Goal: Task Accomplishment & Management: Manage account settings

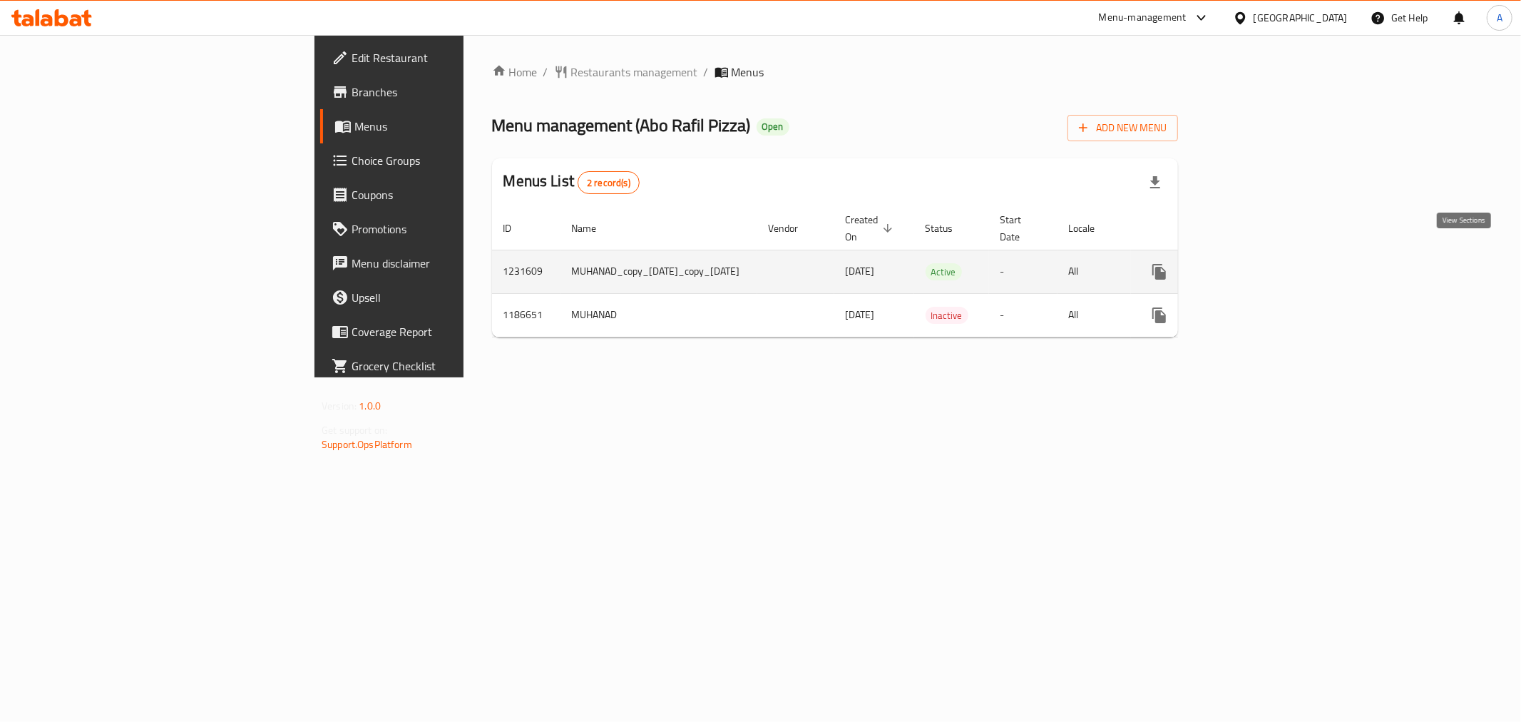
click at [1268, 265] on icon "enhanced table" at bounding box center [1262, 271] width 13 height 13
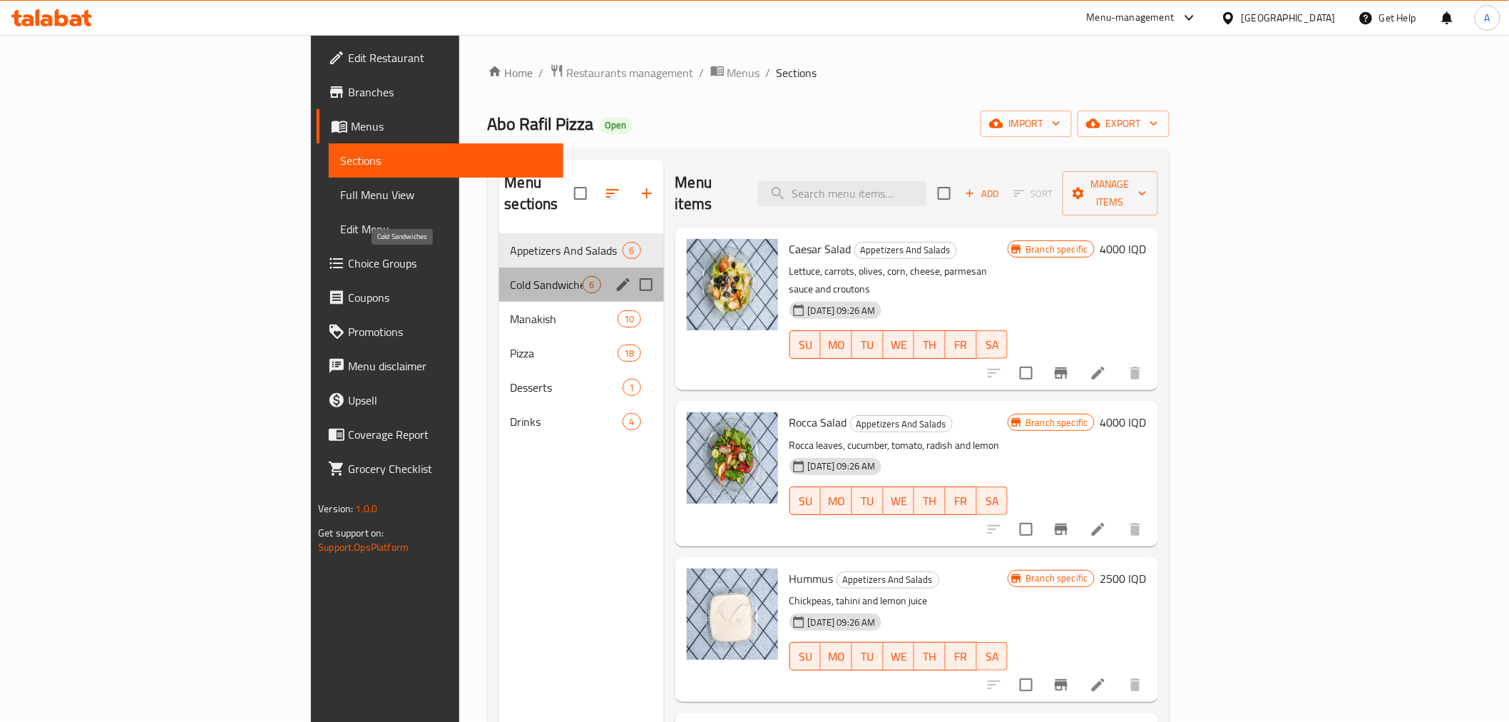
click at [511, 276] on span "Cold Sandwiches" at bounding box center [547, 284] width 73 height 17
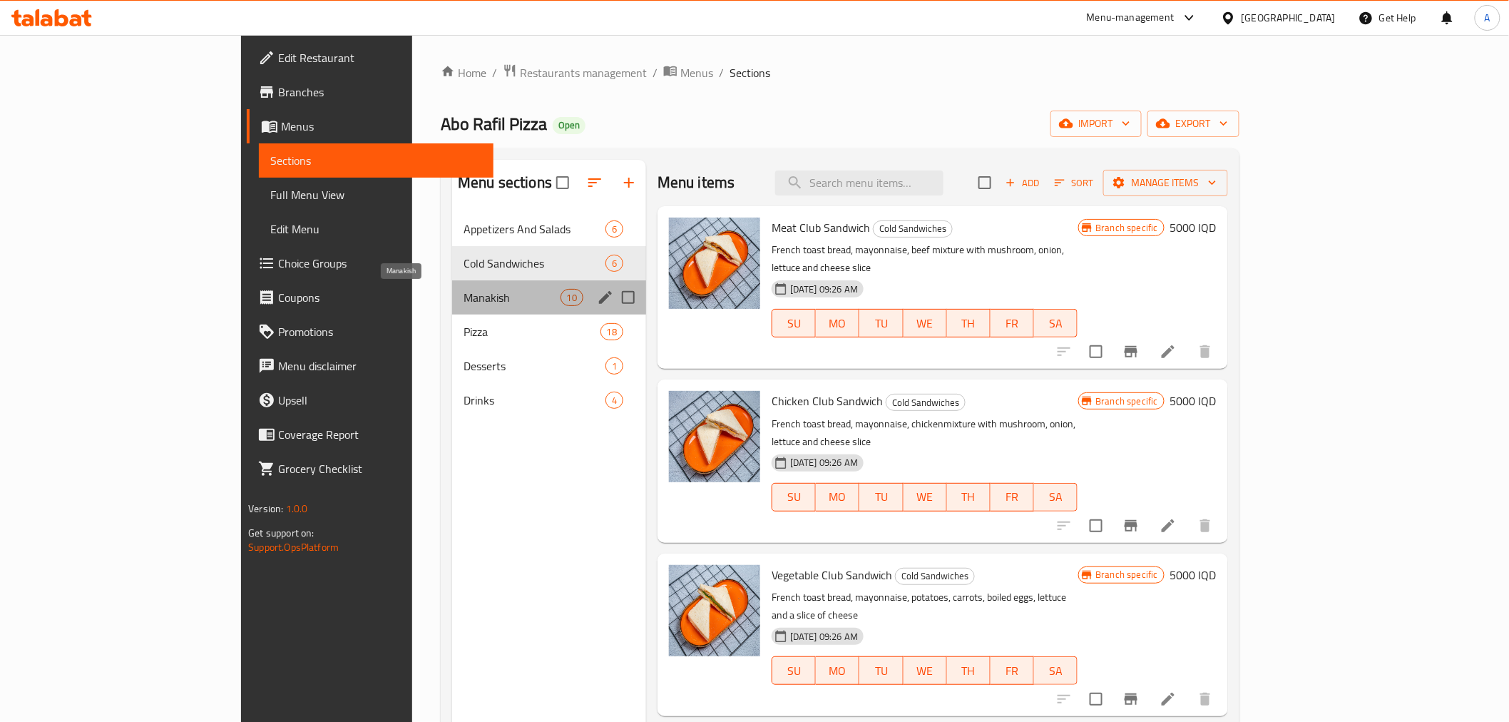
click at [463, 293] on span "Manakish" at bounding box center [511, 297] width 97 height 17
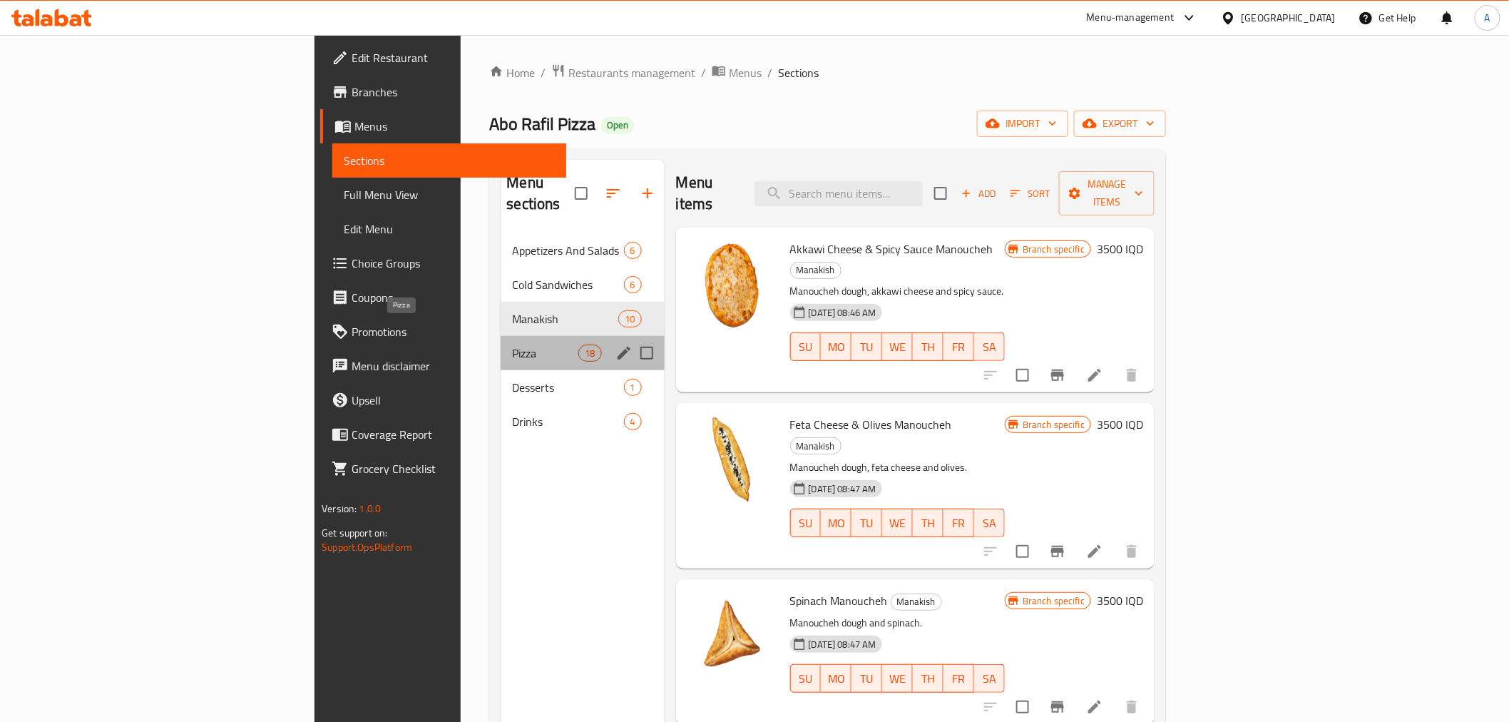
click at [512, 344] on span "Pizza" at bounding box center [545, 352] width 66 height 17
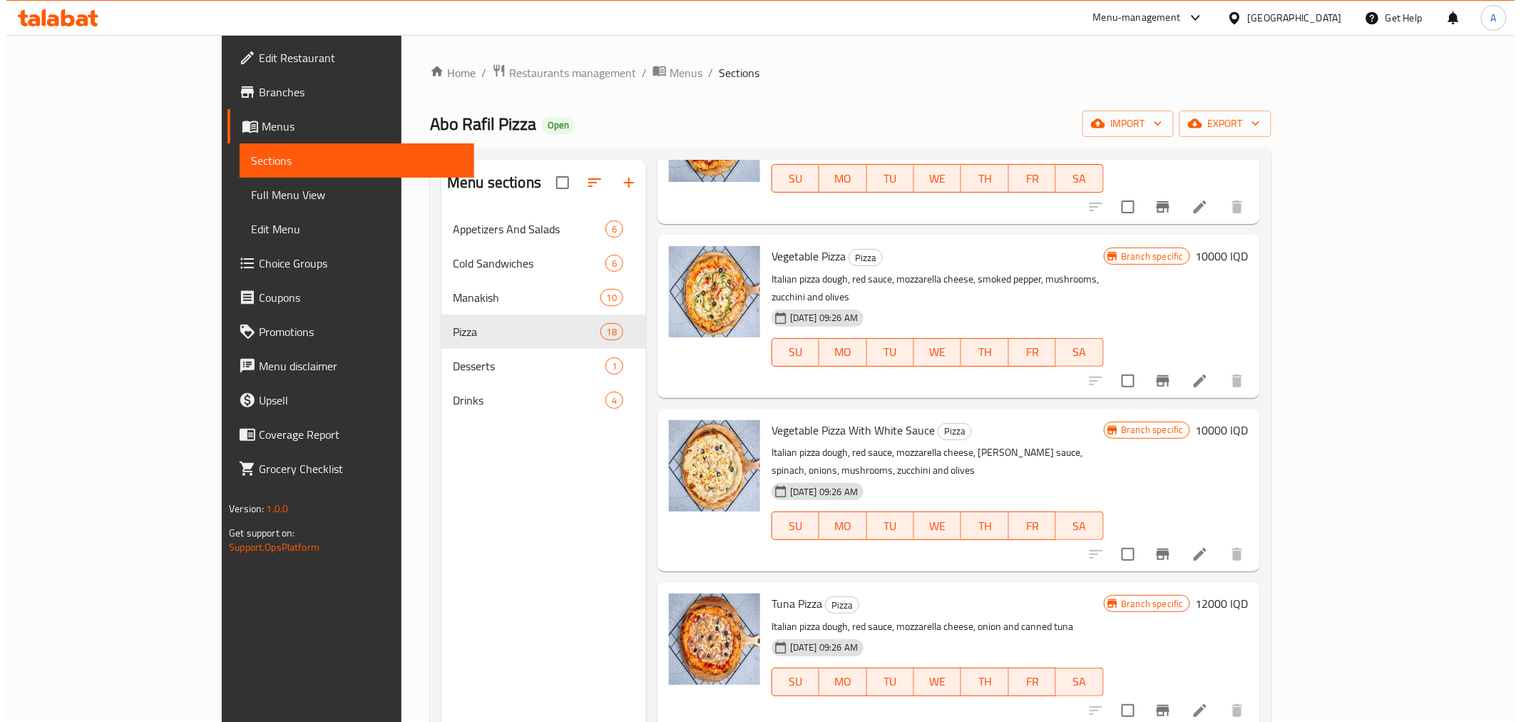
scroll to position [475, 0]
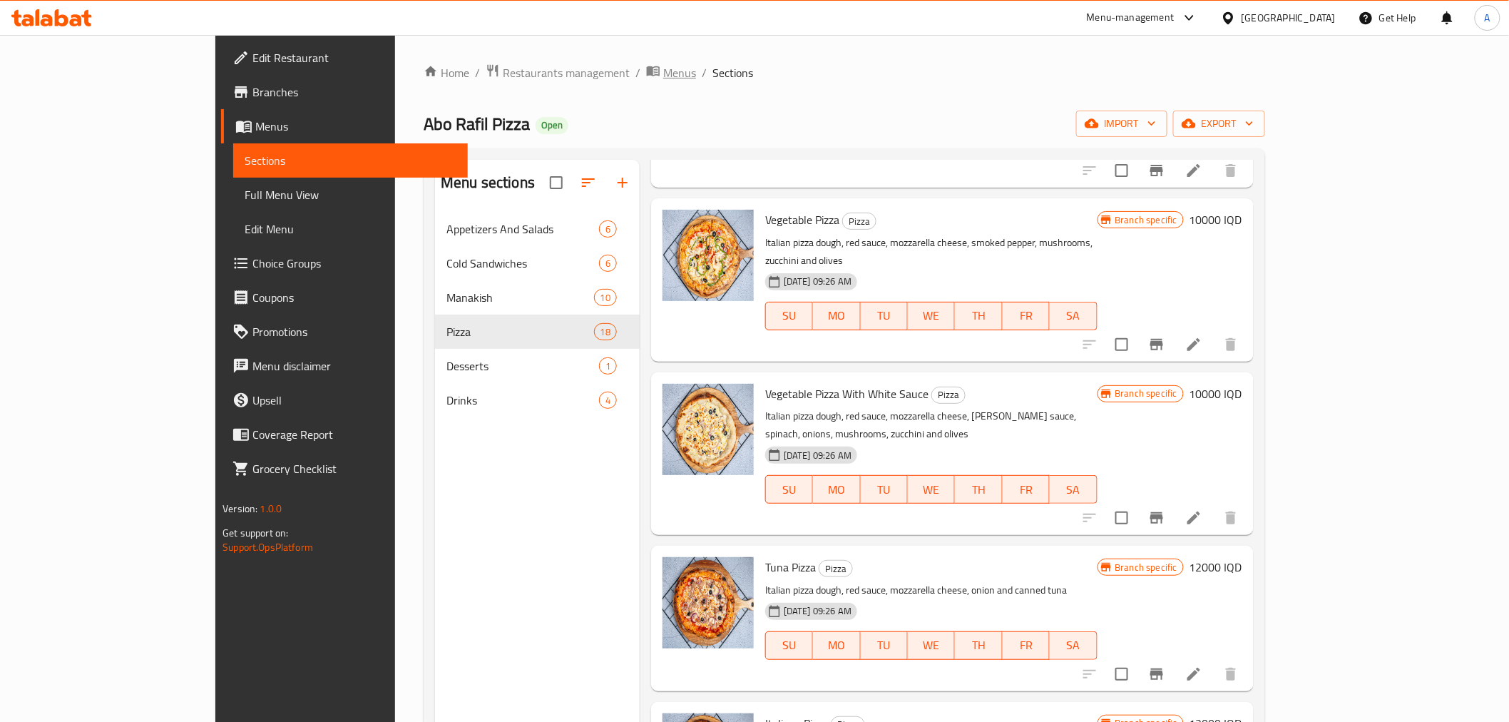
click at [663, 74] on span "Menus" at bounding box center [679, 72] width 33 height 17
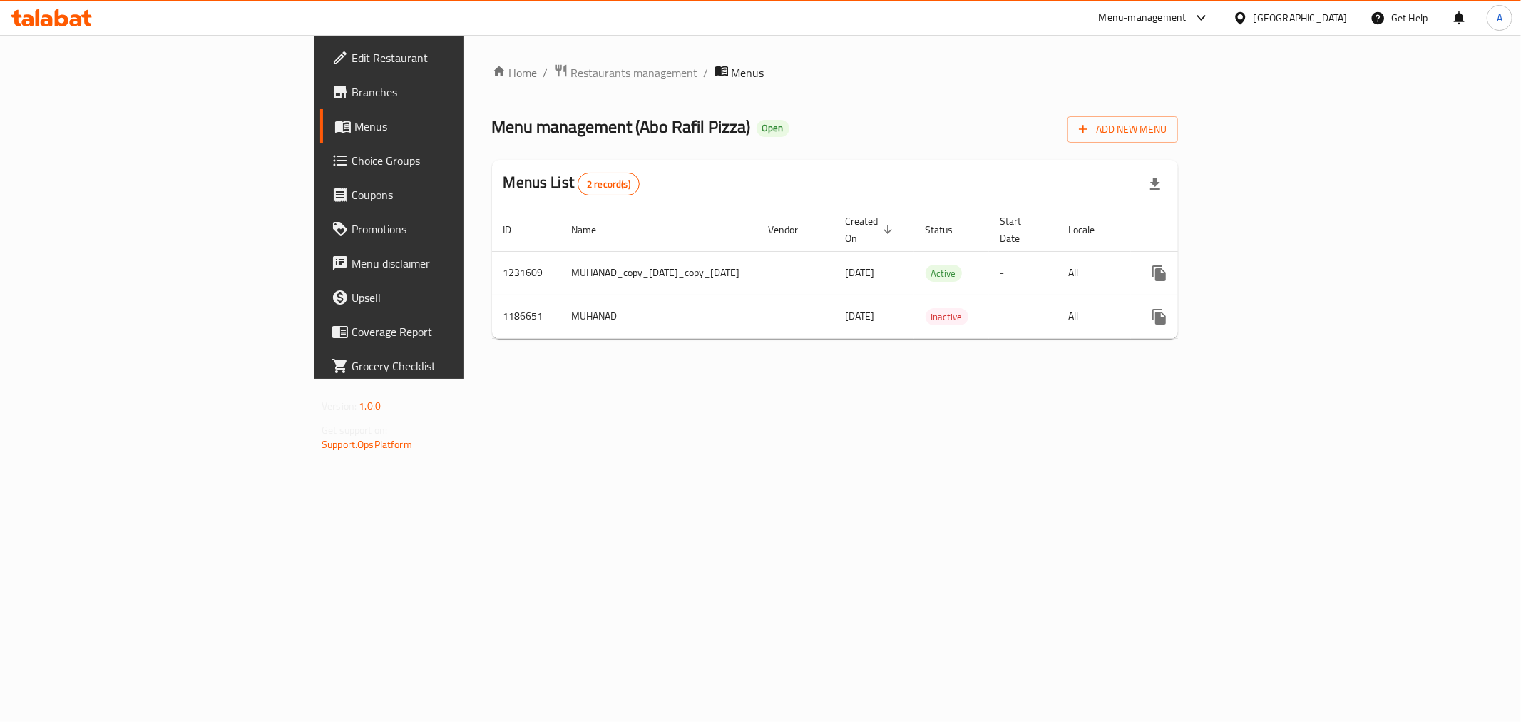
click at [571, 80] on span "Restaurants management" at bounding box center [634, 72] width 127 height 17
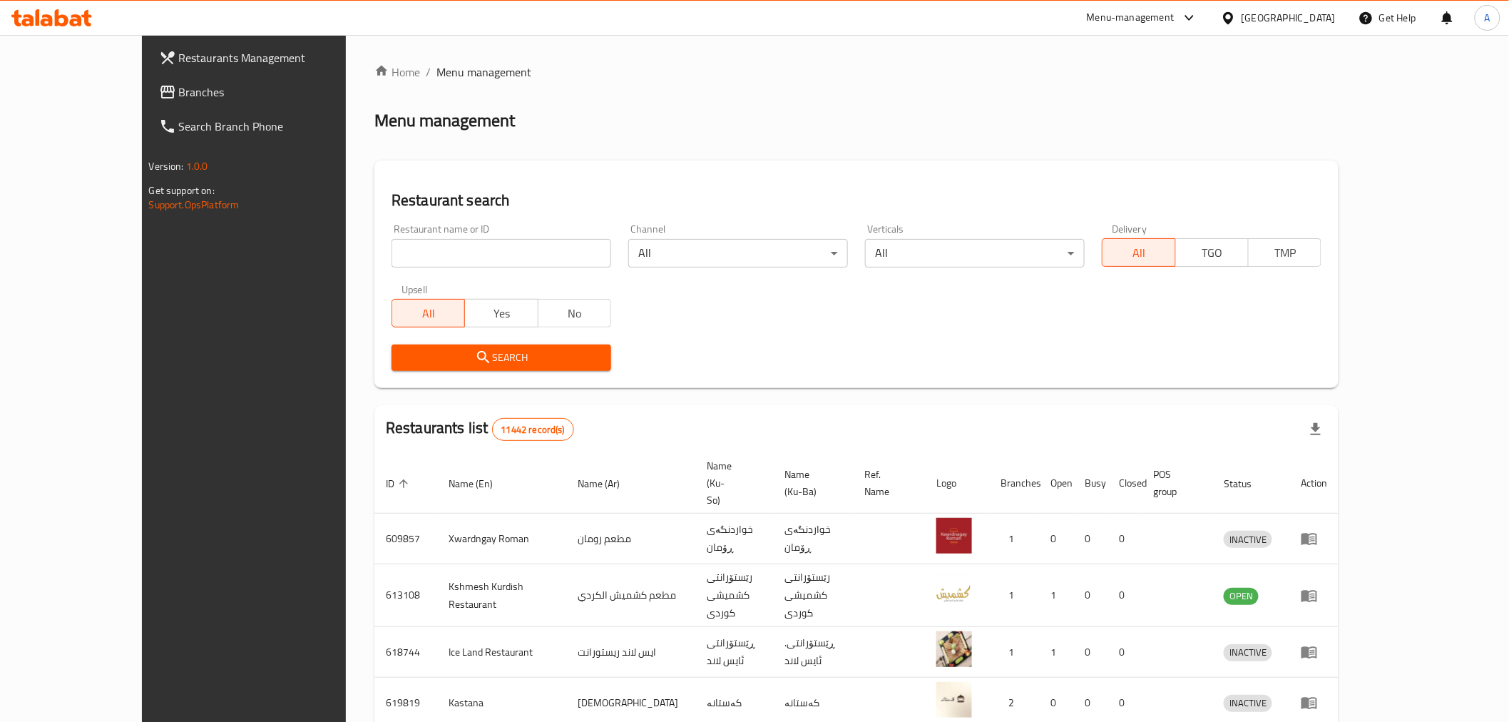
click at [391, 254] on input "search" at bounding box center [501, 253] width 220 height 29
click button "Search" at bounding box center [501, 357] width 220 height 26
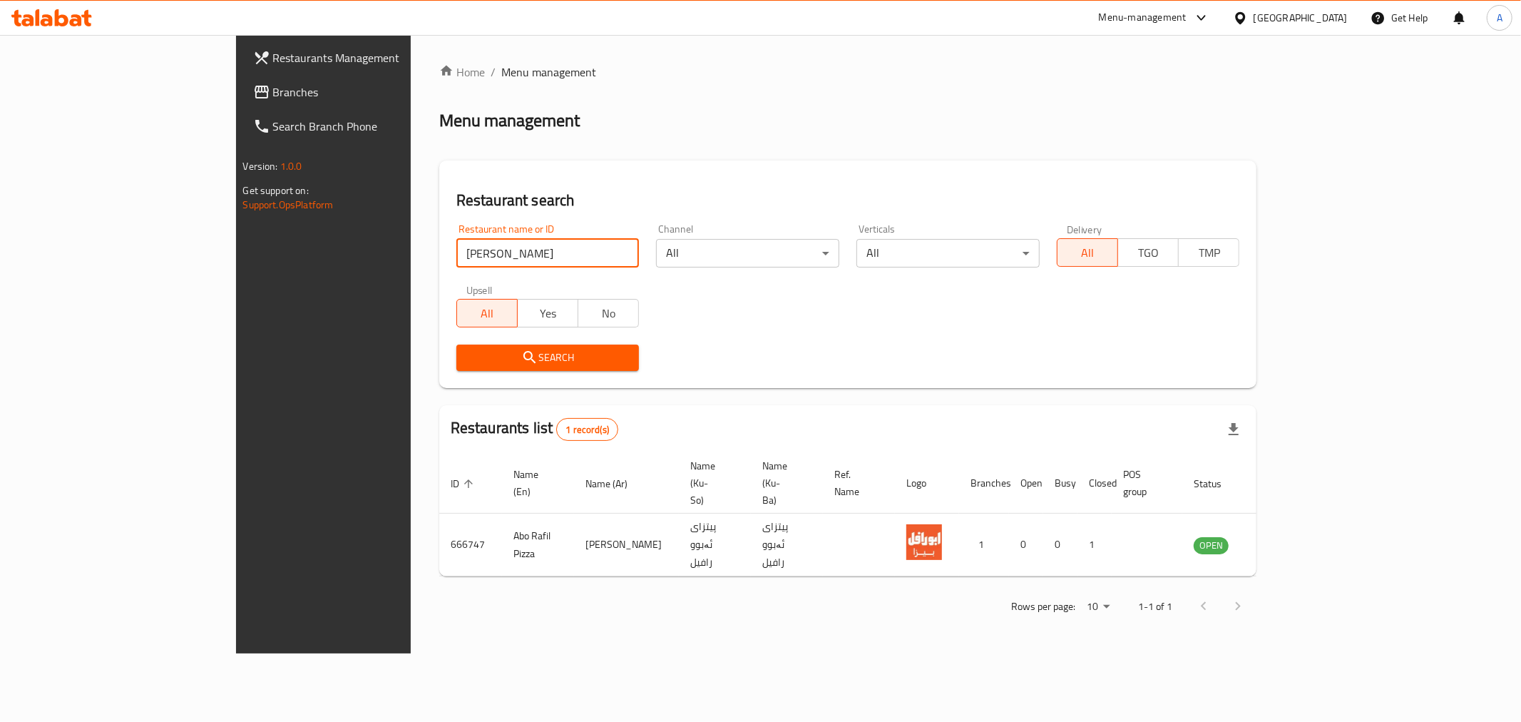
click at [456, 247] on input "[PERSON_NAME]" at bounding box center [547, 253] width 183 height 29
click at [456, 254] on input "[PERSON_NAME]" at bounding box center [547, 253] width 183 height 29
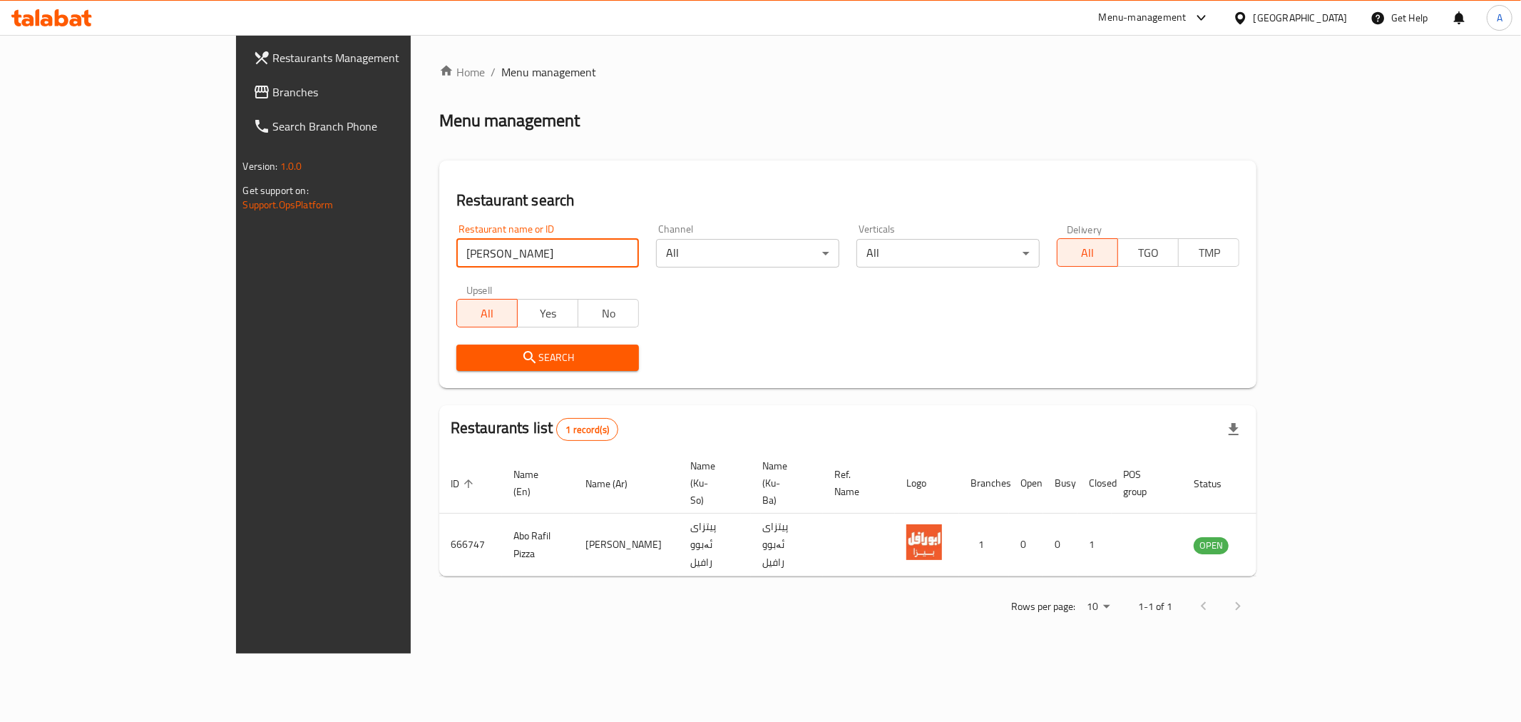
click at [456, 254] on input "[PERSON_NAME]" at bounding box center [547, 253] width 183 height 29
paste input "774883"
type input "774883"
click at [273, 55] on span "Restaurants Management" at bounding box center [375, 57] width 205 height 17
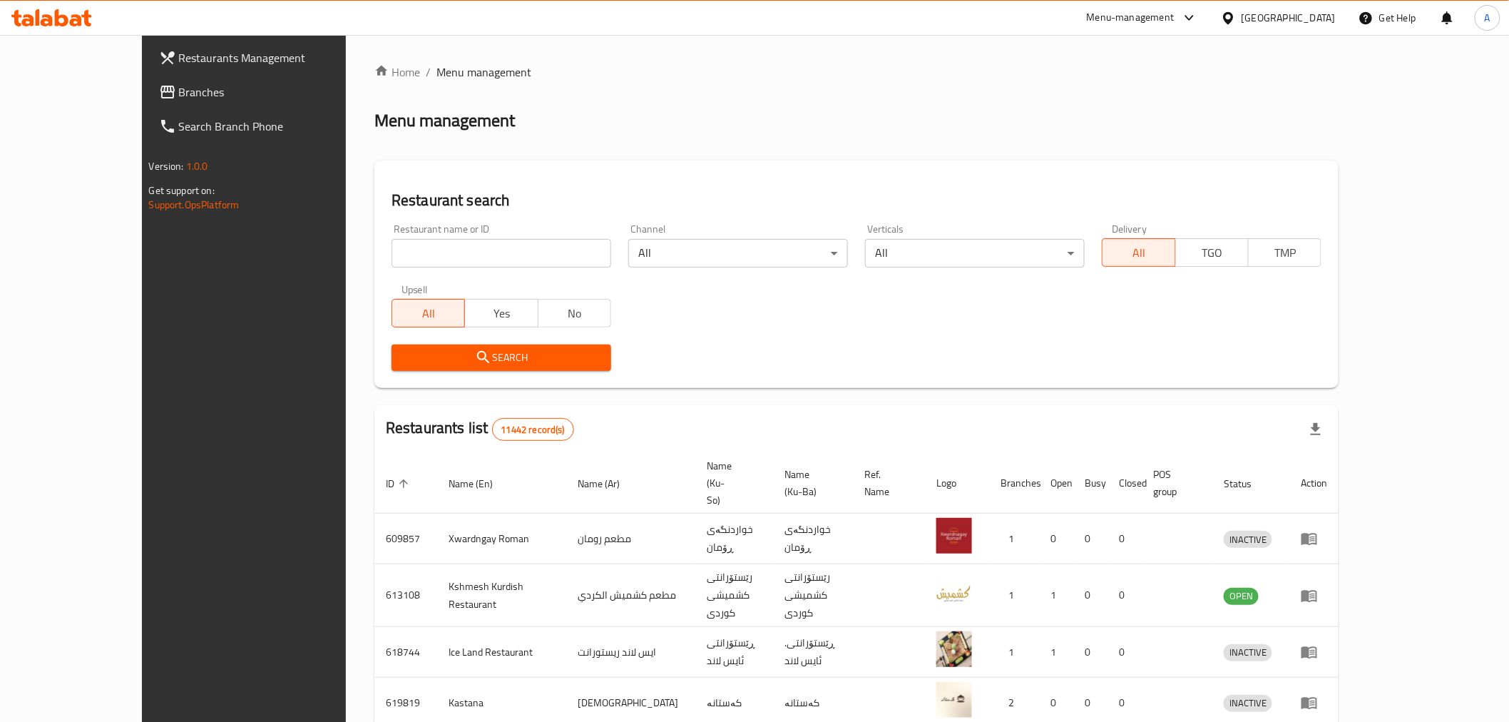
click at [391, 264] on input "search" at bounding box center [501, 253] width 220 height 29
paste input "774883"
type input "774883"
click button "Search" at bounding box center [501, 357] width 220 height 26
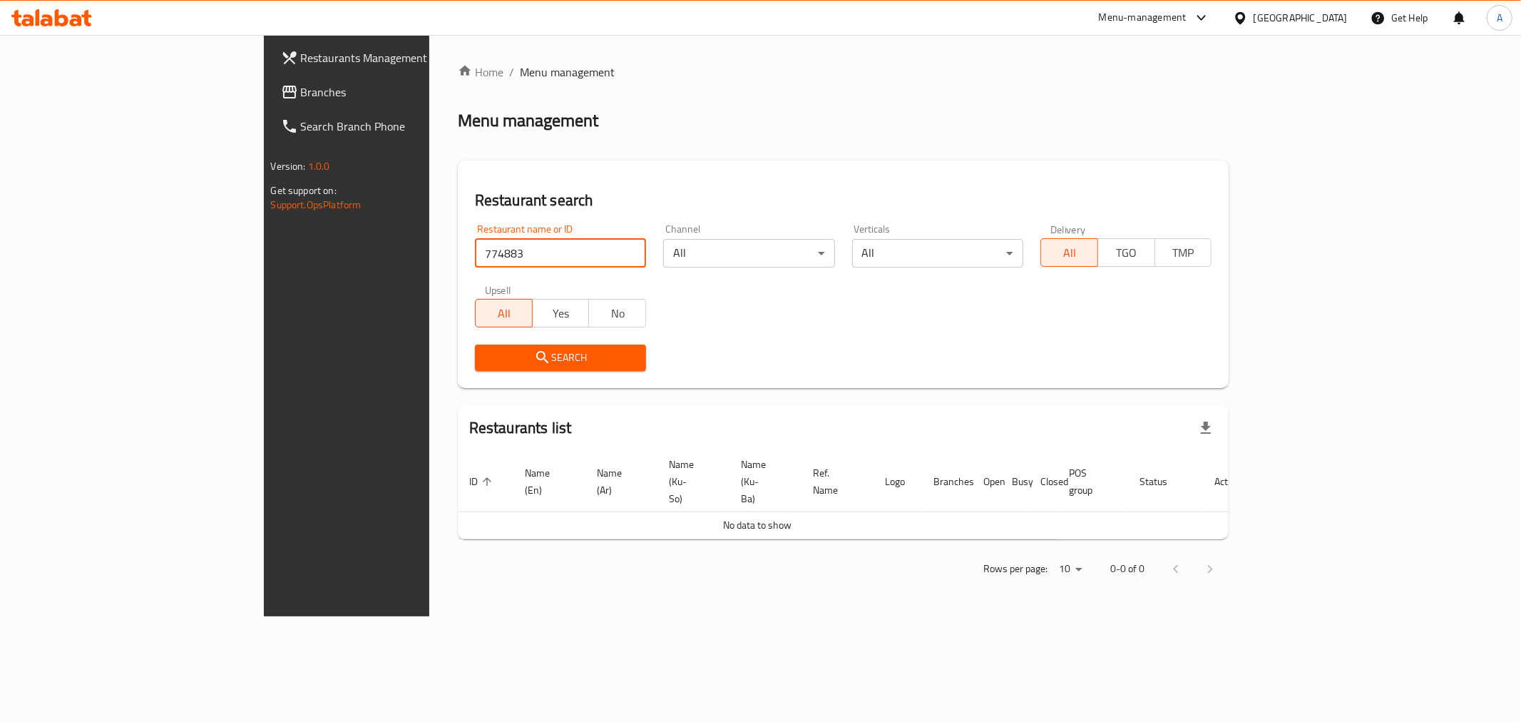
click at [563, 252] on input "774883" at bounding box center [560, 253] width 171 height 29
click at [475, 251] on input "search" at bounding box center [560, 253] width 171 height 29
paste input "774883"
type input "774883"
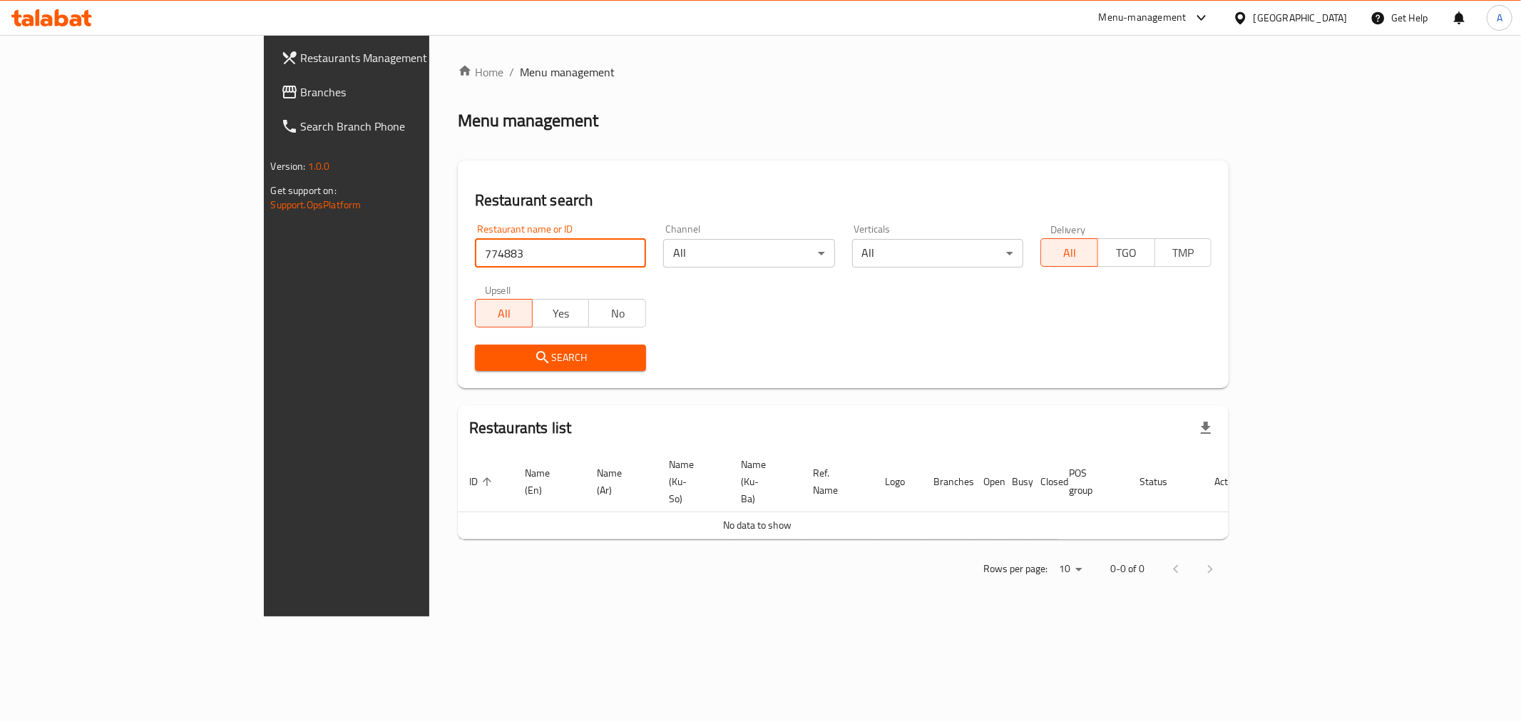
click at [475, 264] on input "774883" at bounding box center [560, 253] width 171 height 29
click button "Search" at bounding box center [560, 357] width 171 height 26
click at [475, 232] on div "Restaurant name or ID 774883 Restaurant name or ID" at bounding box center [560, 245] width 171 height 43
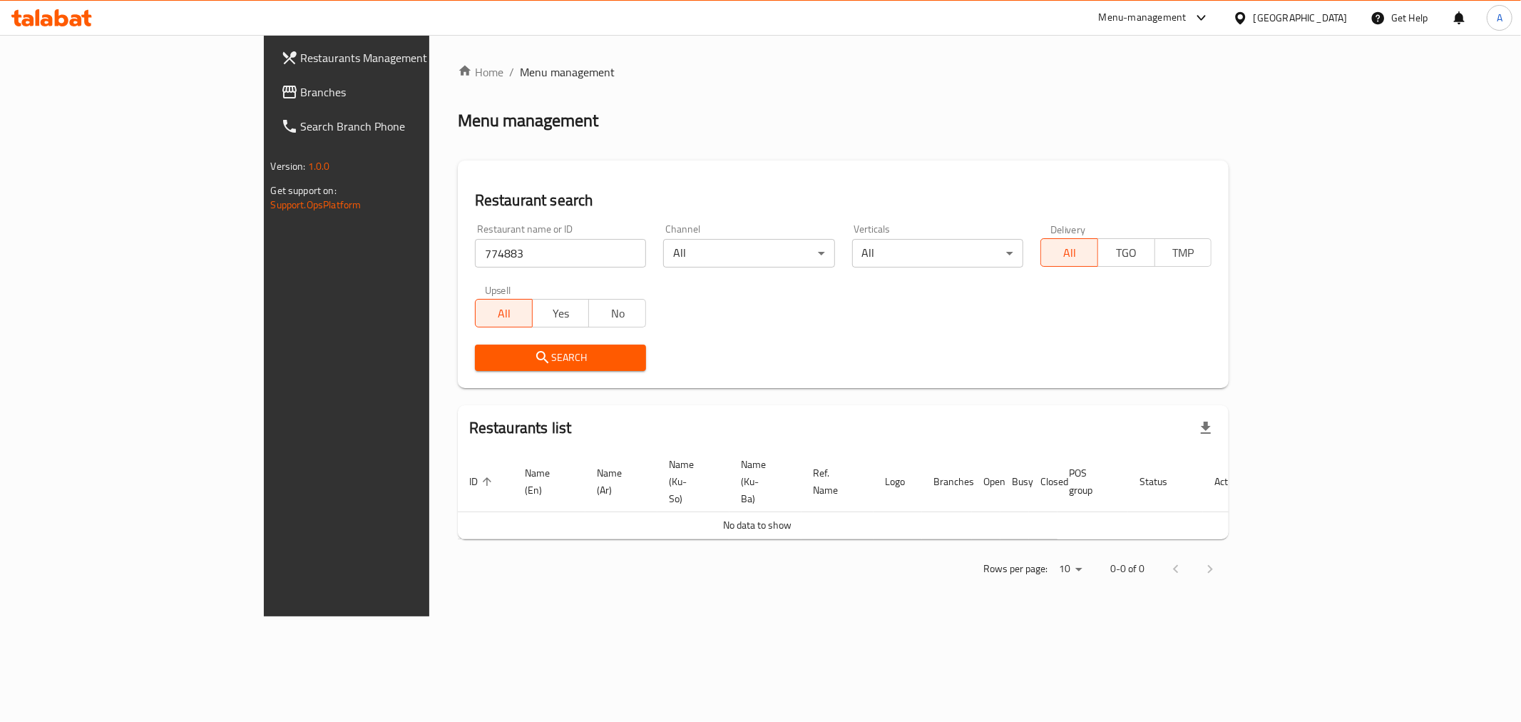
click at [475, 232] on div "Restaurant name or ID 774883 Restaurant name or ID" at bounding box center [560, 245] width 171 height 43
click at [475, 251] on input "774883" at bounding box center [560, 253] width 171 height 29
paste input "774883"
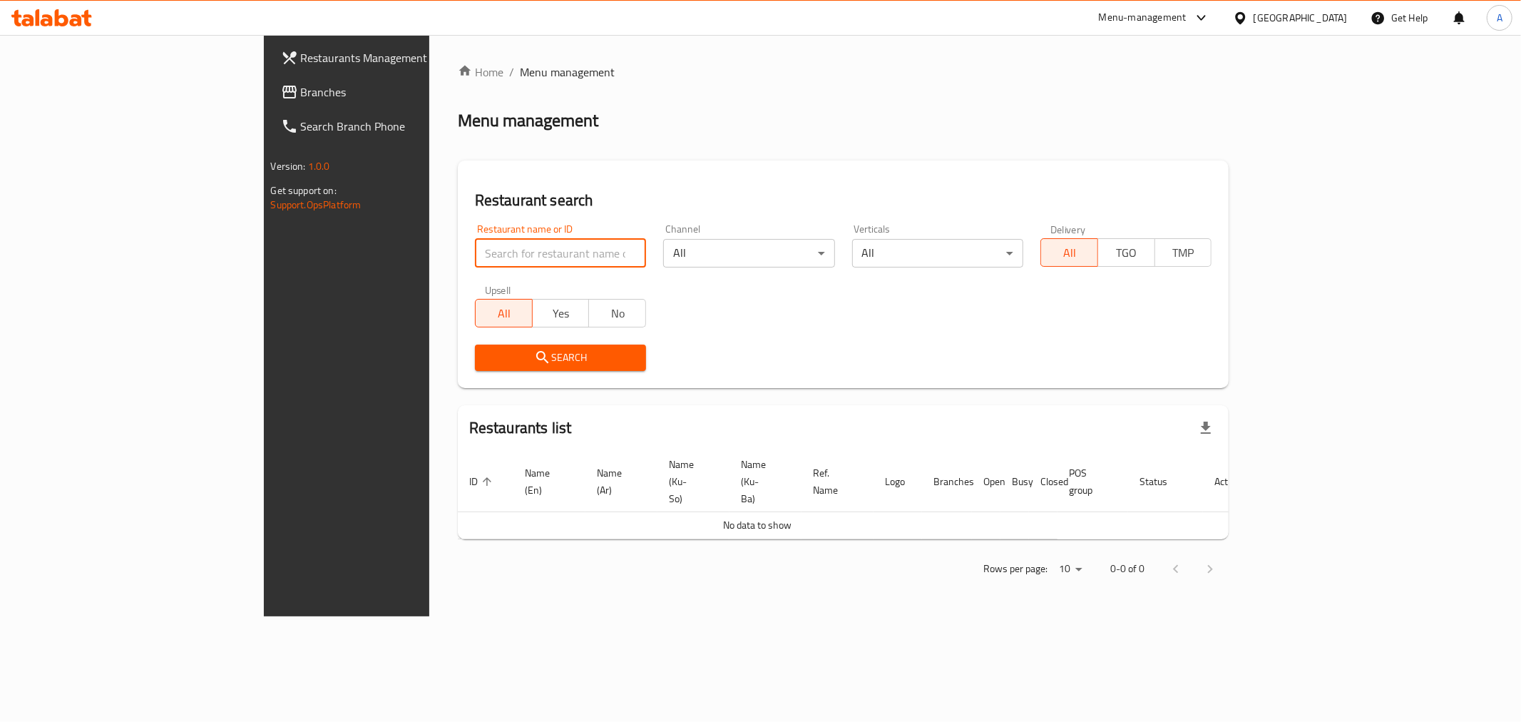
type input "774883"
click button "Search" at bounding box center [560, 357] width 171 height 26
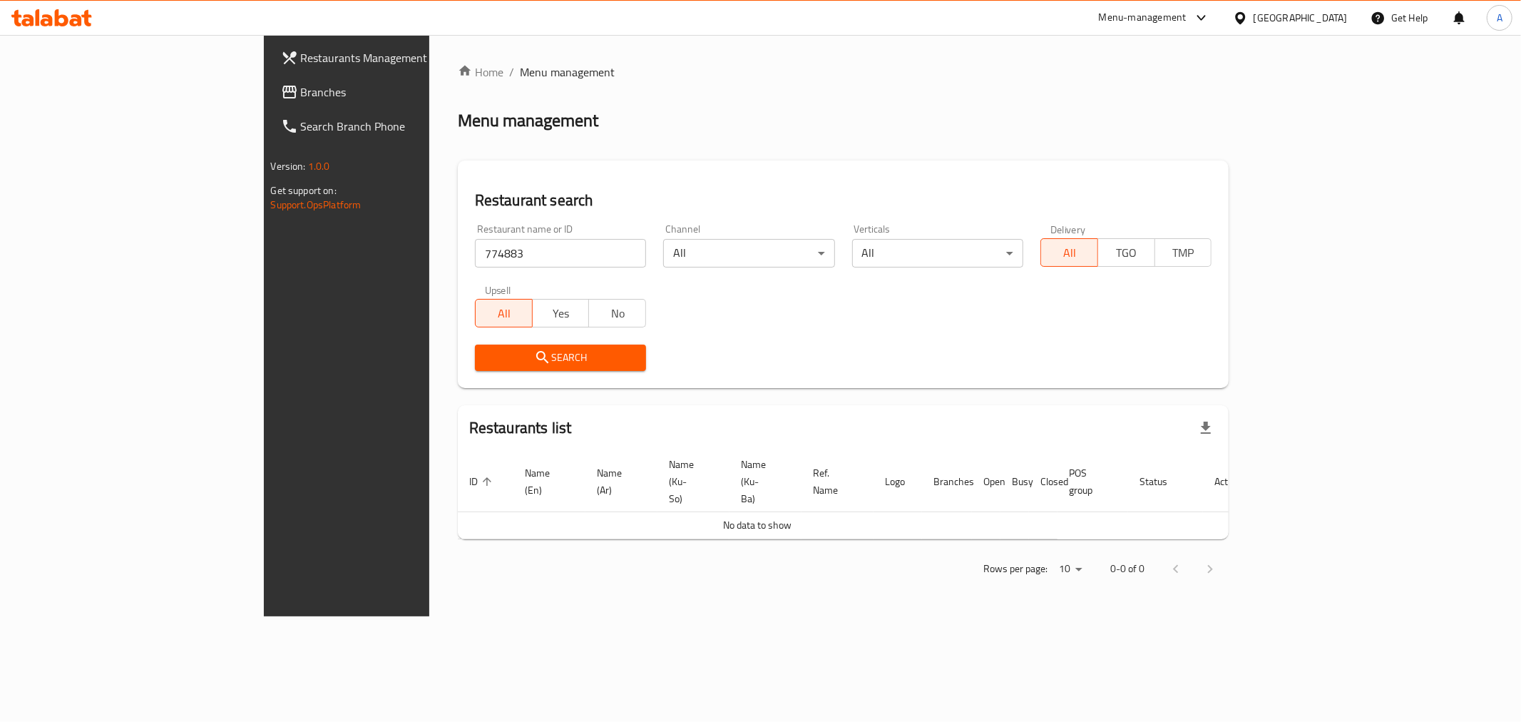
click at [466, 371] on div "Search" at bounding box center [560, 357] width 188 height 43
click at [301, 91] on span "Branches" at bounding box center [403, 91] width 205 height 17
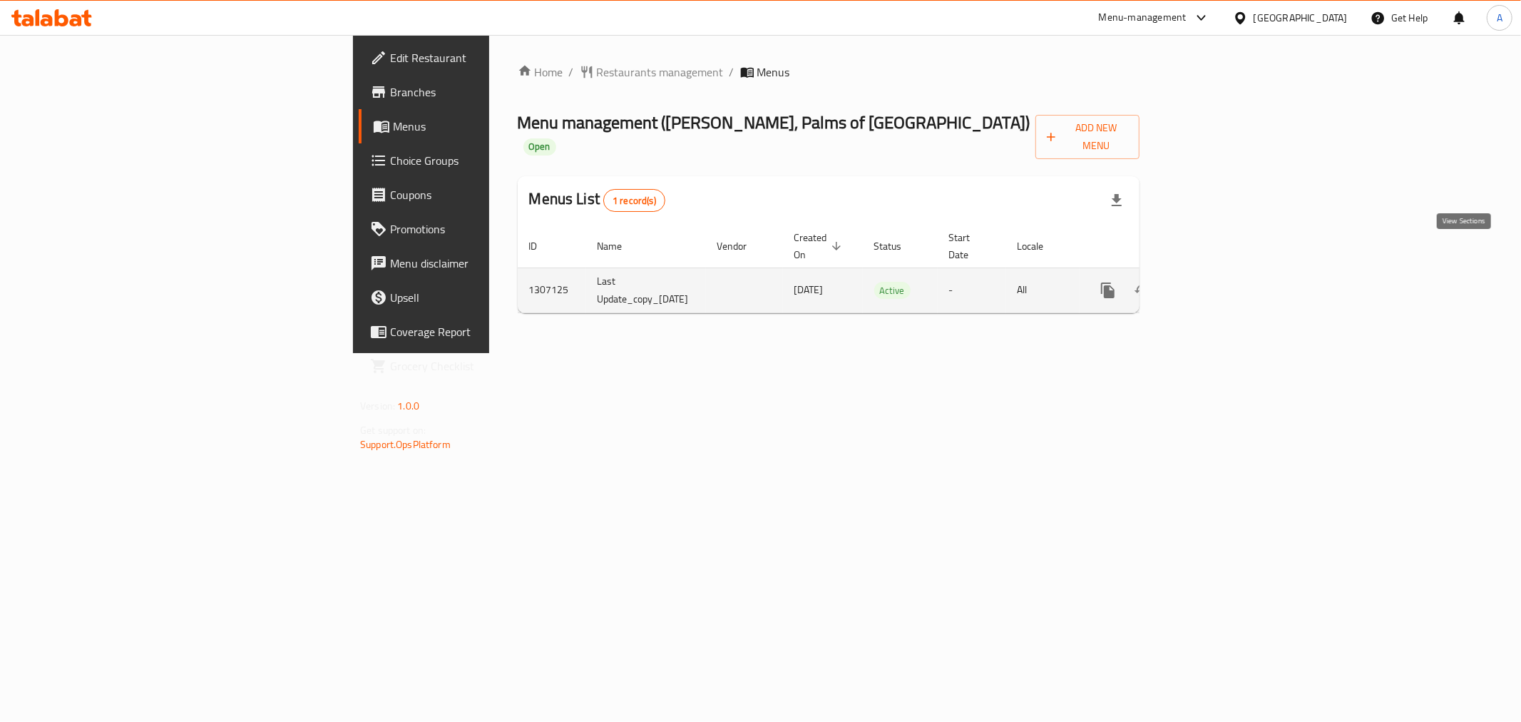
click at [1228, 273] on link "enhanced table" at bounding box center [1211, 290] width 34 height 34
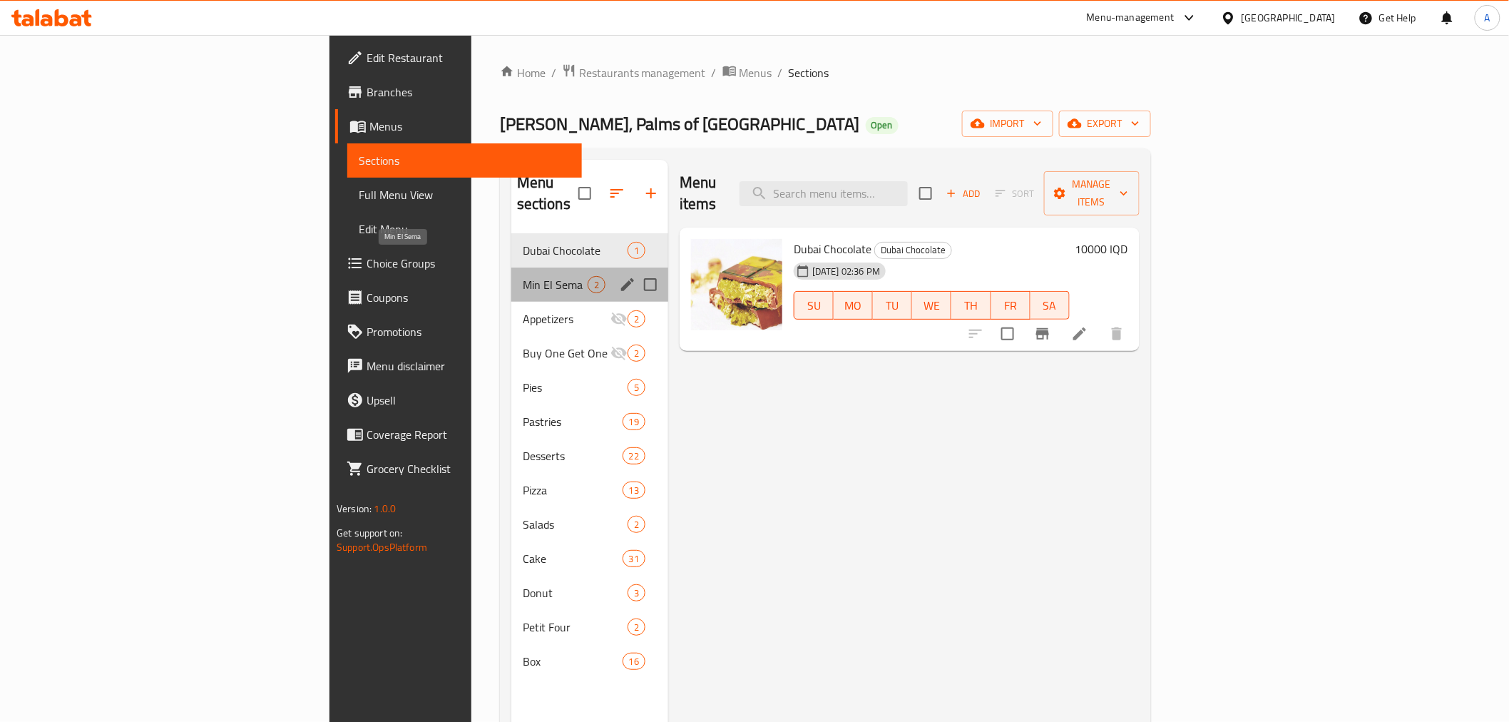
click at [523, 276] on span "Min El Sema" at bounding box center [555, 284] width 65 height 17
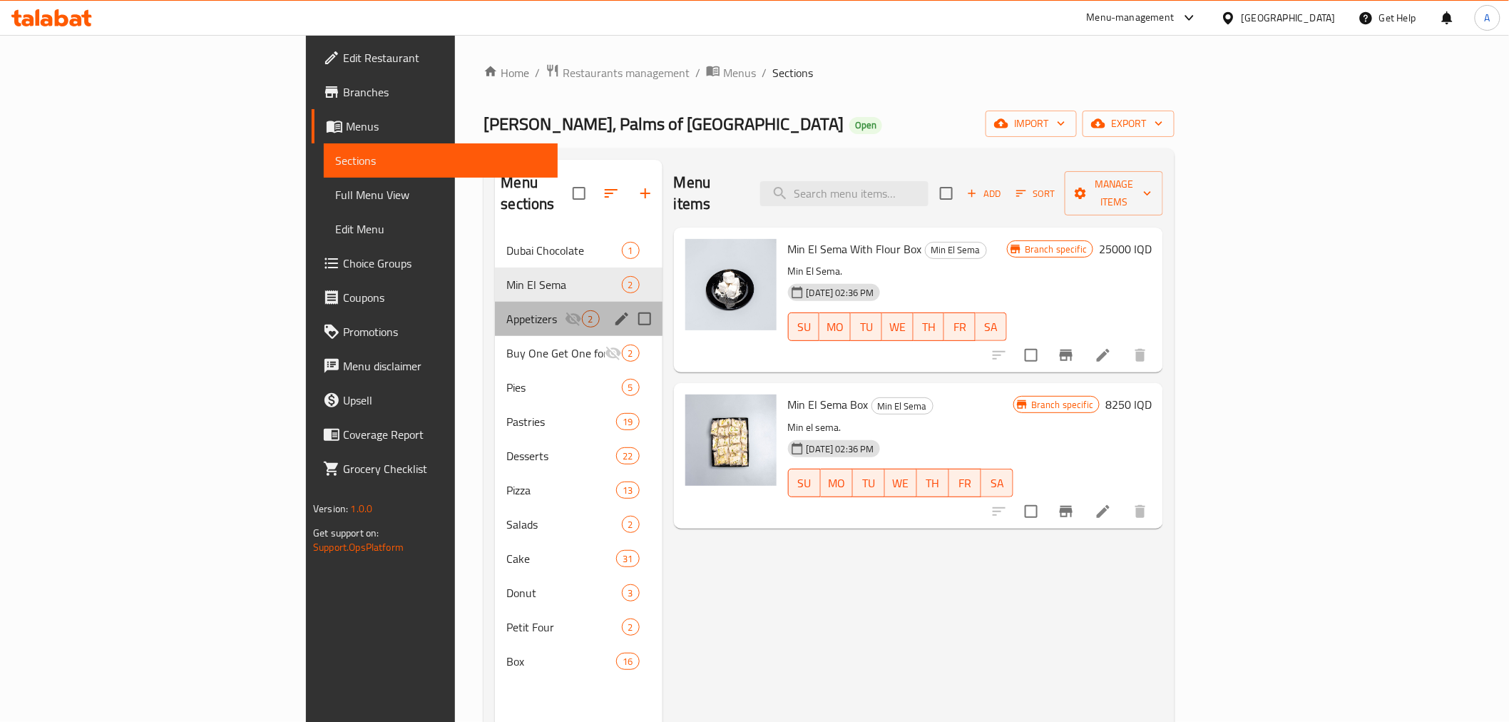
click at [495, 308] on div "Appetizers 2" at bounding box center [578, 319] width 167 height 34
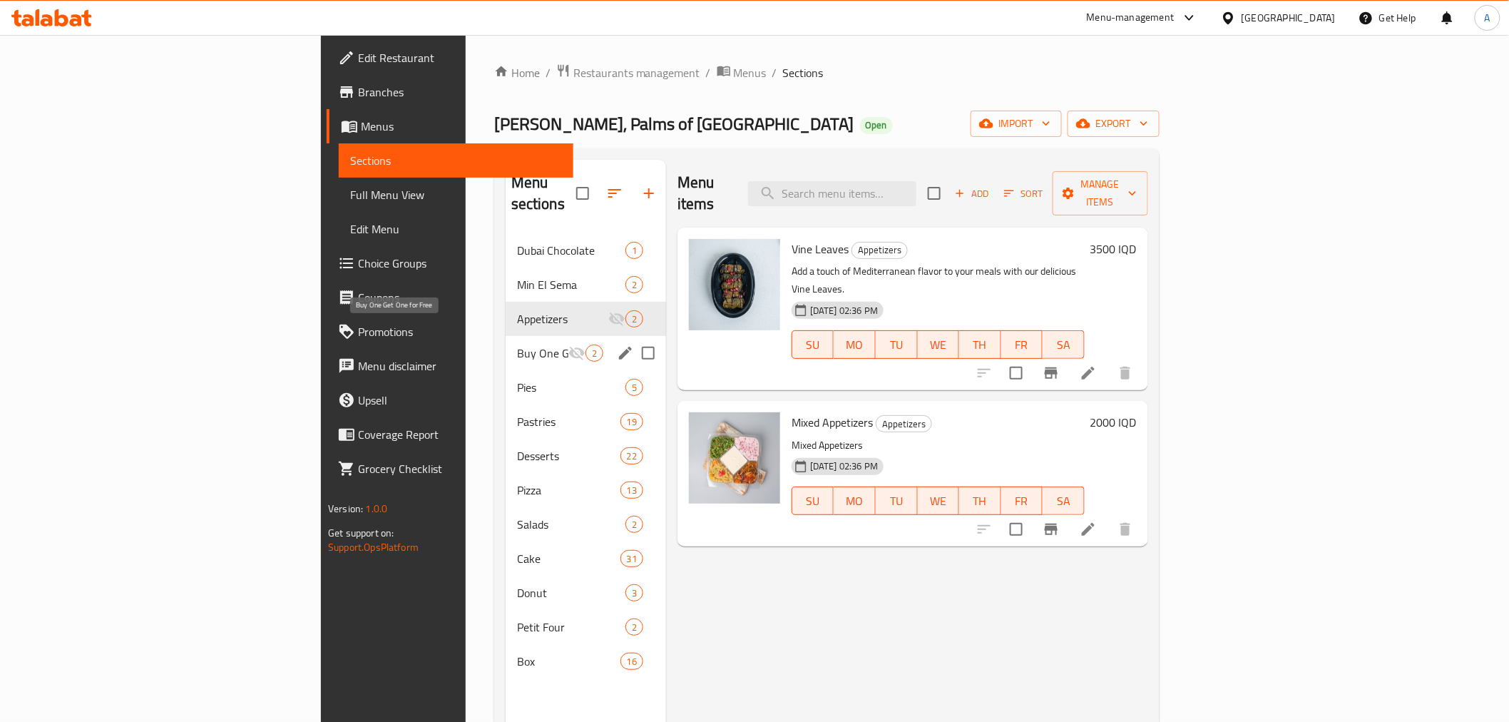
click at [517, 344] on span "Buy One Get One for Free" at bounding box center [542, 352] width 51 height 17
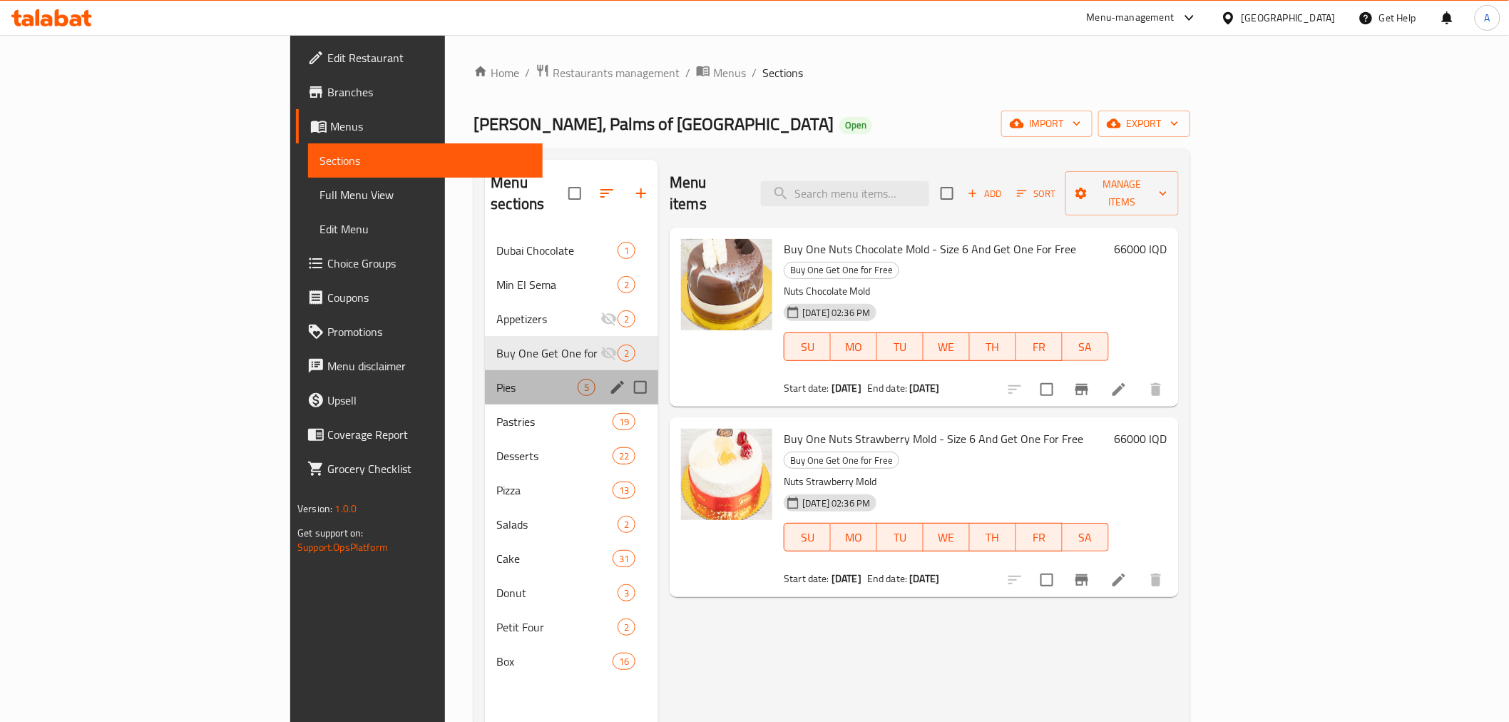
click at [485, 375] on div "Pies 5" at bounding box center [571, 387] width 173 height 34
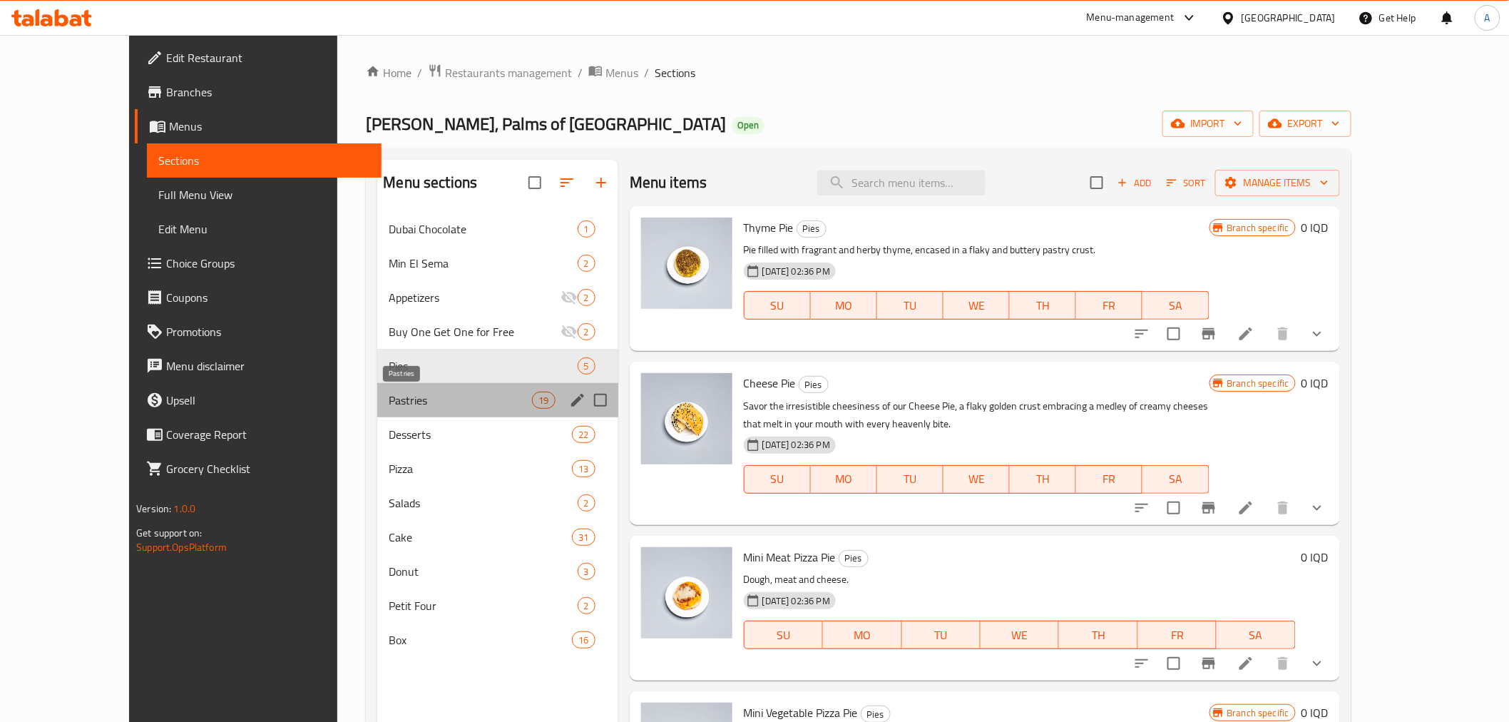
click at [389, 404] on span "Pastries" at bounding box center [460, 399] width 143 height 17
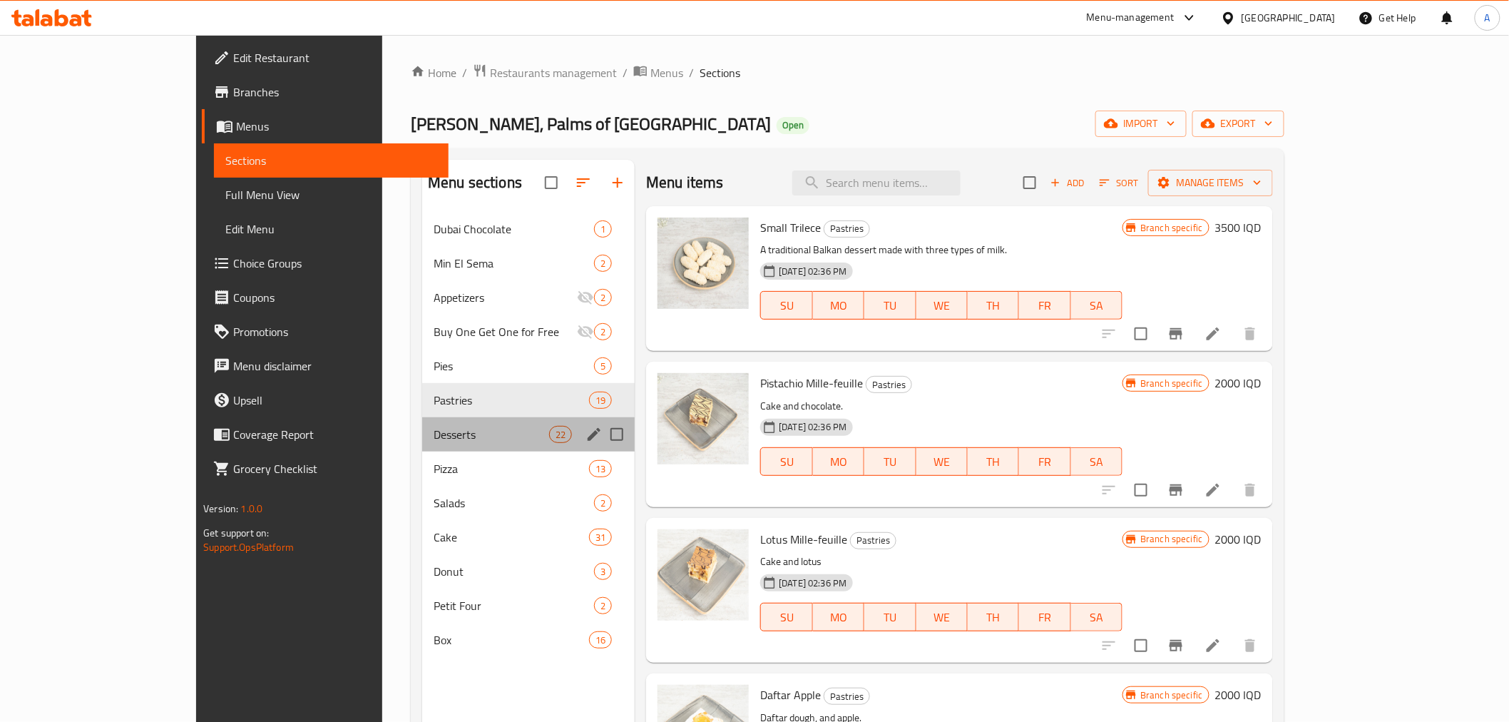
click at [422, 443] on div "Desserts 22" at bounding box center [528, 434] width 212 height 34
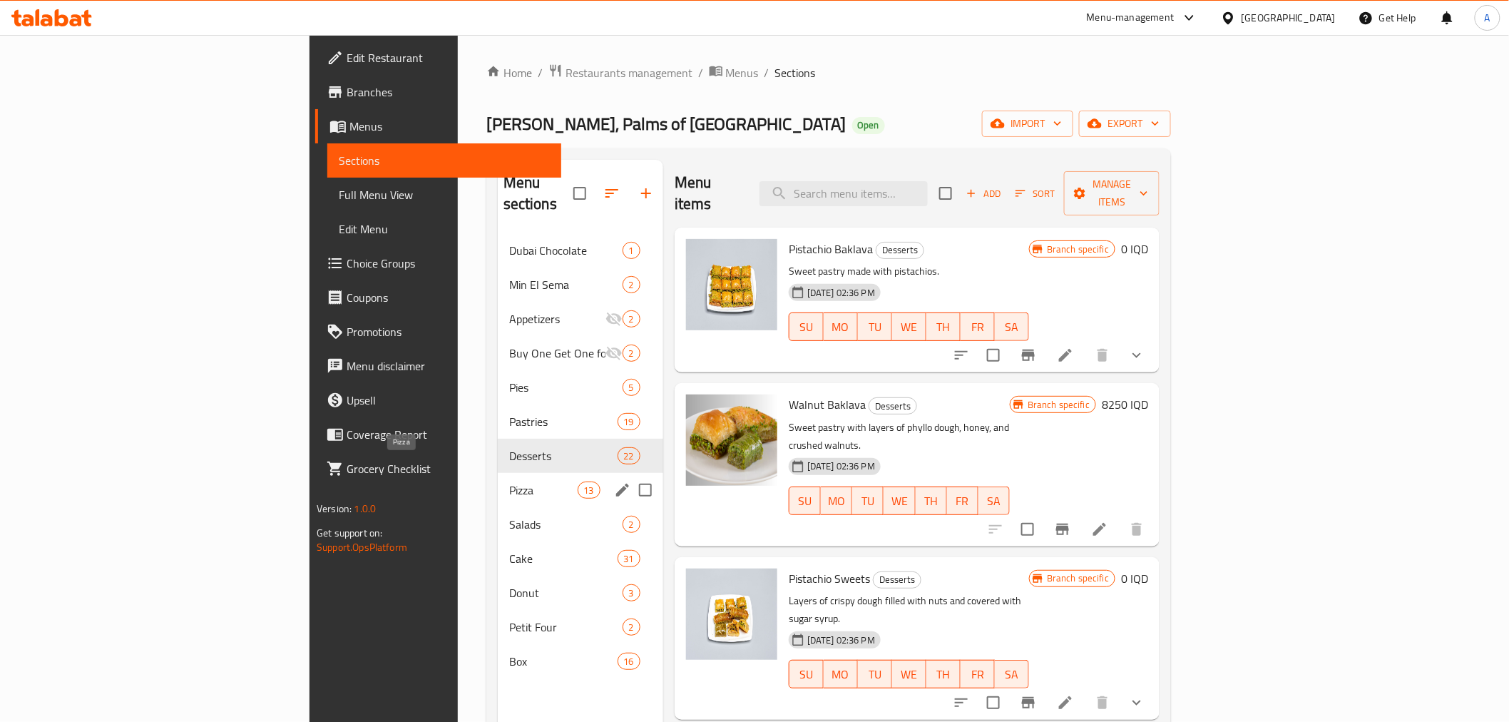
click at [509, 481] on span "Pizza" at bounding box center [543, 489] width 68 height 17
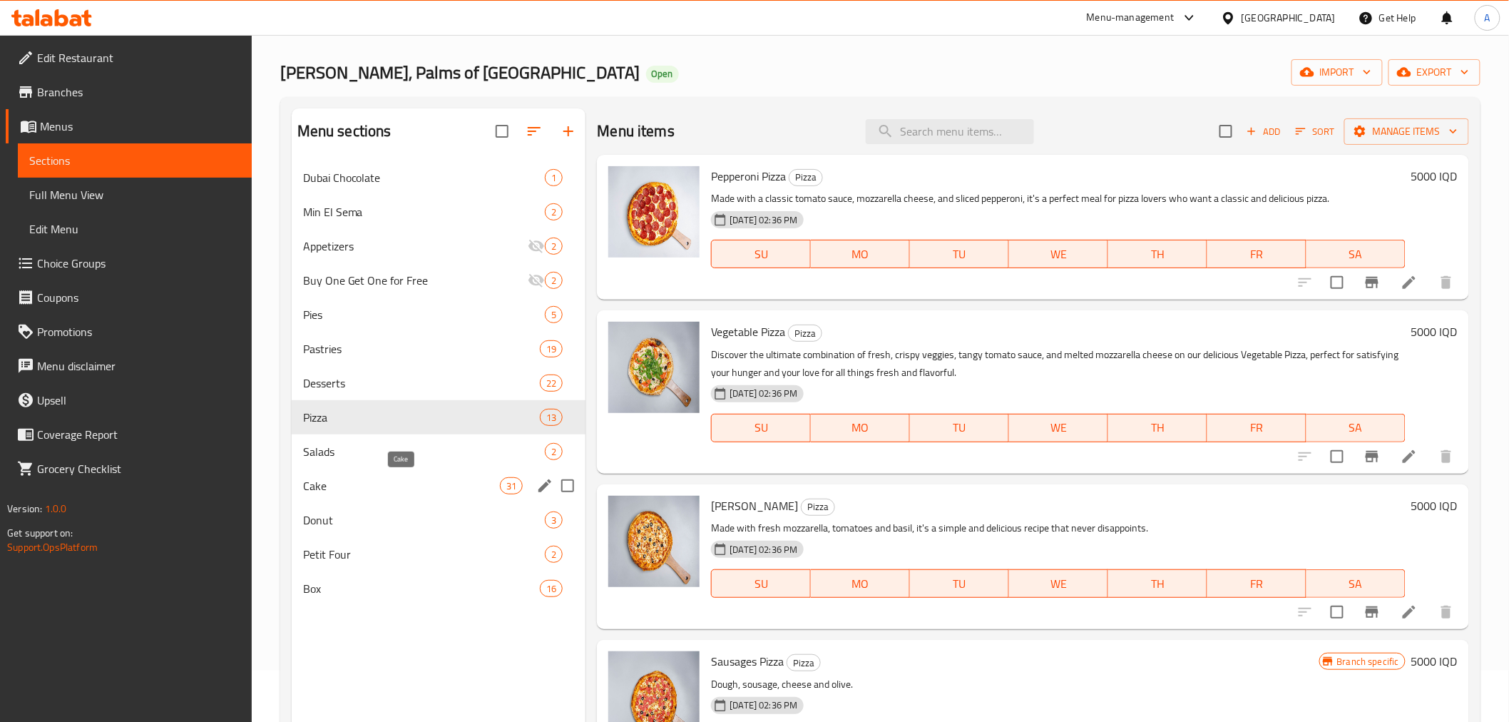
scroll to position [79, 0]
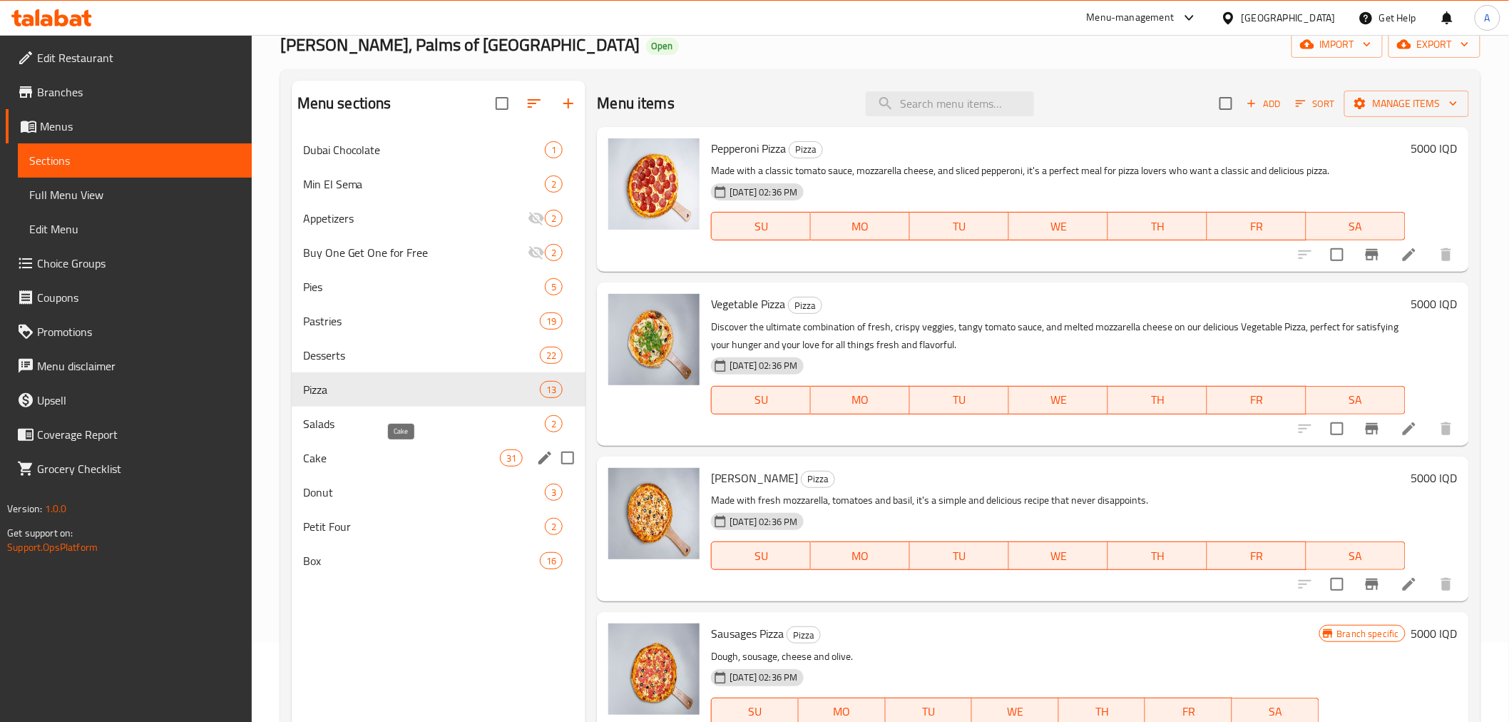
click at [396, 412] on div "Salads 2" at bounding box center [439, 423] width 294 height 34
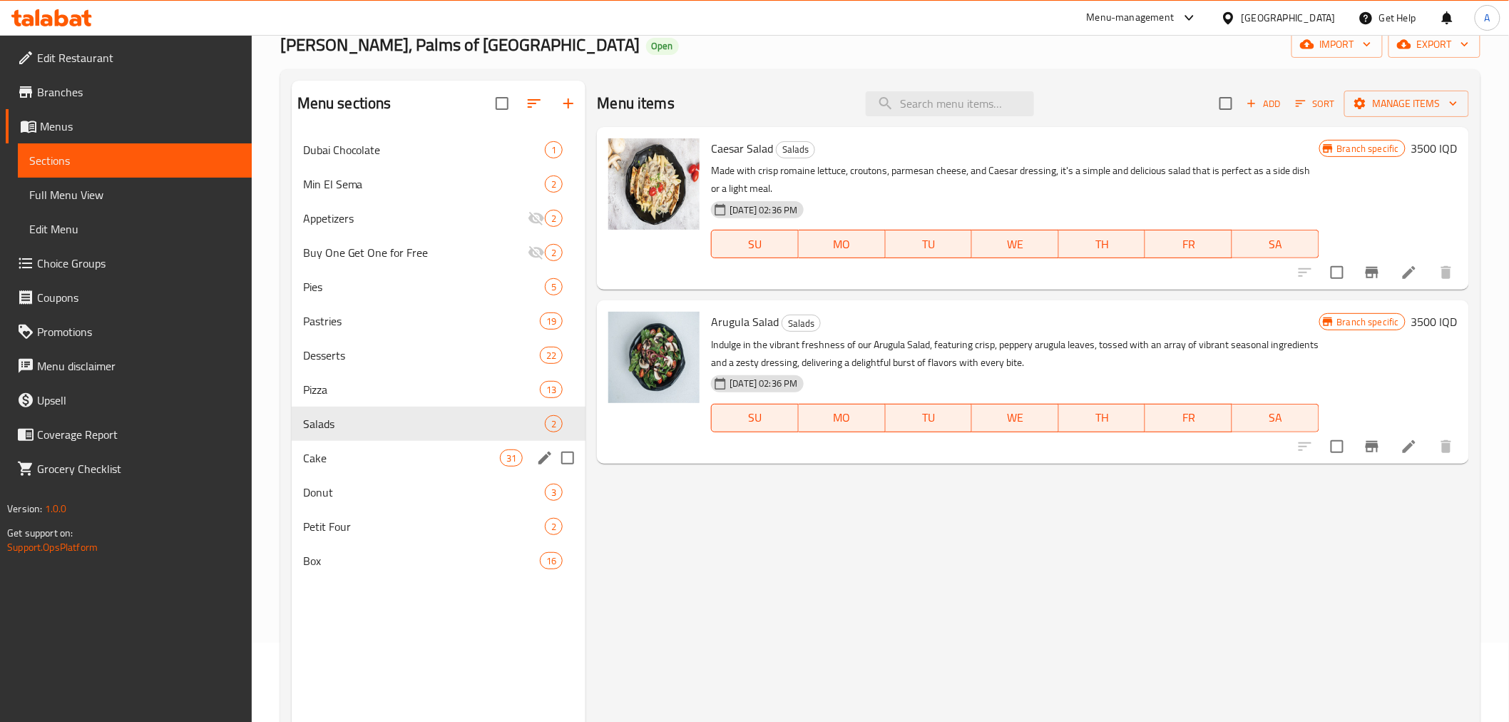
click at [374, 447] on div "Cake 31" at bounding box center [439, 458] width 294 height 34
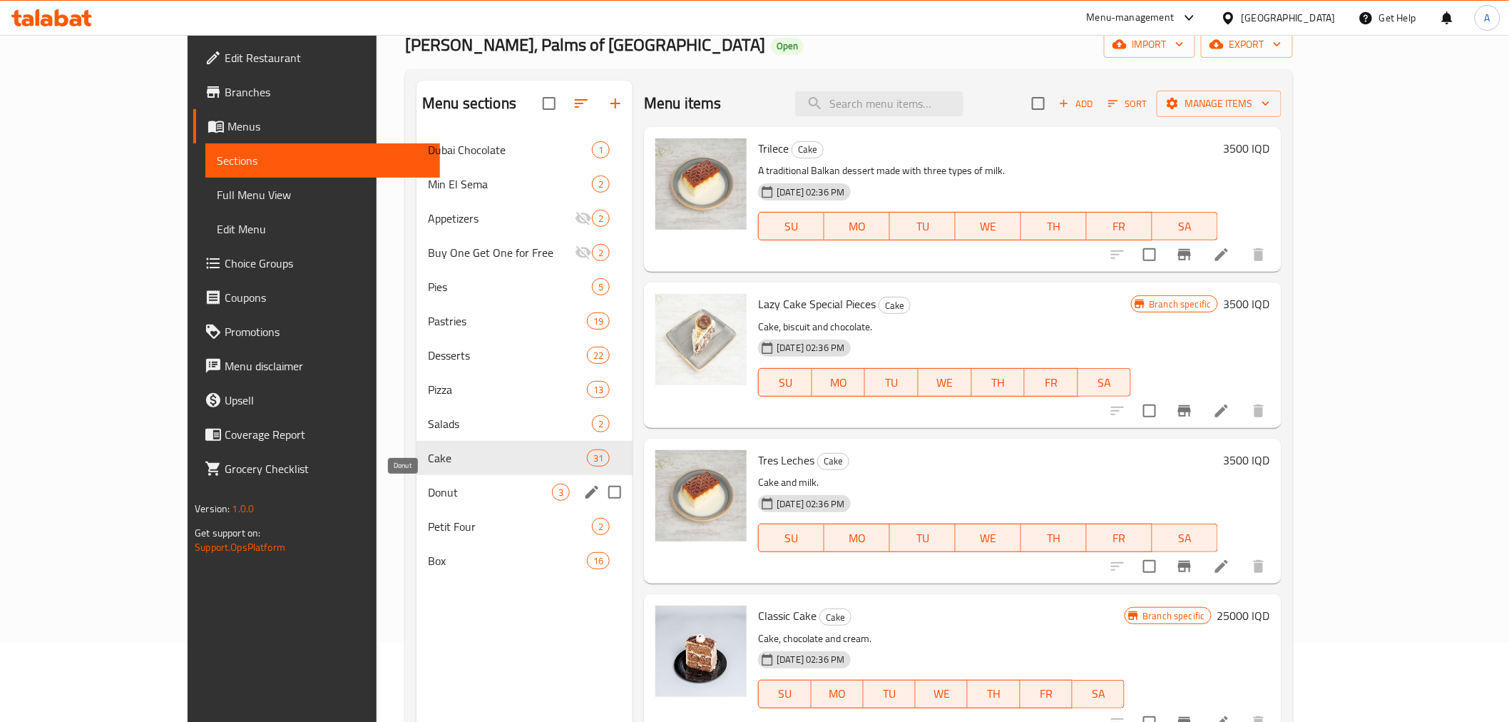
click at [428, 486] on span "Donut" at bounding box center [490, 491] width 124 height 17
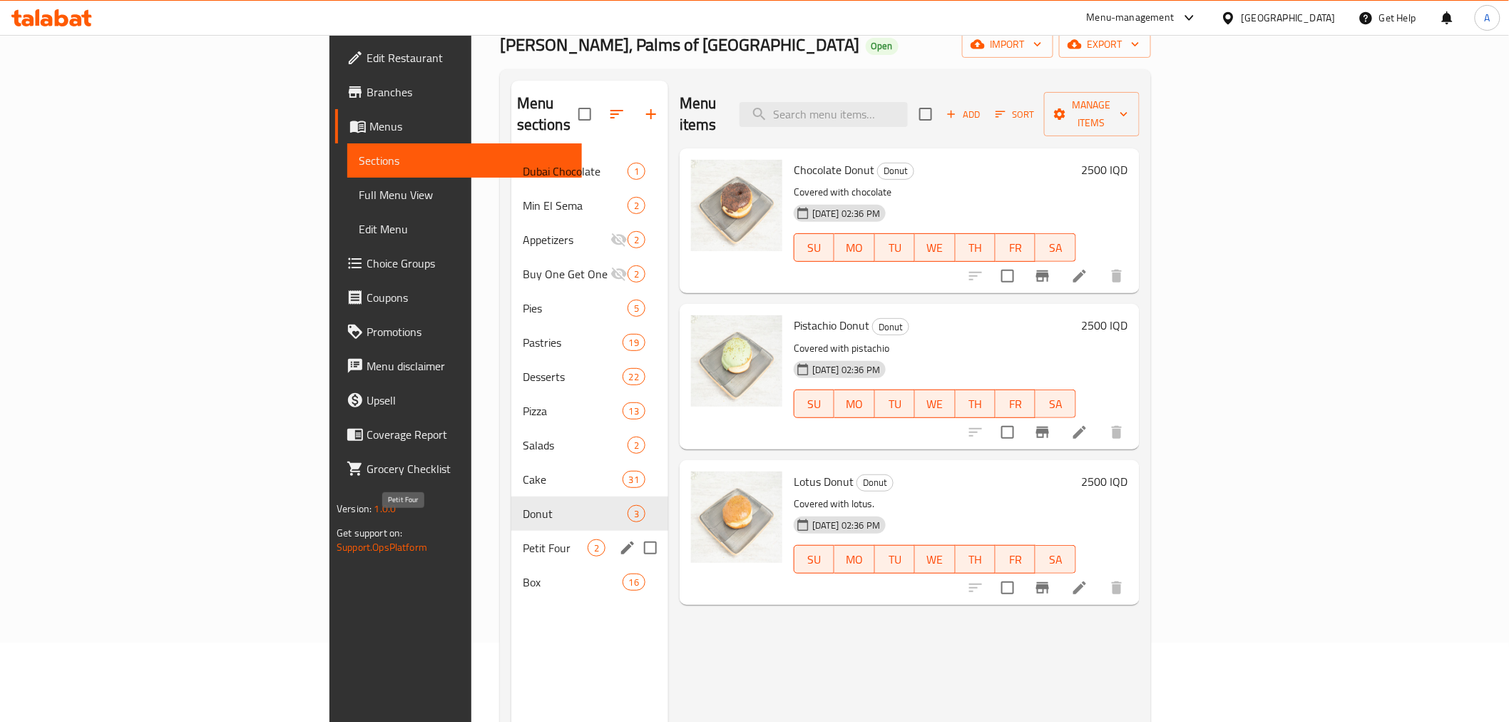
click at [523, 539] on span "Petit Four" at bounding box center [555, 547] width 65 height 17
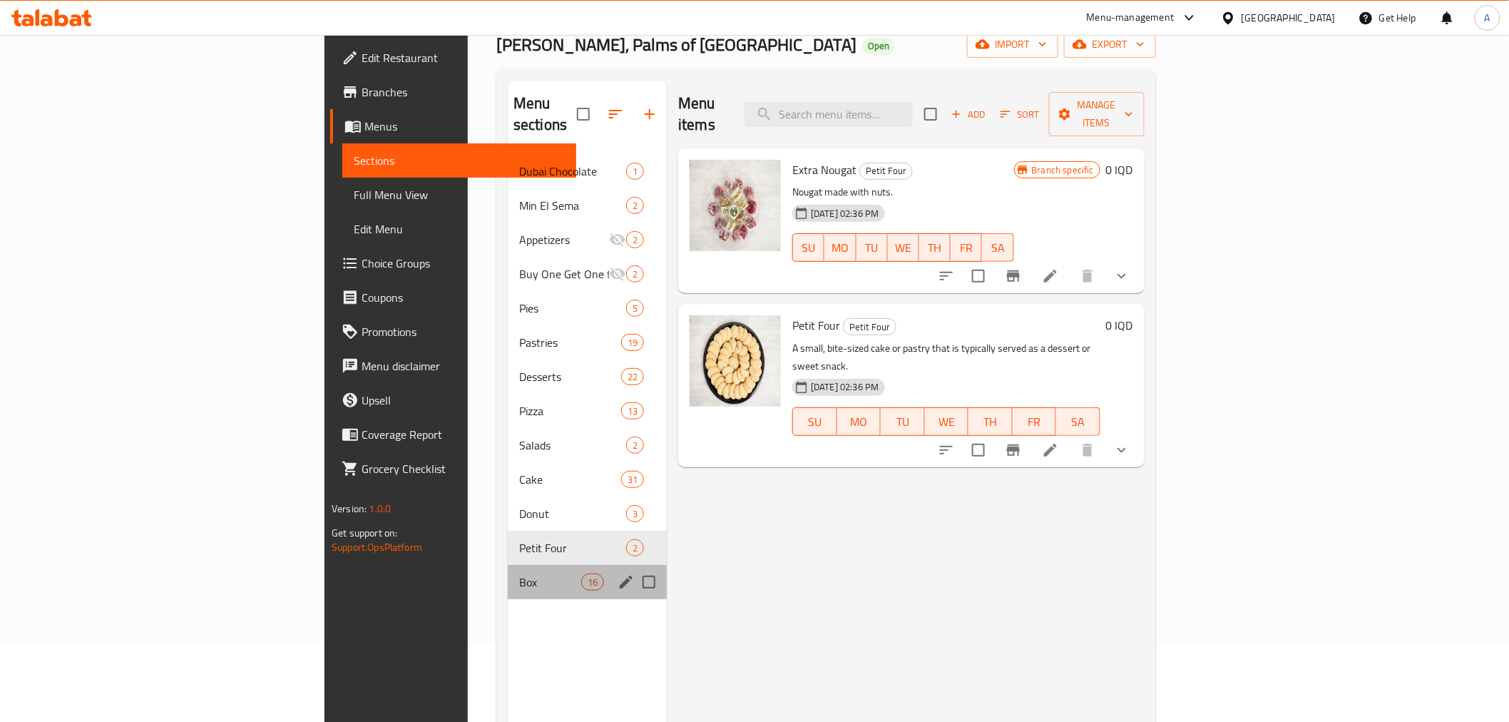
click at [508, 565] on div "Box 16" at bounding box center [587, 582] width 159 height 34
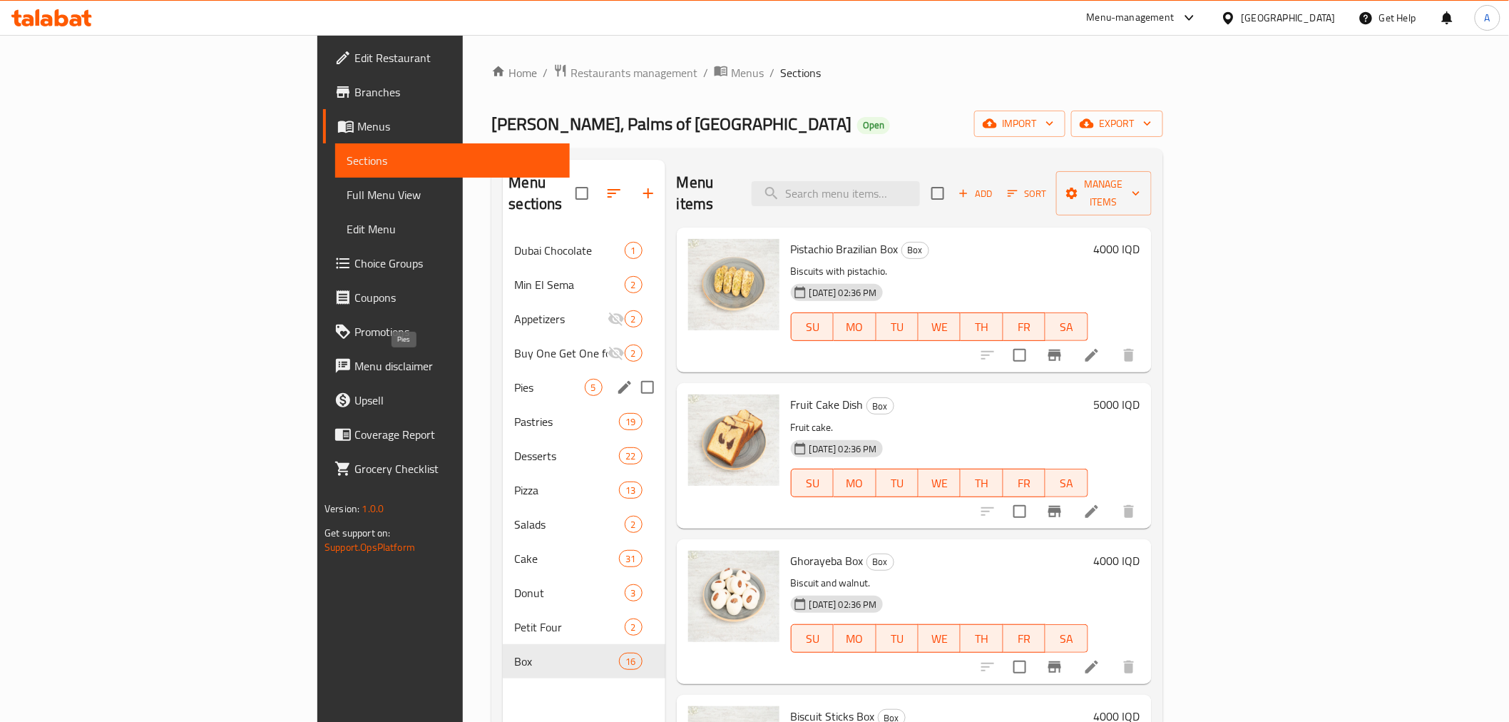
click at [514, 379] on span "Pies" at bounding box center [549, 387] width 70 height 17
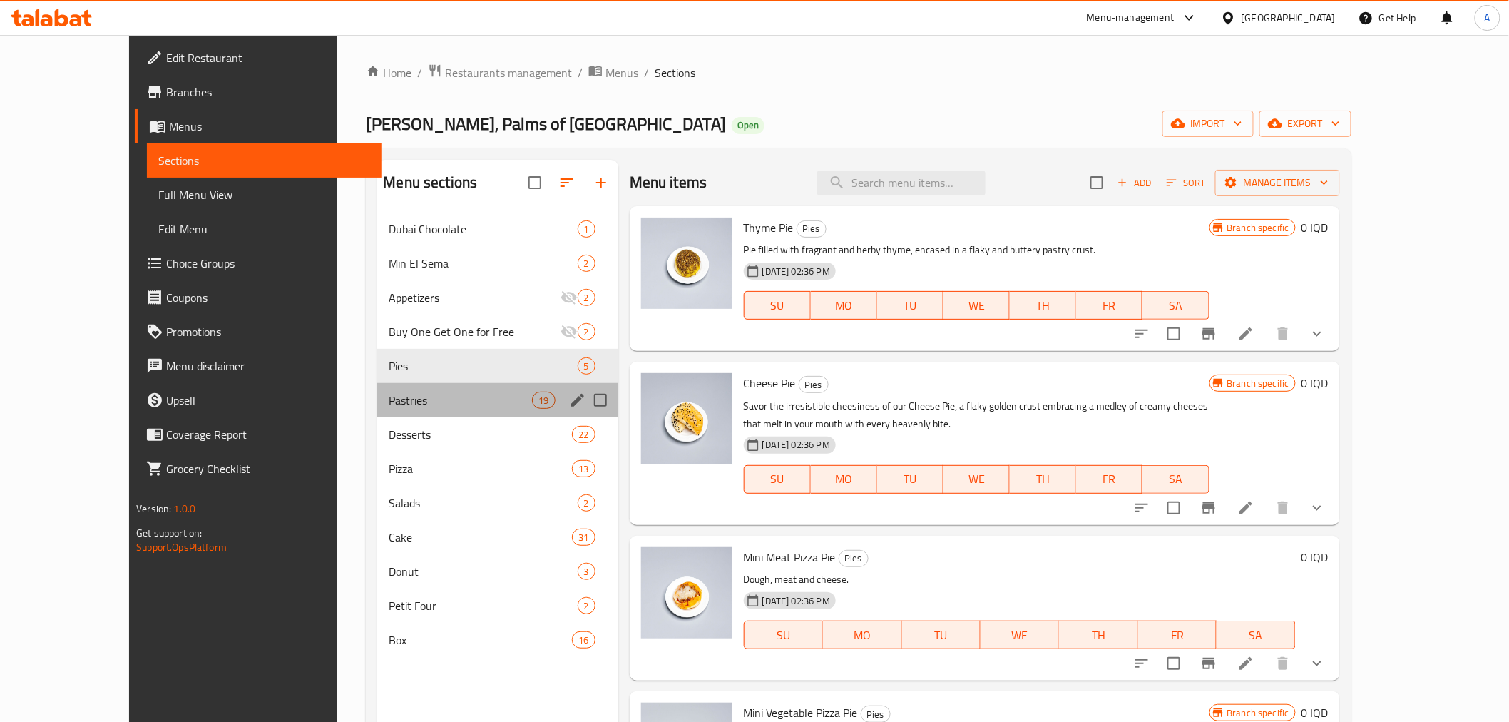
click at [377, 409] on div "Pastries 19" at bounding box center [497, 400] width 240 height 34
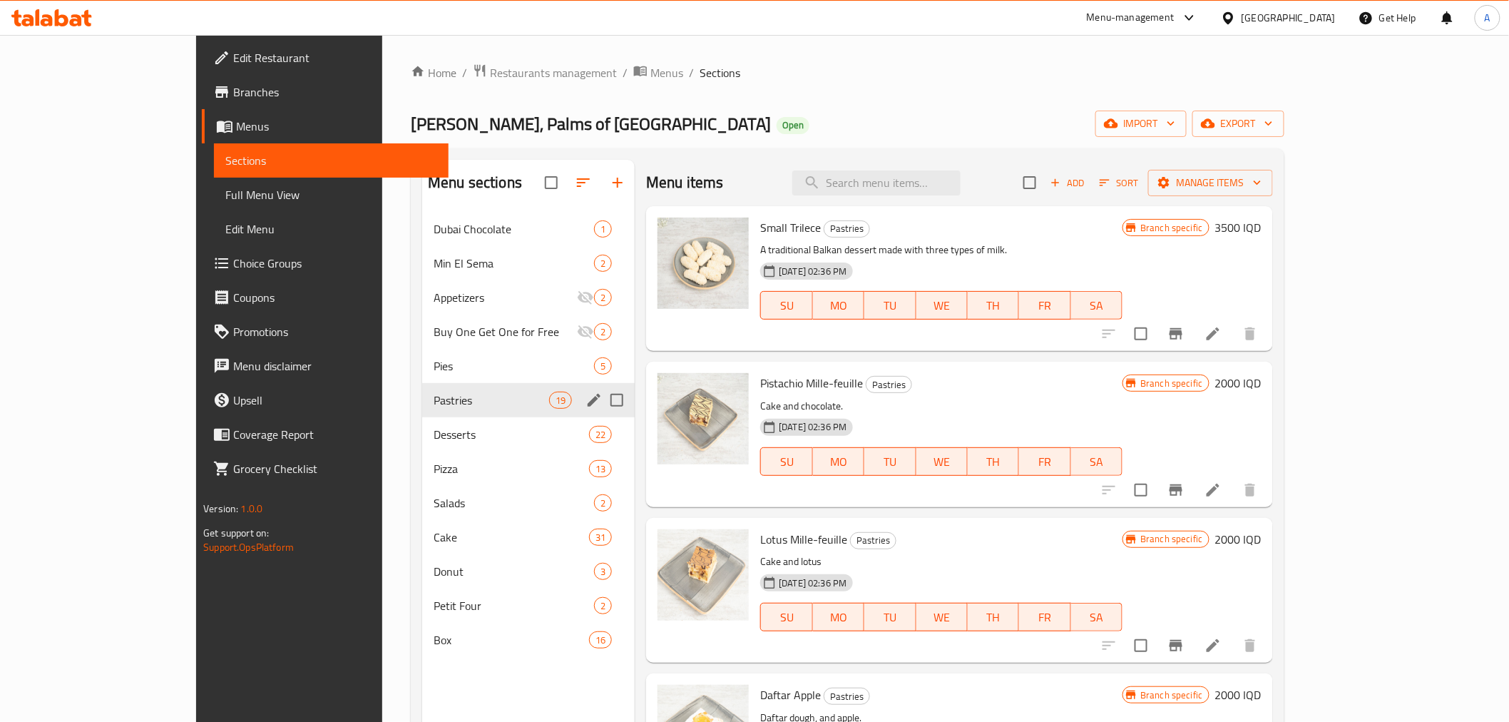
click at [422, 424] on div "Desserts 22" at bounding box center [528, 434] width 212 height 34
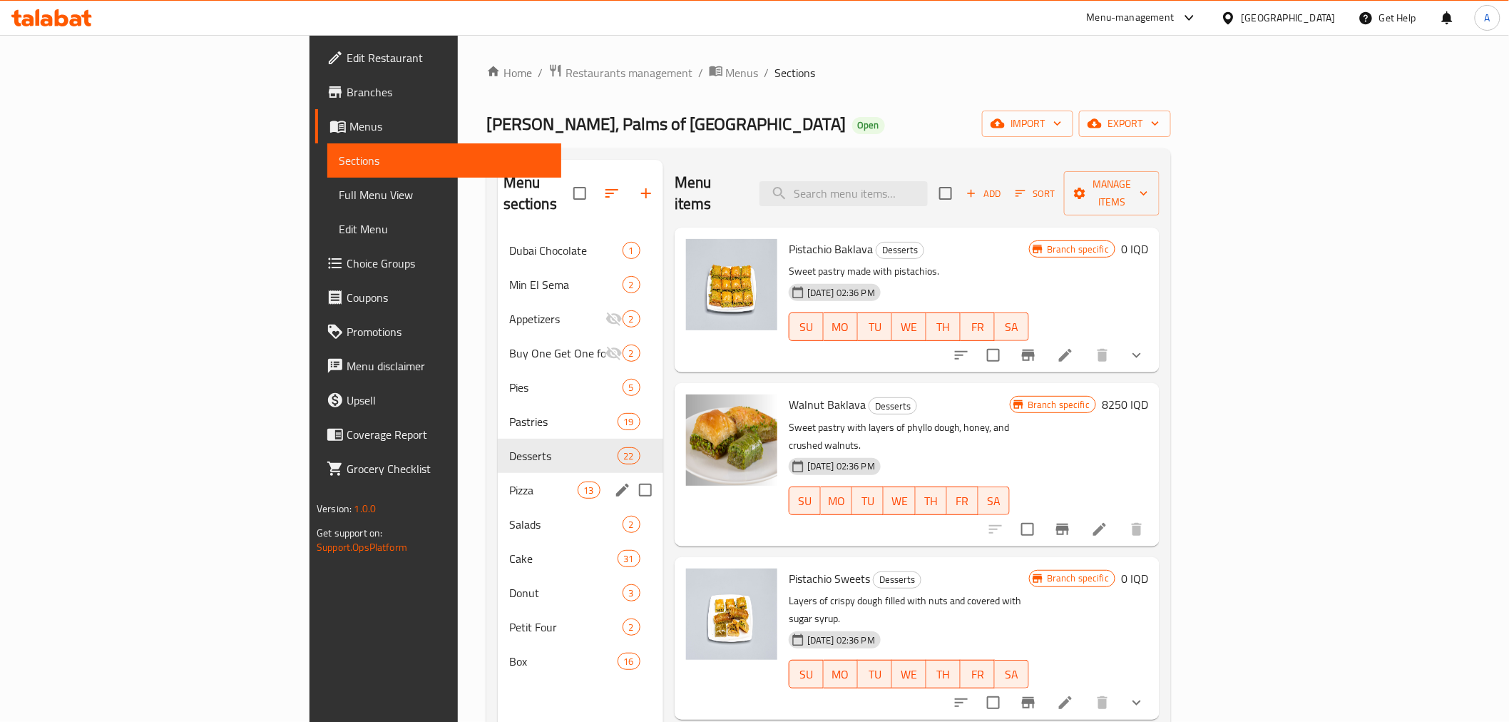
click at [509, 481] on span "Pizza" at bounding box center [543, 489] width 68 height 17
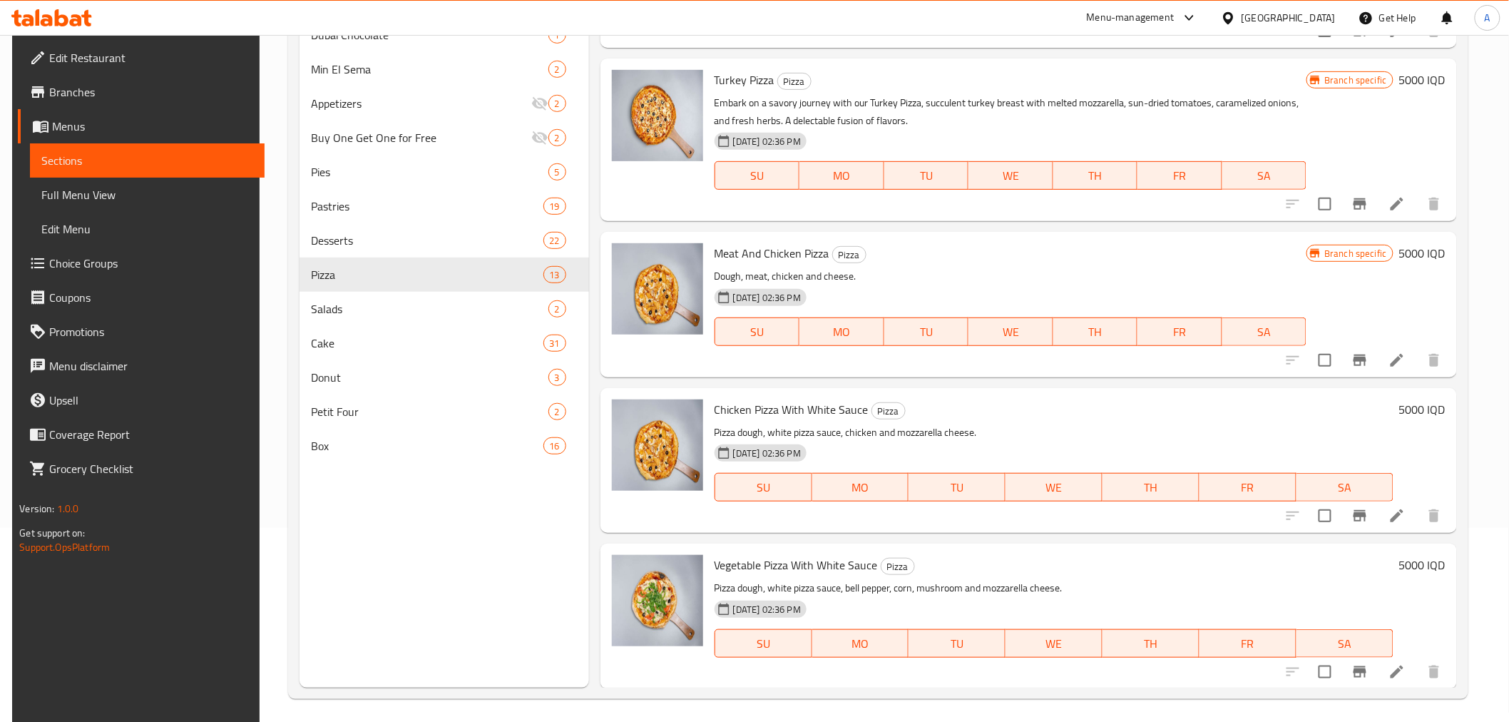
scroll to position [200, 0]
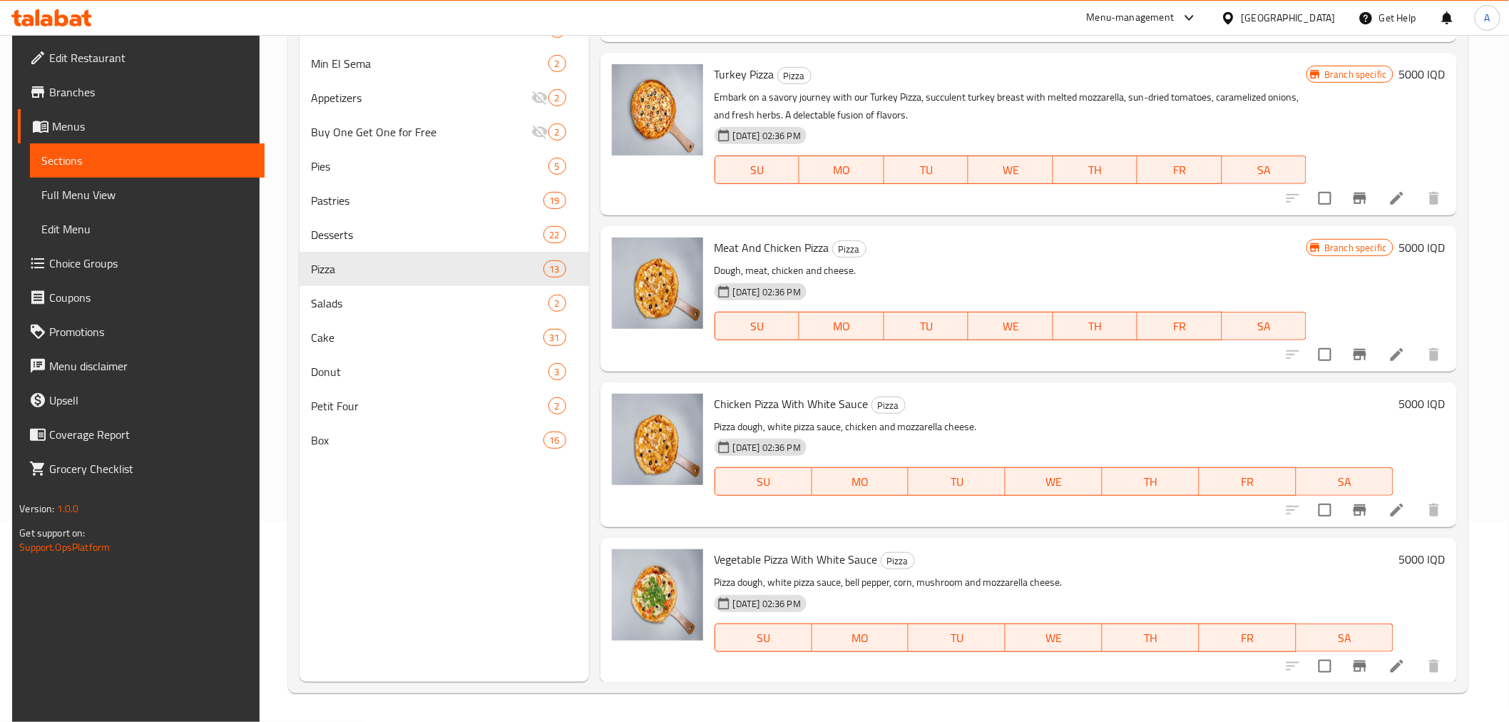
click at [1419, 558] on h6 "5000 IQD" at bounding box center [1422, 559] width 46 height 20
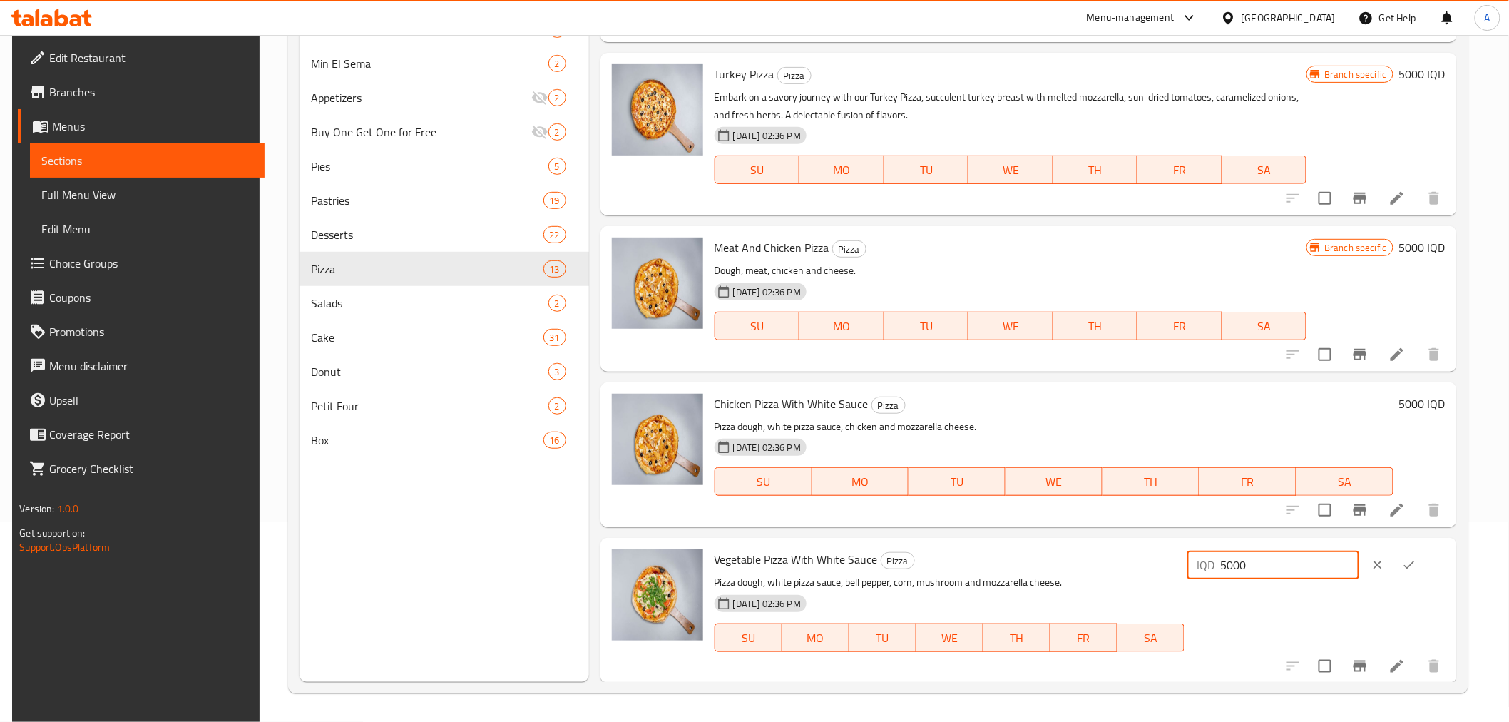
drag, startPoint x: 1273, startPoint y: 558, endPoint x: 1107, endPoint y: 558, distance: 166.8
click at [1107, 558] on div "Vegetable Pizza With White Sauce Pizza Pizza dough, white pizza sauce, bell pep…" at bounding box center [1080, 609] width 742 height 133
type input "10000"
click at [1400, 402] on h6 "5000 IQD" at bounding box center [1422, 404] width 46 height 20
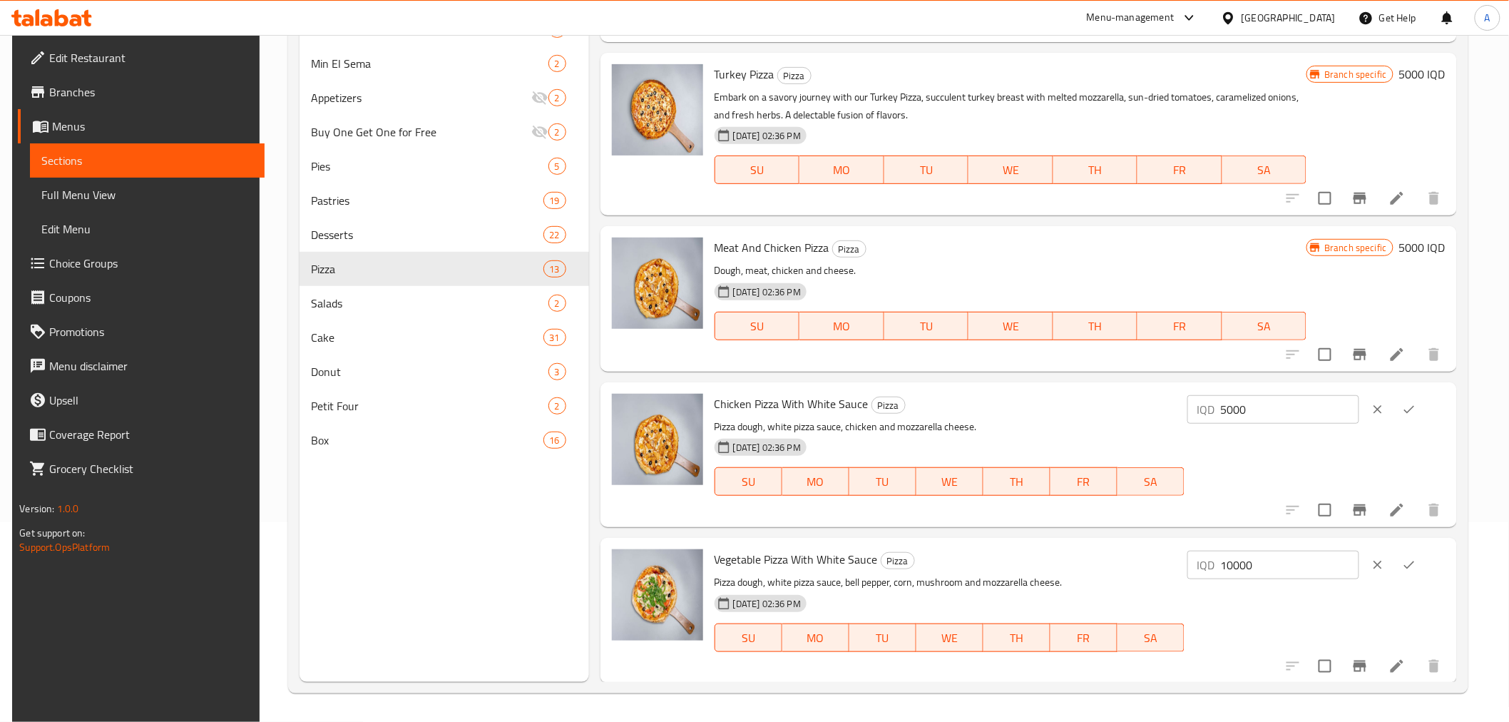
click at [1301, 414] on input "5000" at bounding box center [1290, 409] width 138 height 29
paste input "10"
type input "10000"
click at [1409, 243] on h6 "5000 IQD" at bounding box center [1422, 247] width 46 height 20
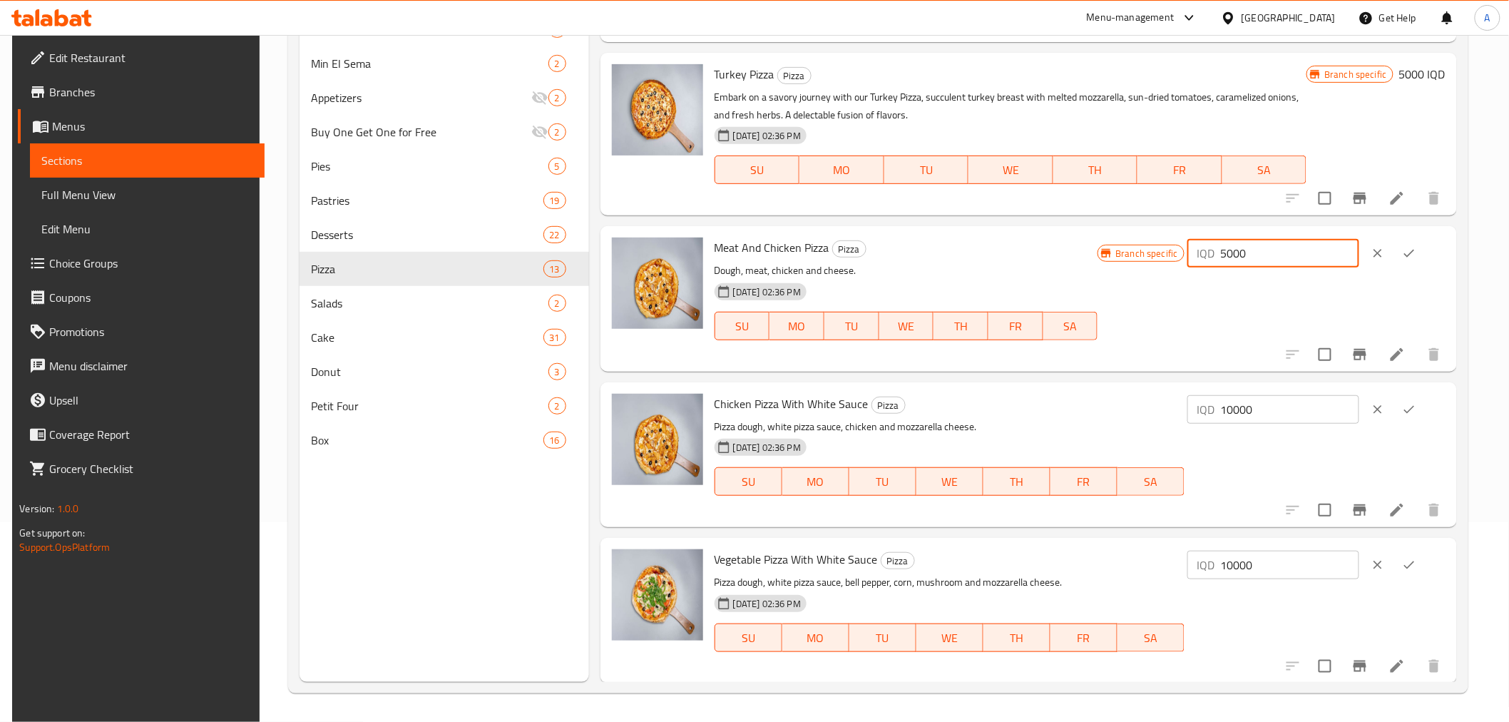
click at [1320, 248] on input "5000" at bounding box center [1290, 253] width 138 height 29
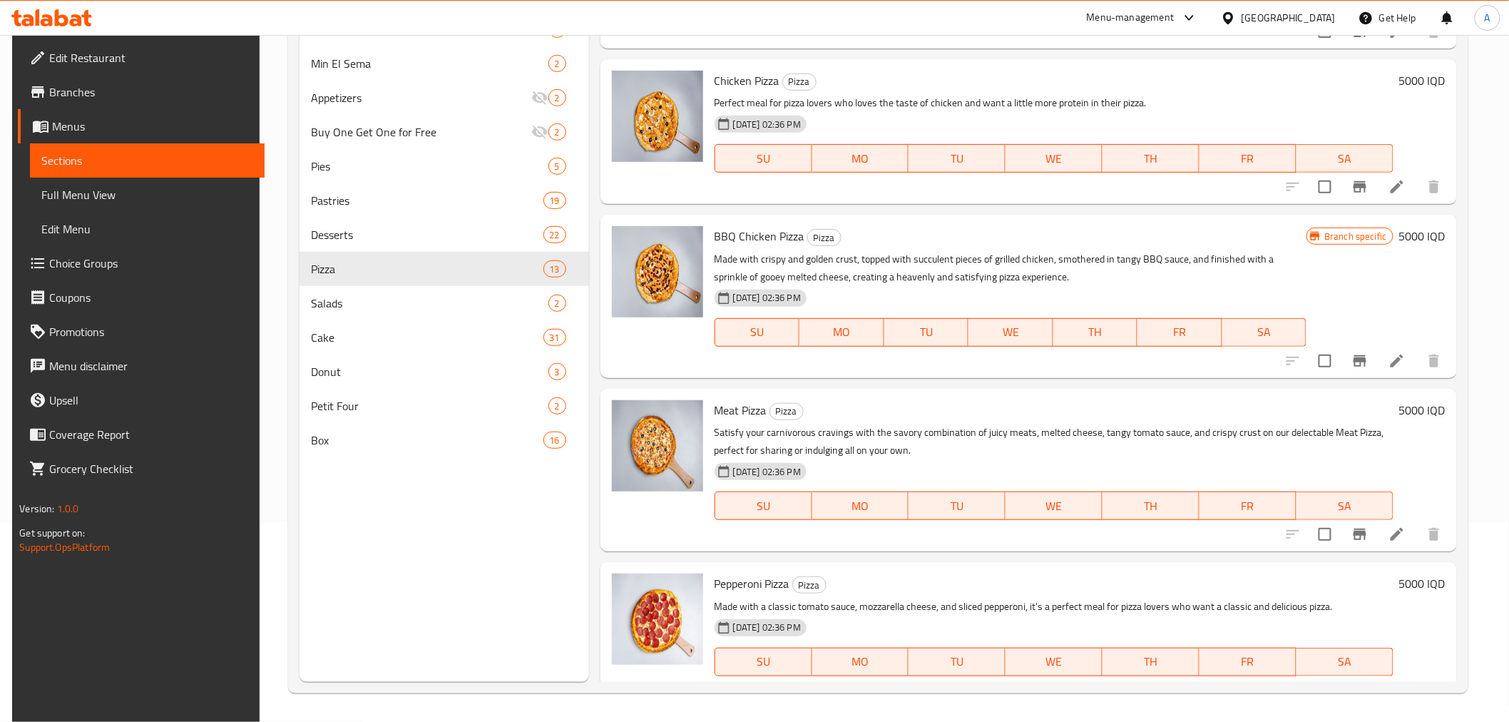
scroll to position [538, 0]
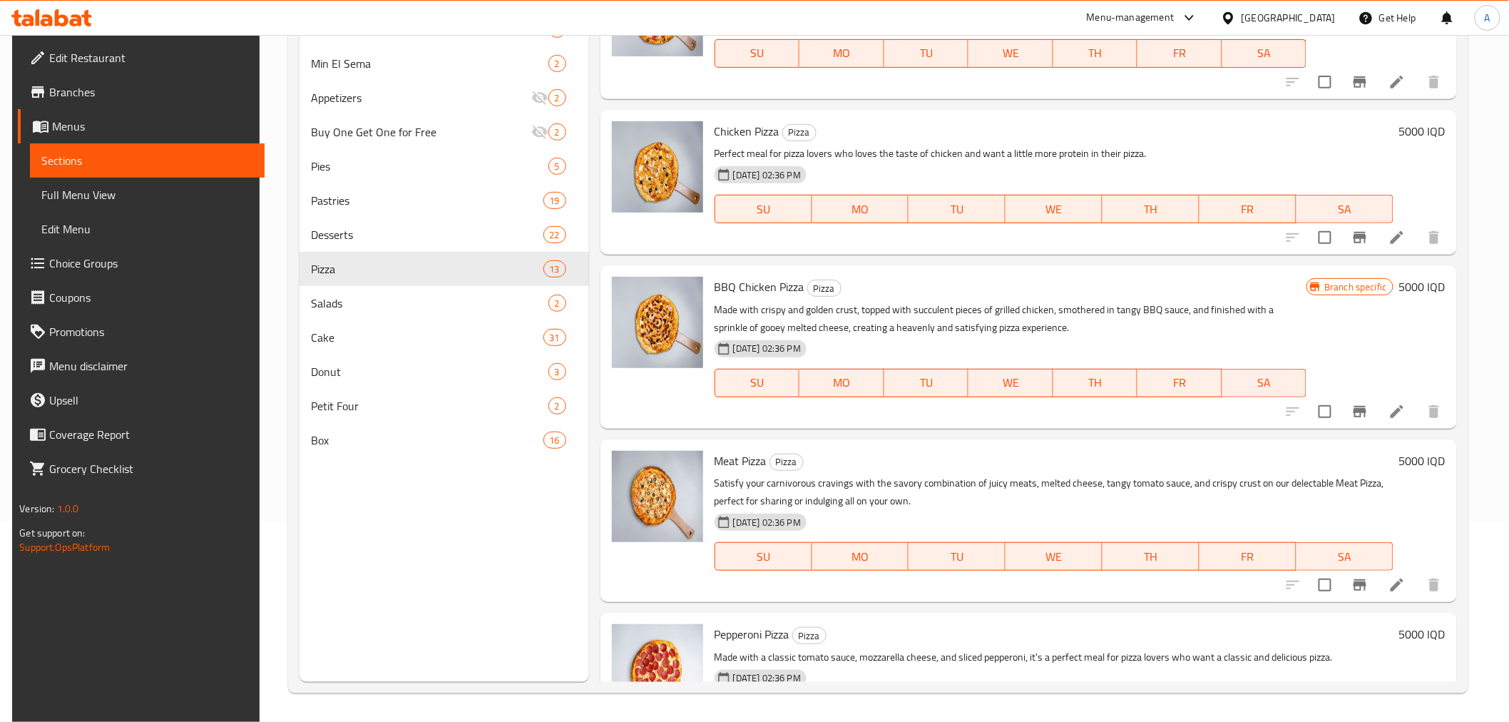
click at [1412, 461] on h6 "5000 IQD" at bounding box center [1422, 461] width 46 height 20
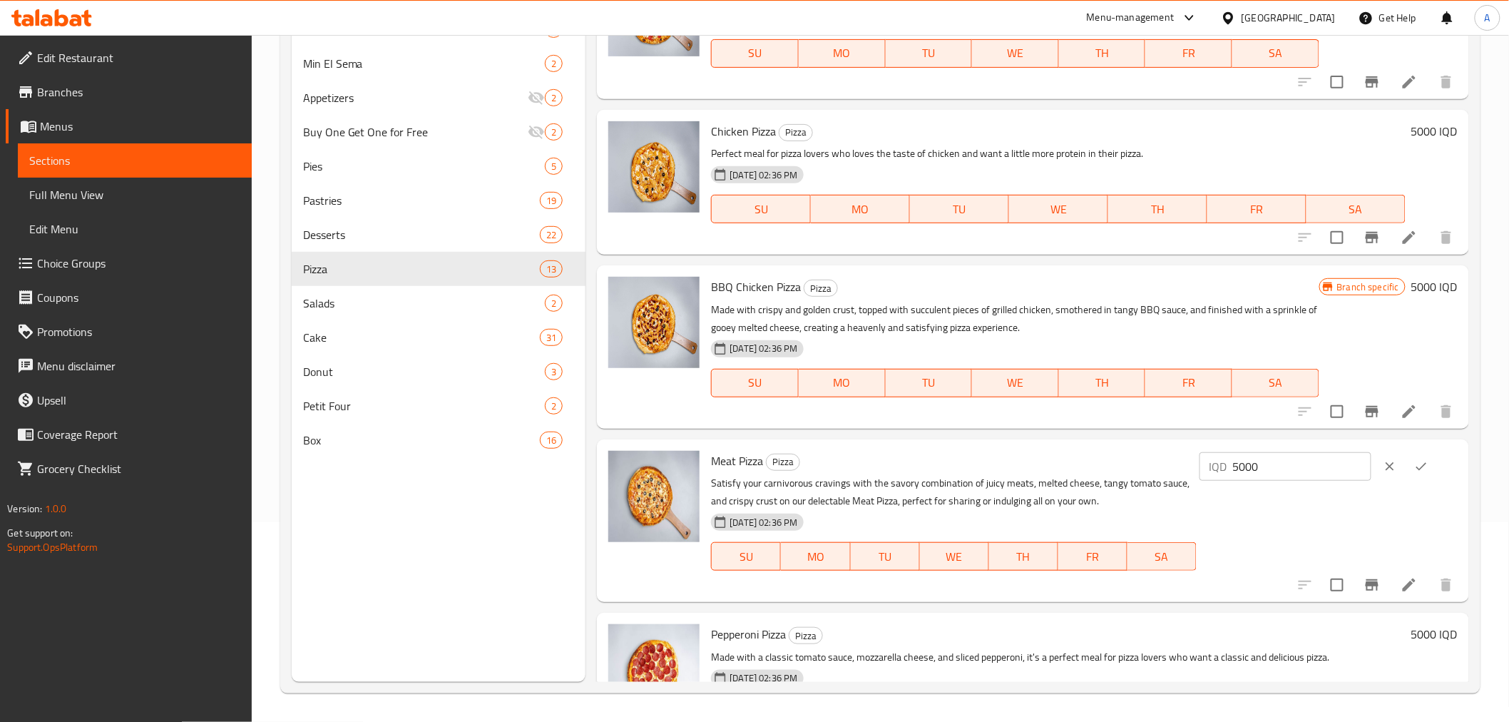
click at [1306, 458] on input "5000" at bounding box center [1302, 466] width 138 height 29
paste input "10"
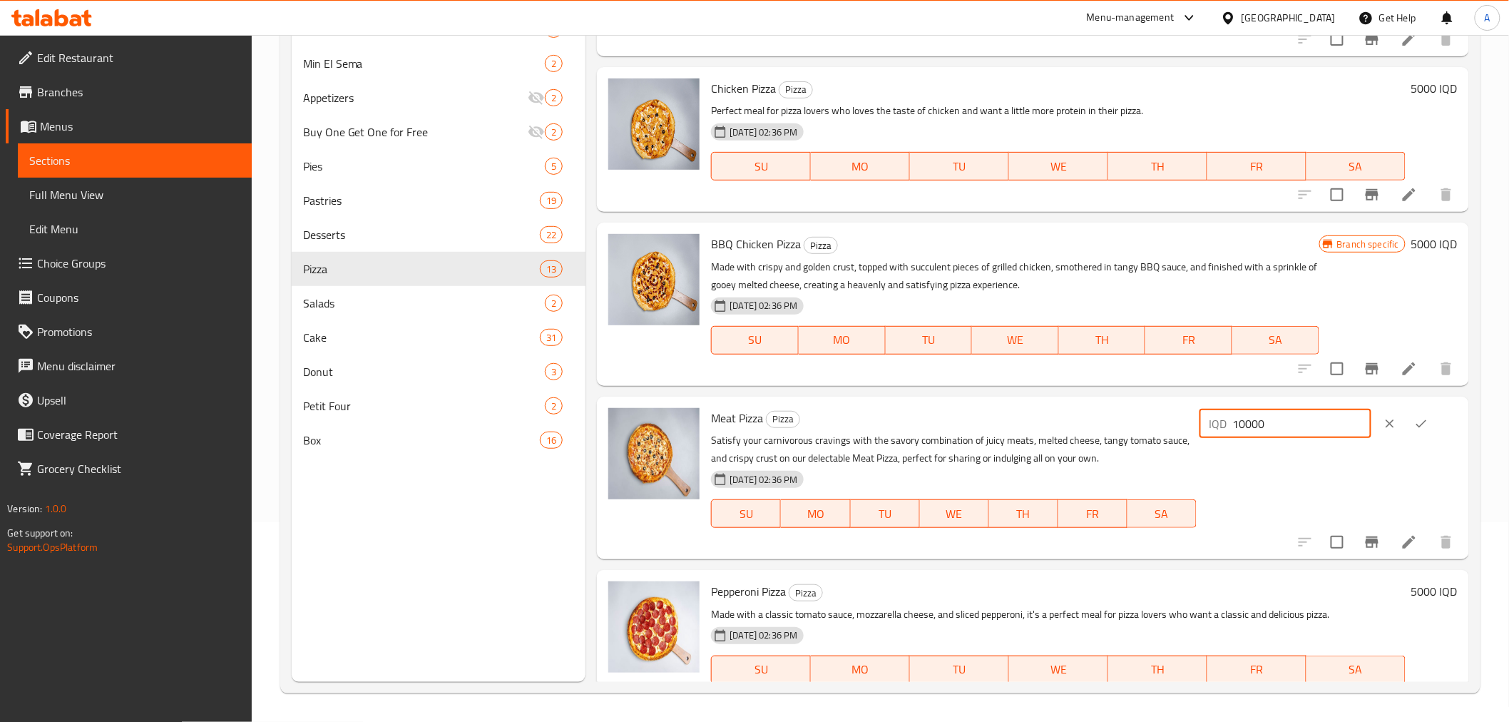
scroll to position [617, 0]
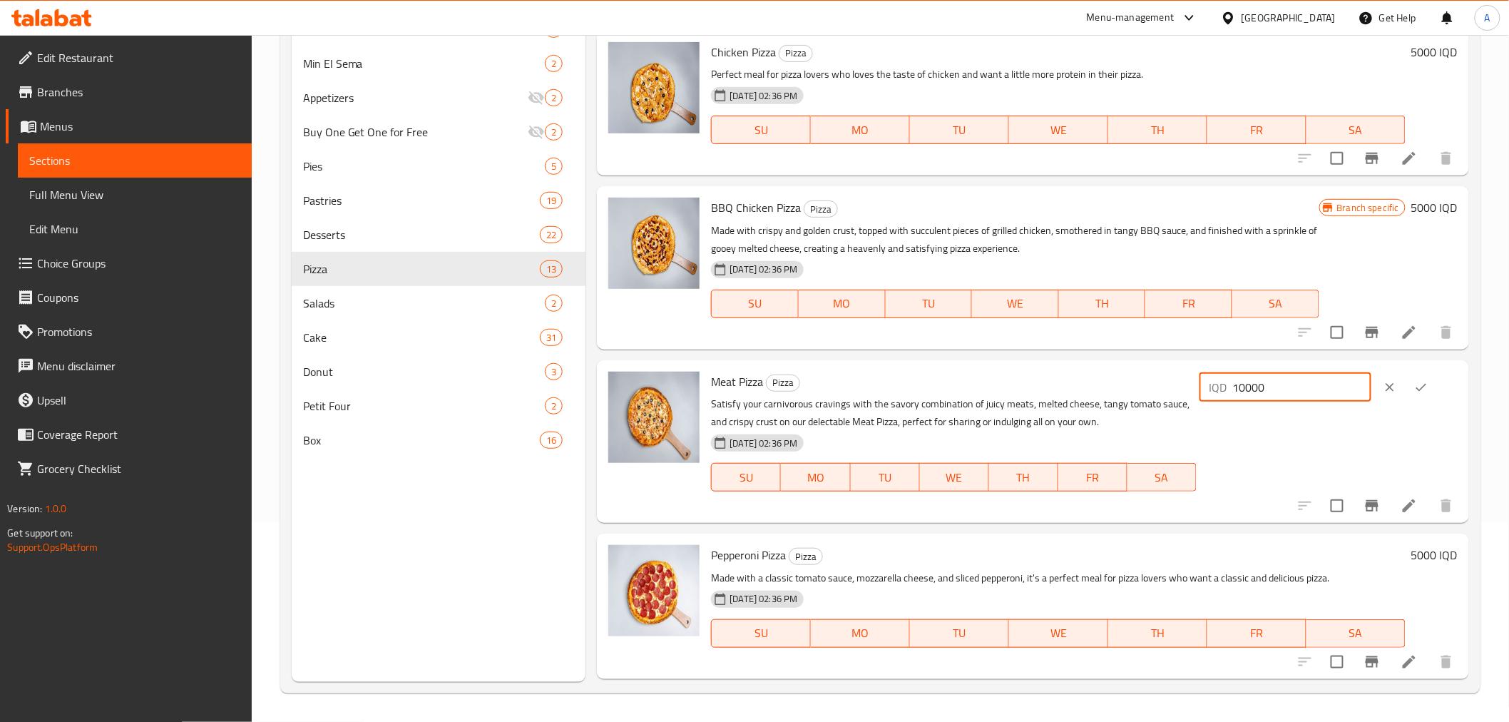
type input "10000"
click at [1411, 553] on h6 "5000 IQD" at bounding box center [1434, 555] width 46 height 20
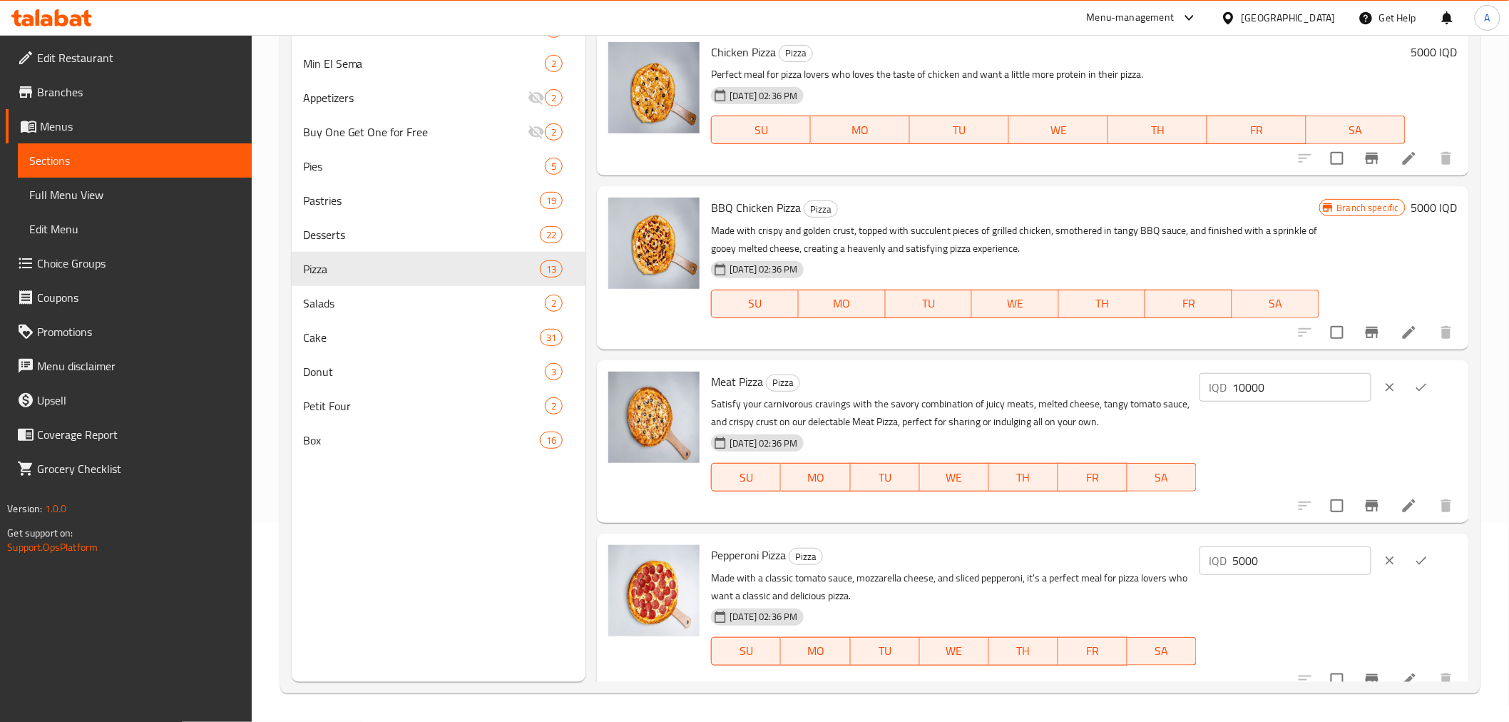
click at [1322, 553] on input "5000" at bounding box center [1302, 560] width 138 height 29
type input "9000"
click at [1420, 382] on icon "ok" at bounding box center [1421, 387] width 14 height 14
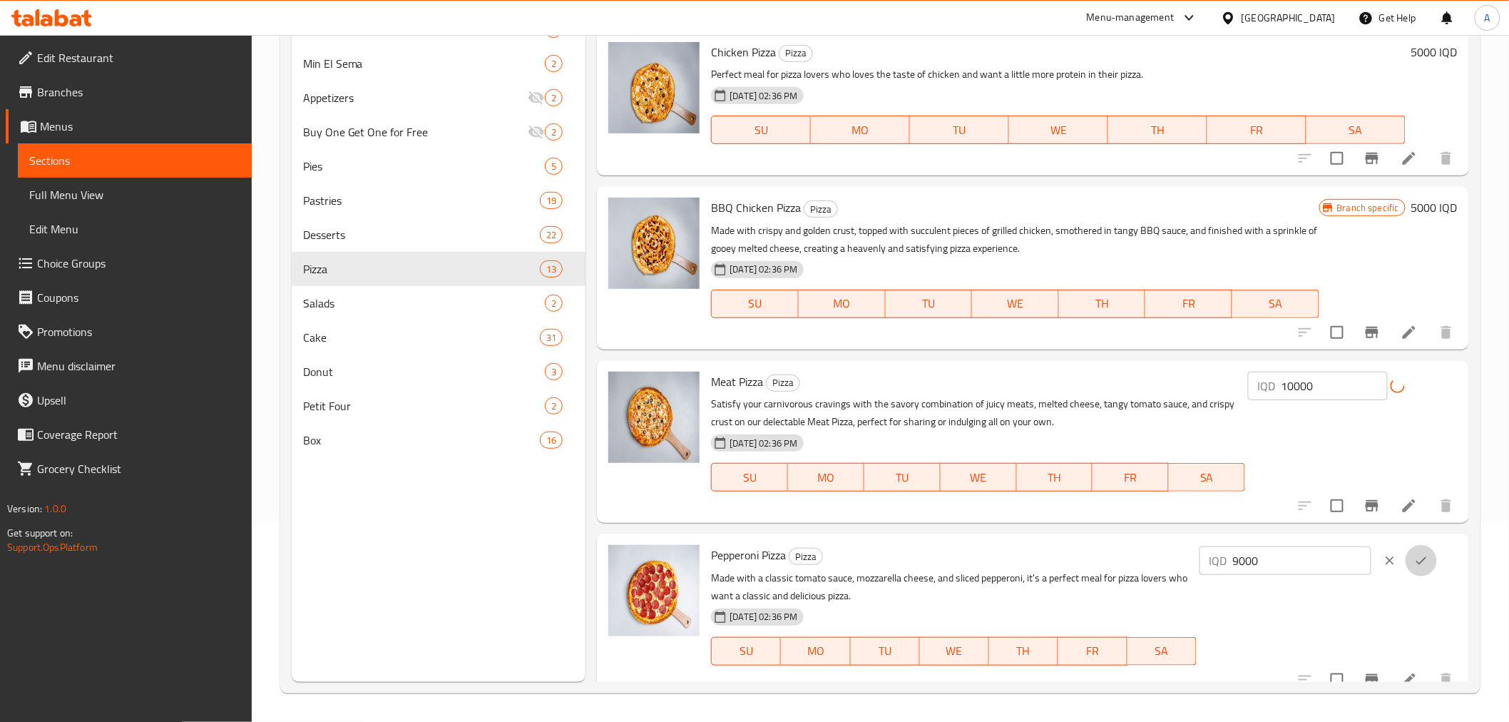
click at [1427, 558] on button "ok" at bounding box center [1420, 560] width 31 height 31
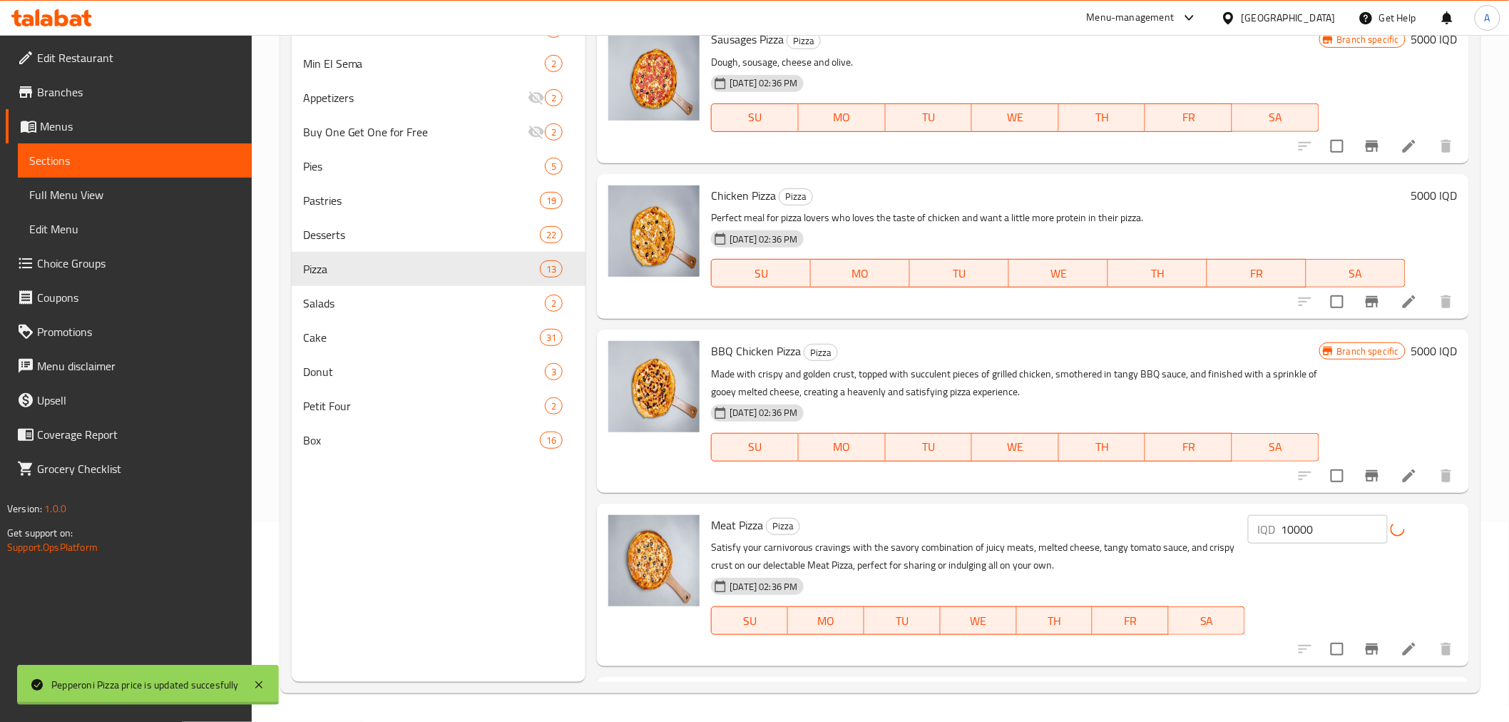
scroll to position [458, 0]
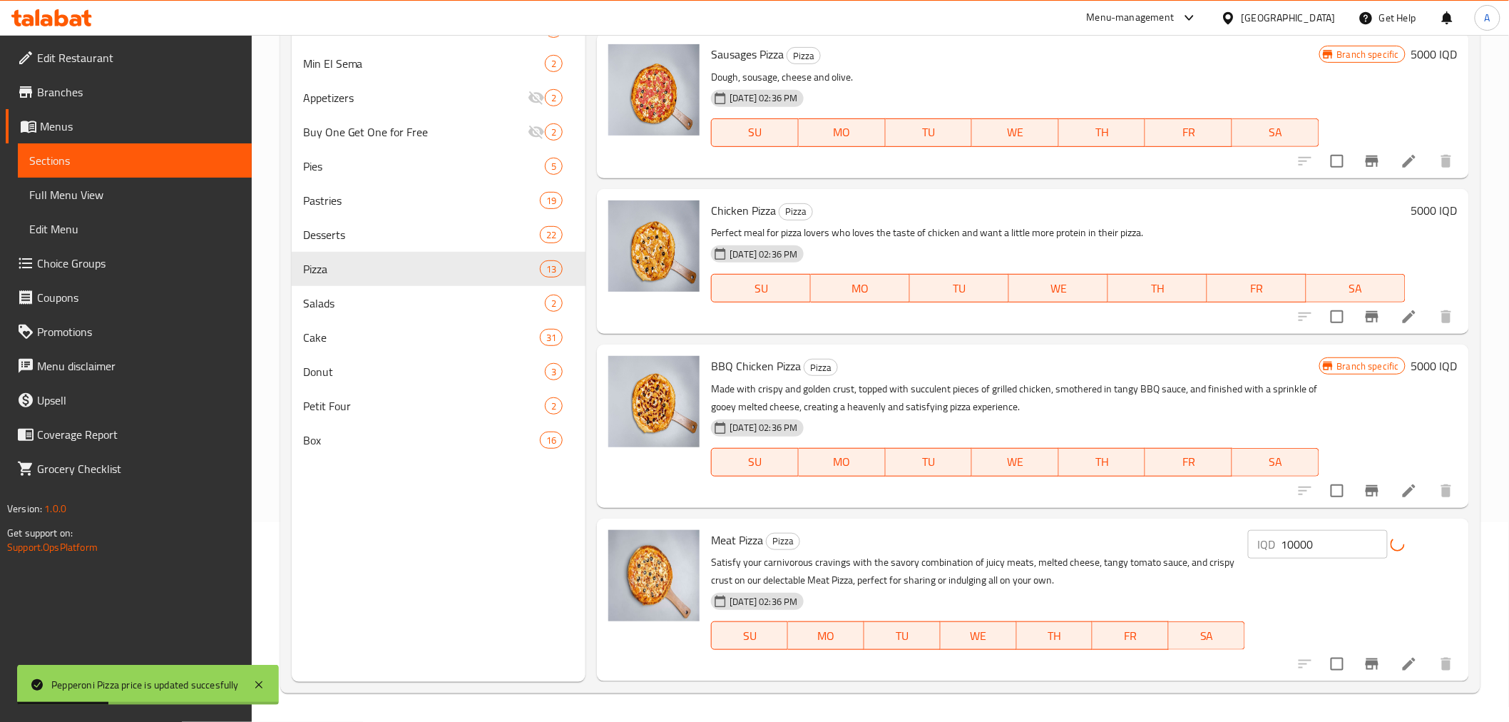
click at [1414, 359] on h6 "5000 IQD" at bounding box center [1434, 366] width 46 height 20
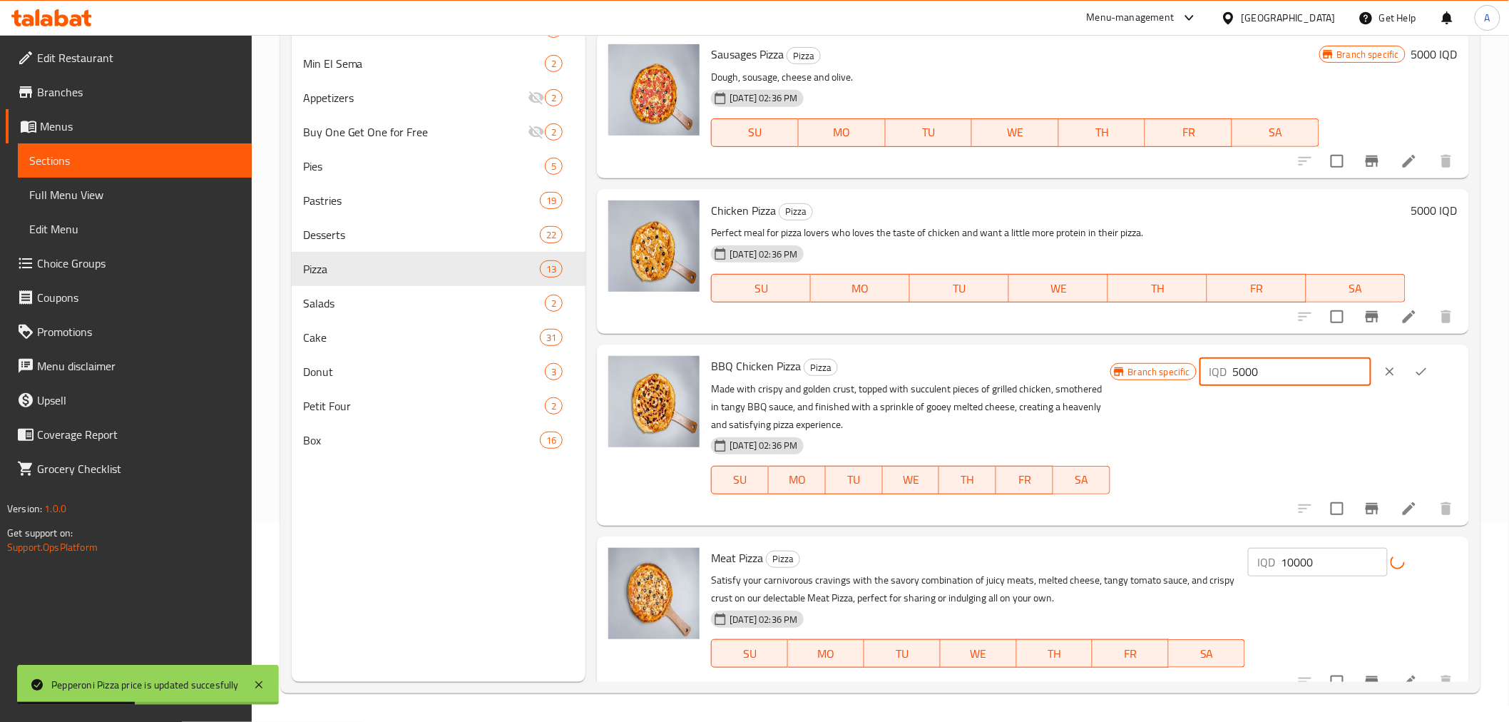
click at [1268, 364] on input "5000" at bounding box center [1302, 371] width 138 height 29
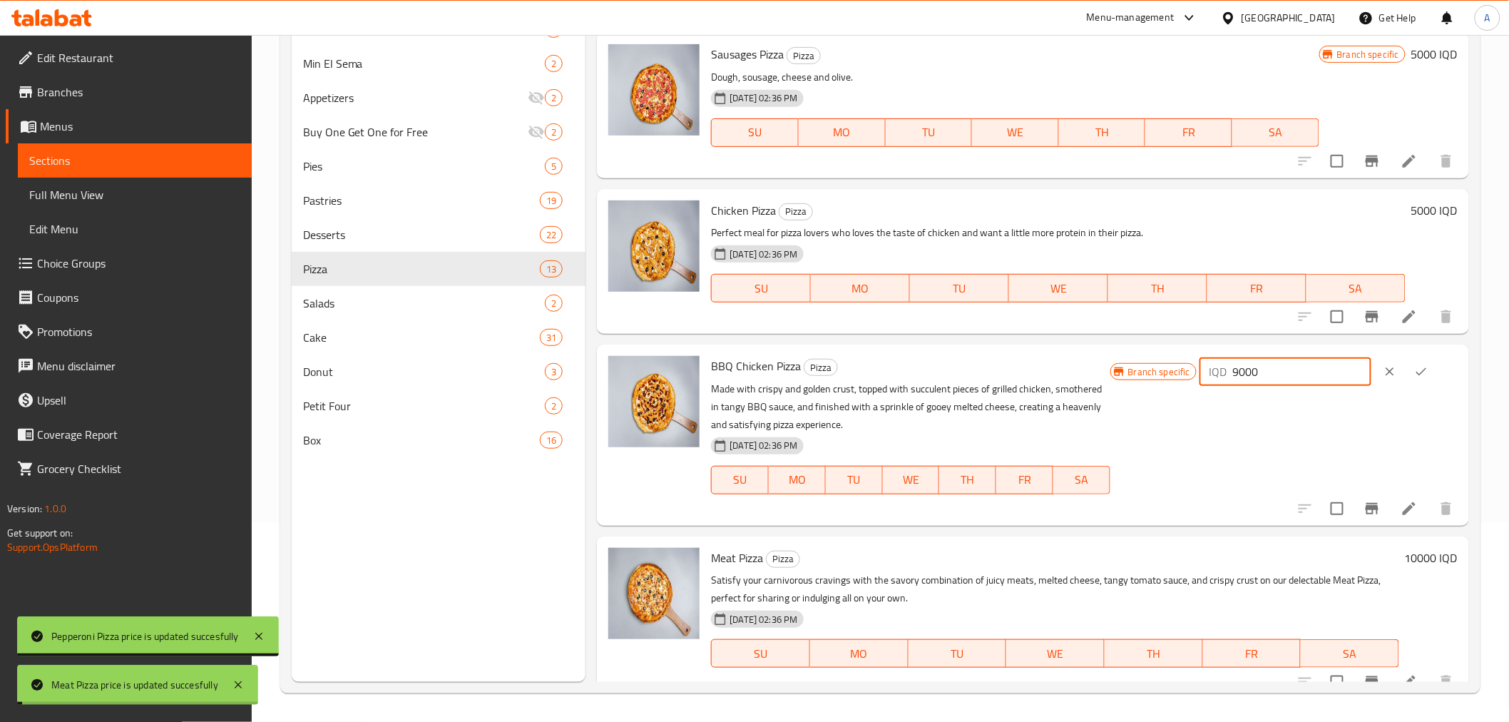
type input "9000"
click at [1425, 374] on button "ok" at bounding box center [1420, 371] width 31 height 31
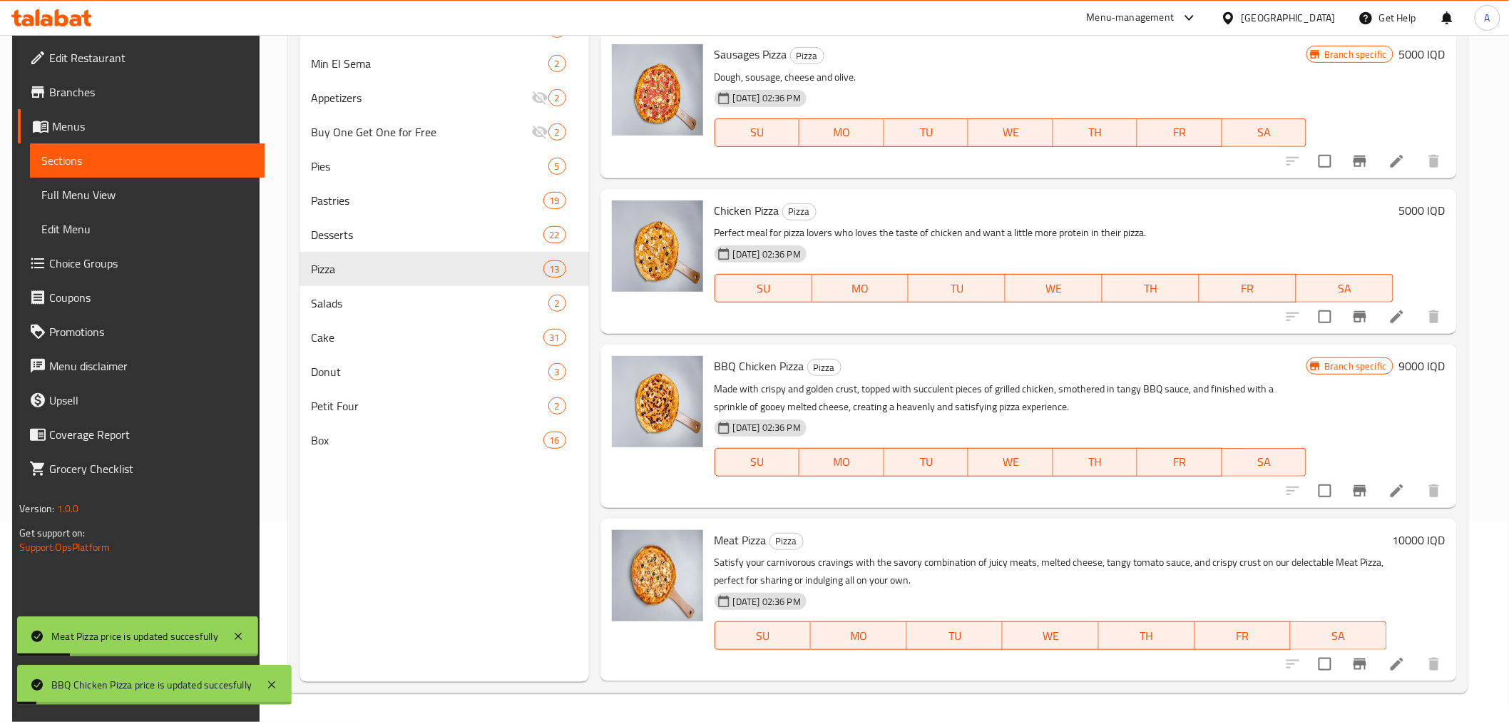
click at [1406, 205] on h6 "5000 IQD" at bounding box center [1422, 210] width 46 height 20
click at [1312, 214] on input "5000" at bounding box center [1290, 216] width 138 height 29
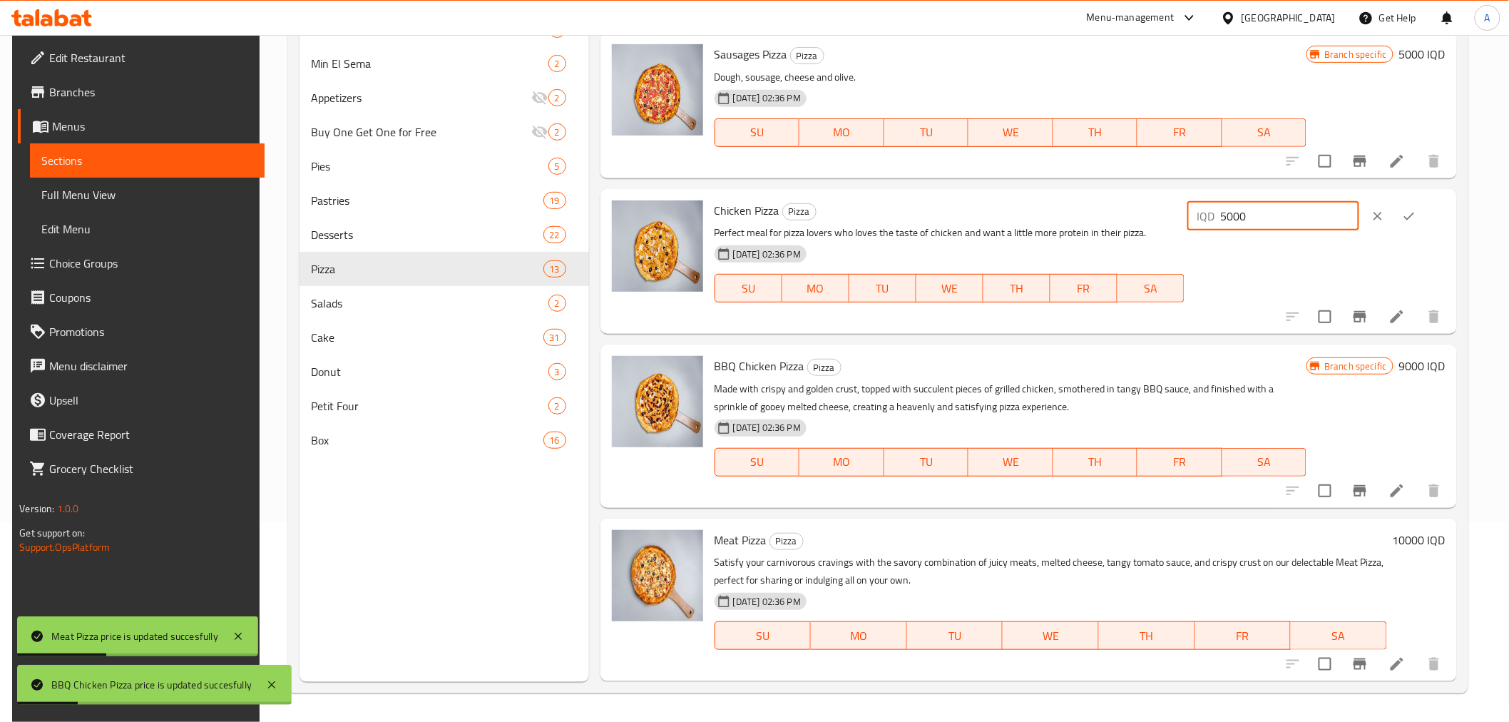
click at [1312, 214] on input "5000" at bounding box center [1290, 216] width 138 height 29
type input "9000"
click at [1408, 221] on button "ok" at bounding box center [1408, 215] width 31 height 31
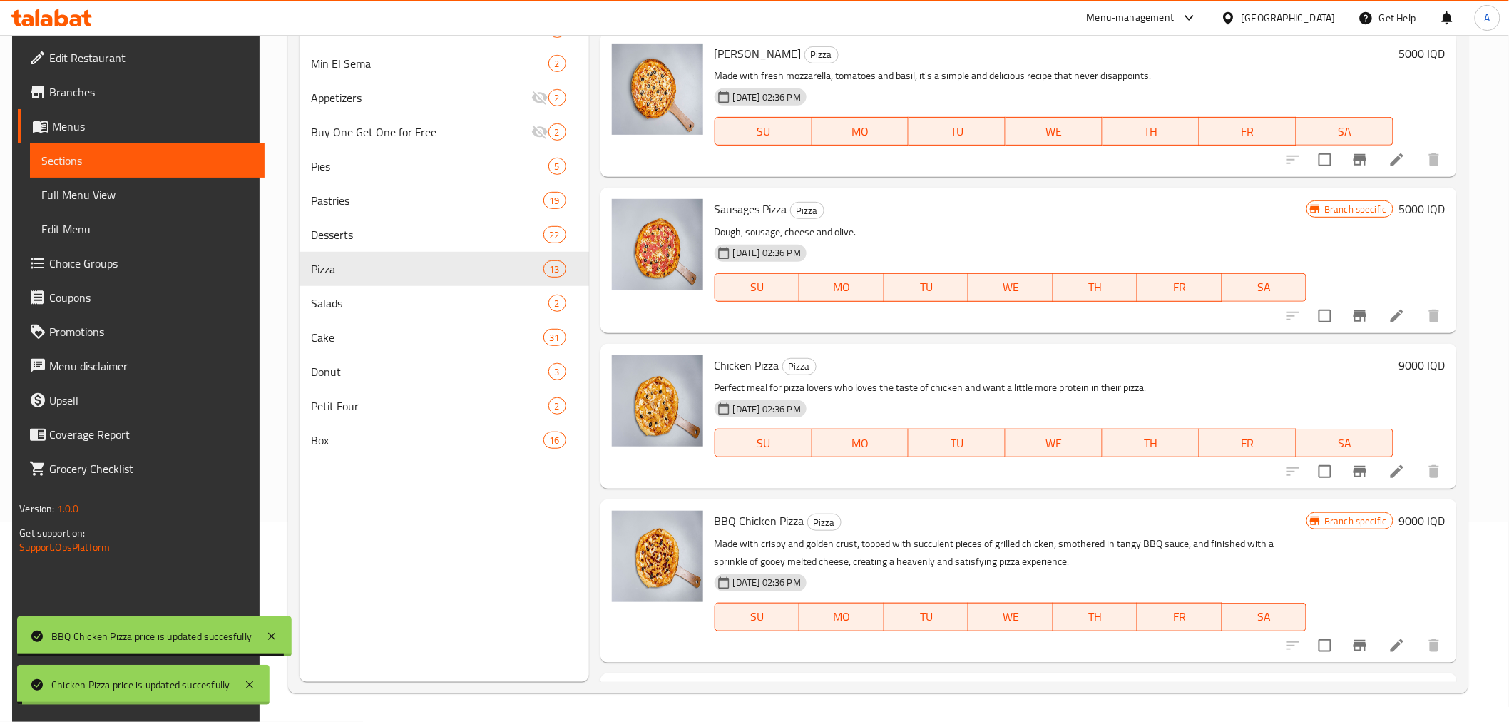
scroll to position [300, 0]
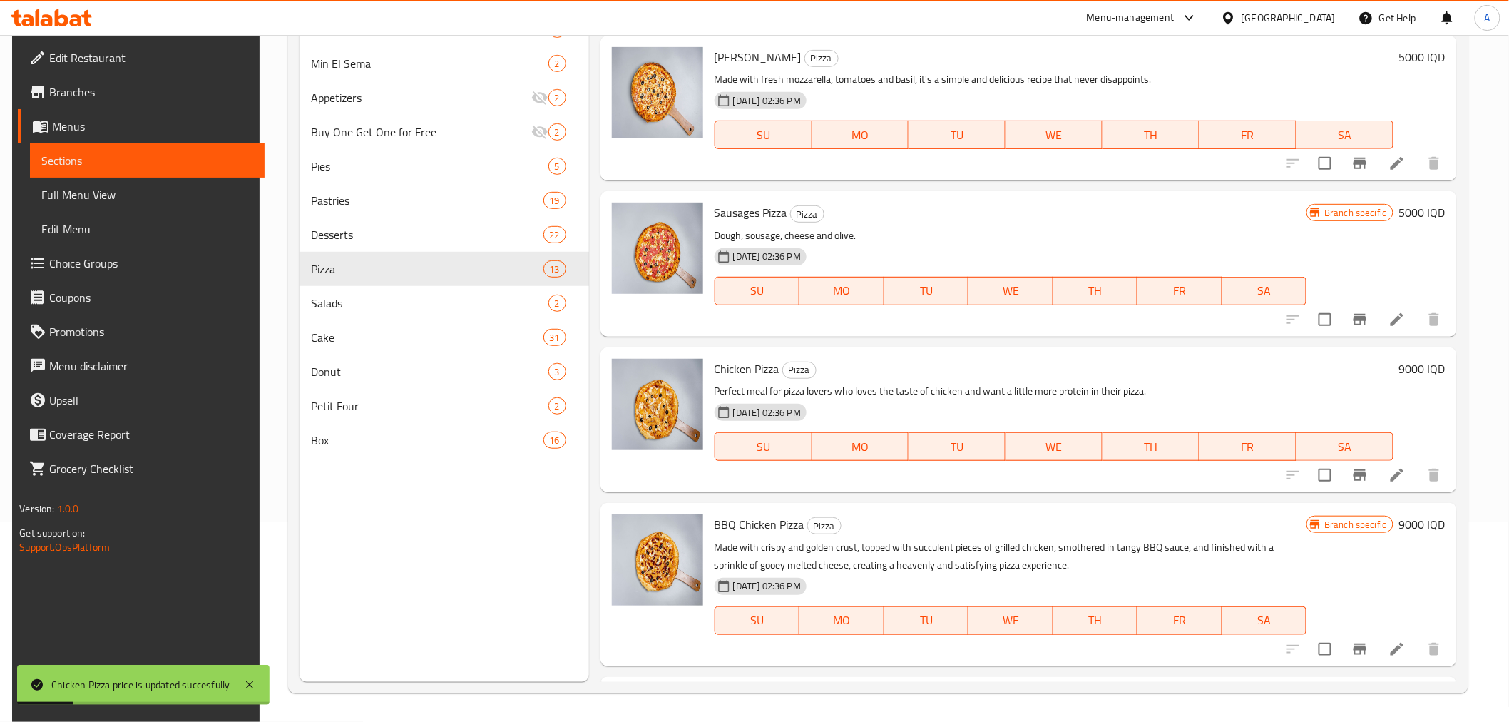
click at [1402, 214] on h6 "5000 IQD" at bounding box center [1422, 213] width 46 height 20
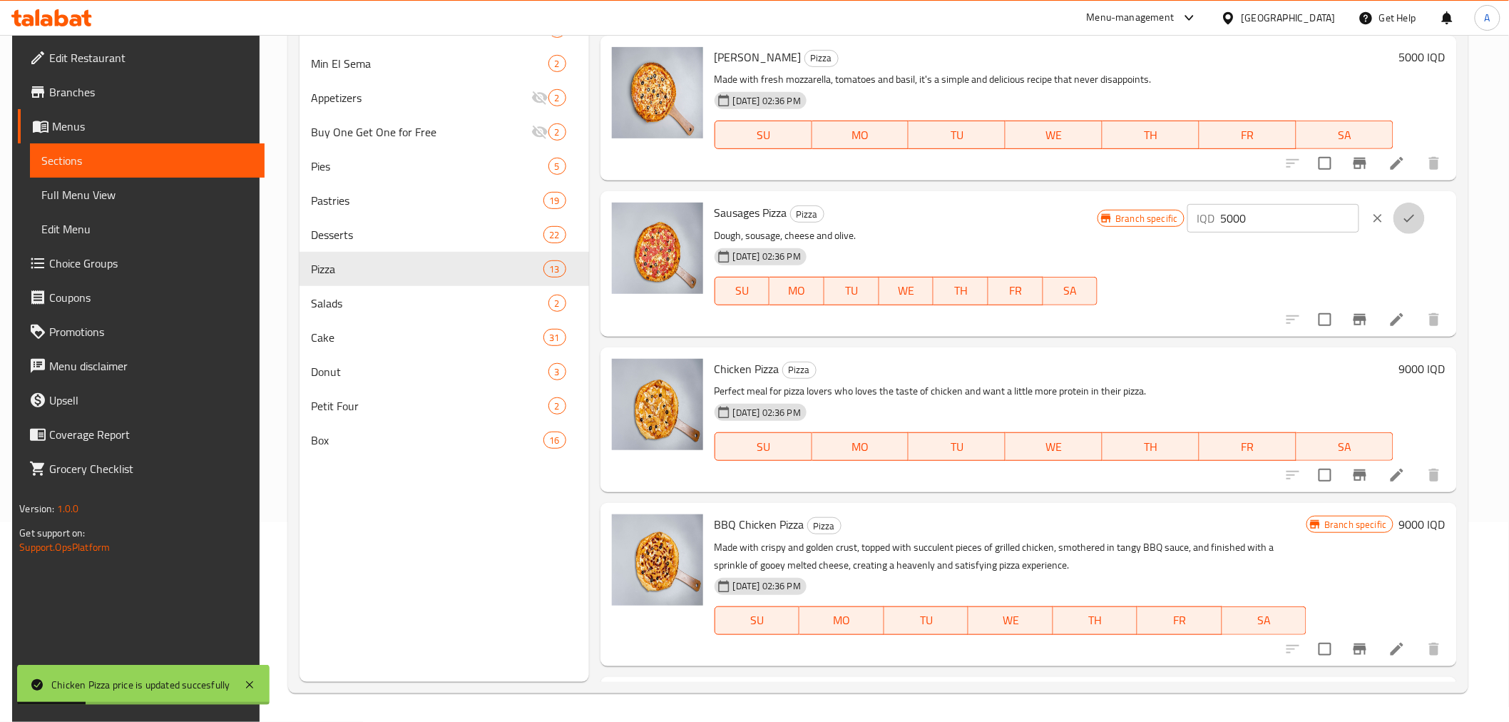
click at [1402, 214] on button "ok" at bounding box center [1408, 218] width 31 height 31
click at [1232, 220] on div "Branch specific" at bounding box center [1189, 216] width 86 height 17
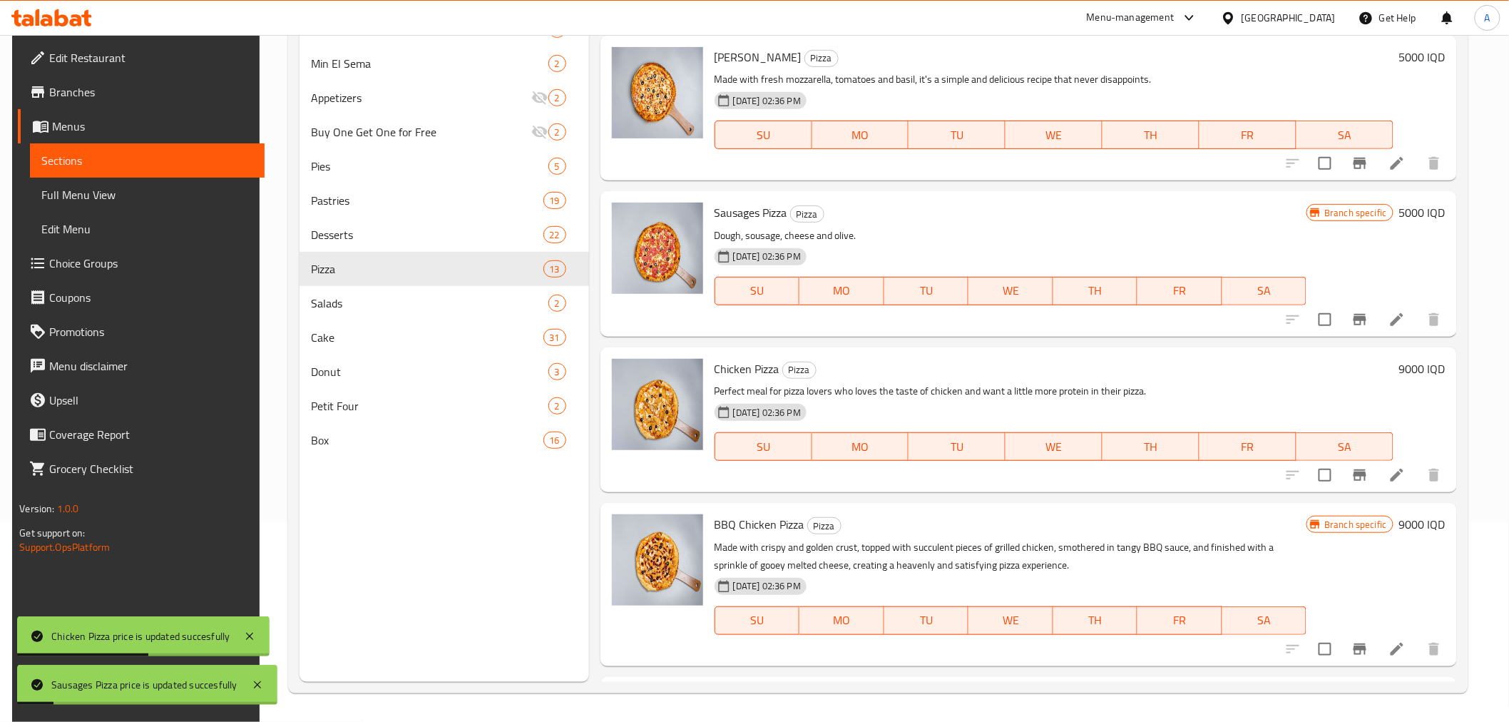
click at [1412, 215] on h6 "5000 IQD" at bounding box center [1422, 213] width 46 height 20
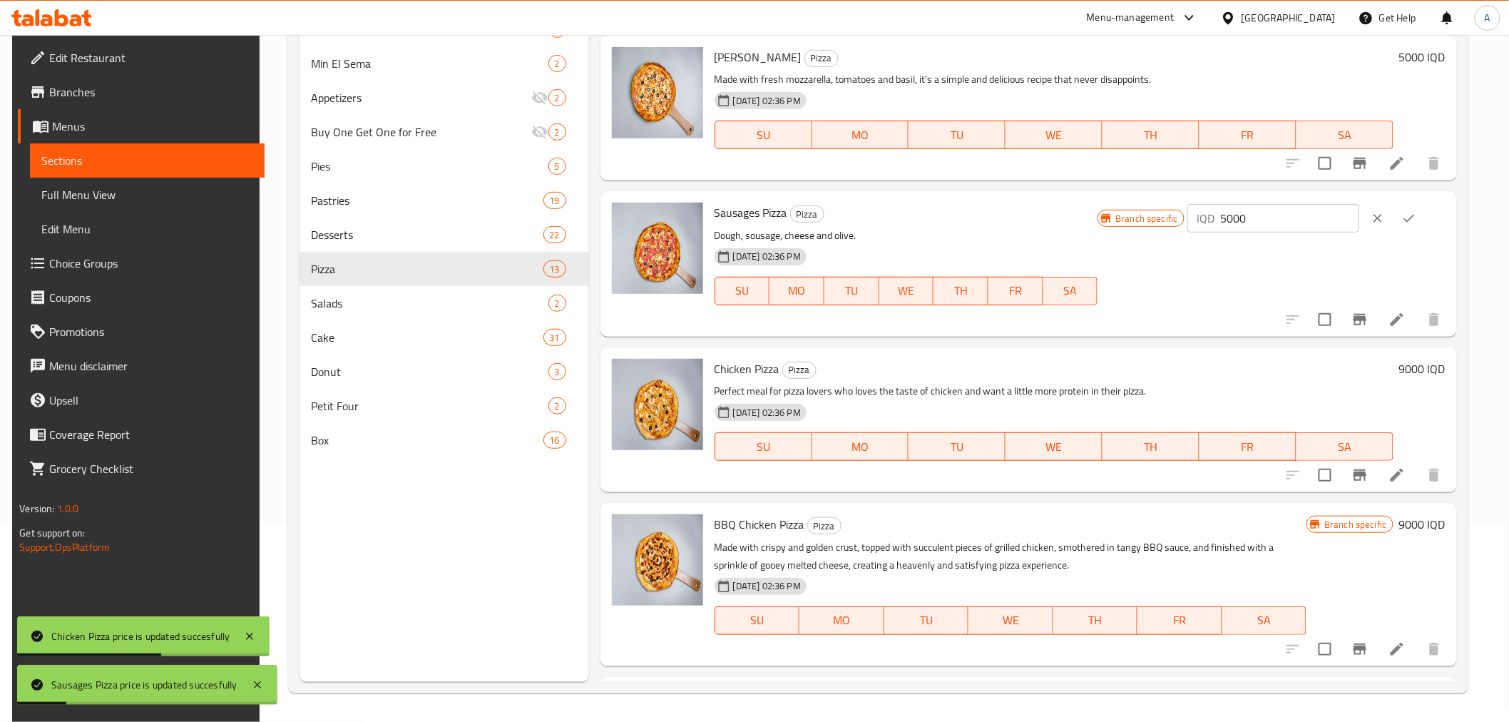
click at [1327, 215] on input "5000" at bounding box center [1290, 218] width 138 height 29
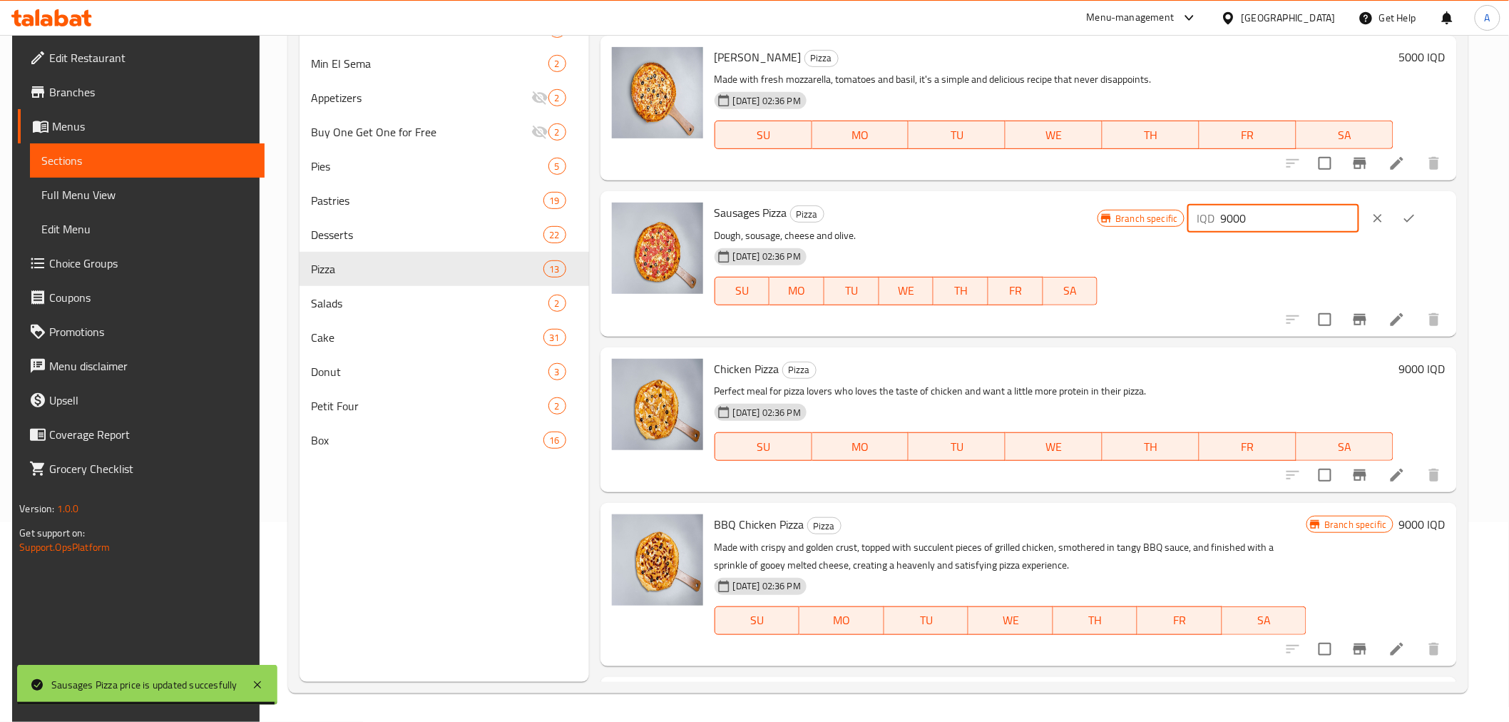
type input "9000"
click at [1406, 220] on button "ok" at bounding box center [1408, 218] width 31 height 31
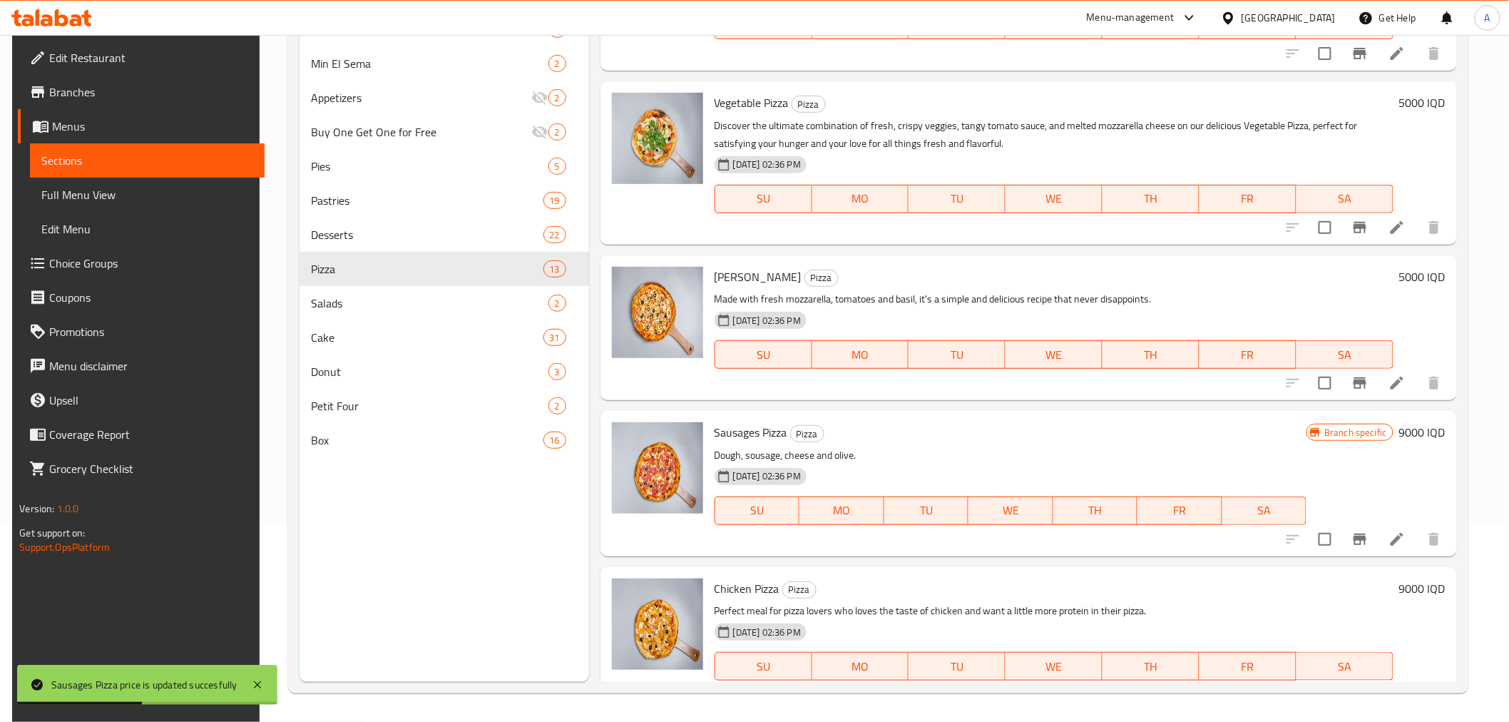
scroll to position [62, 0]
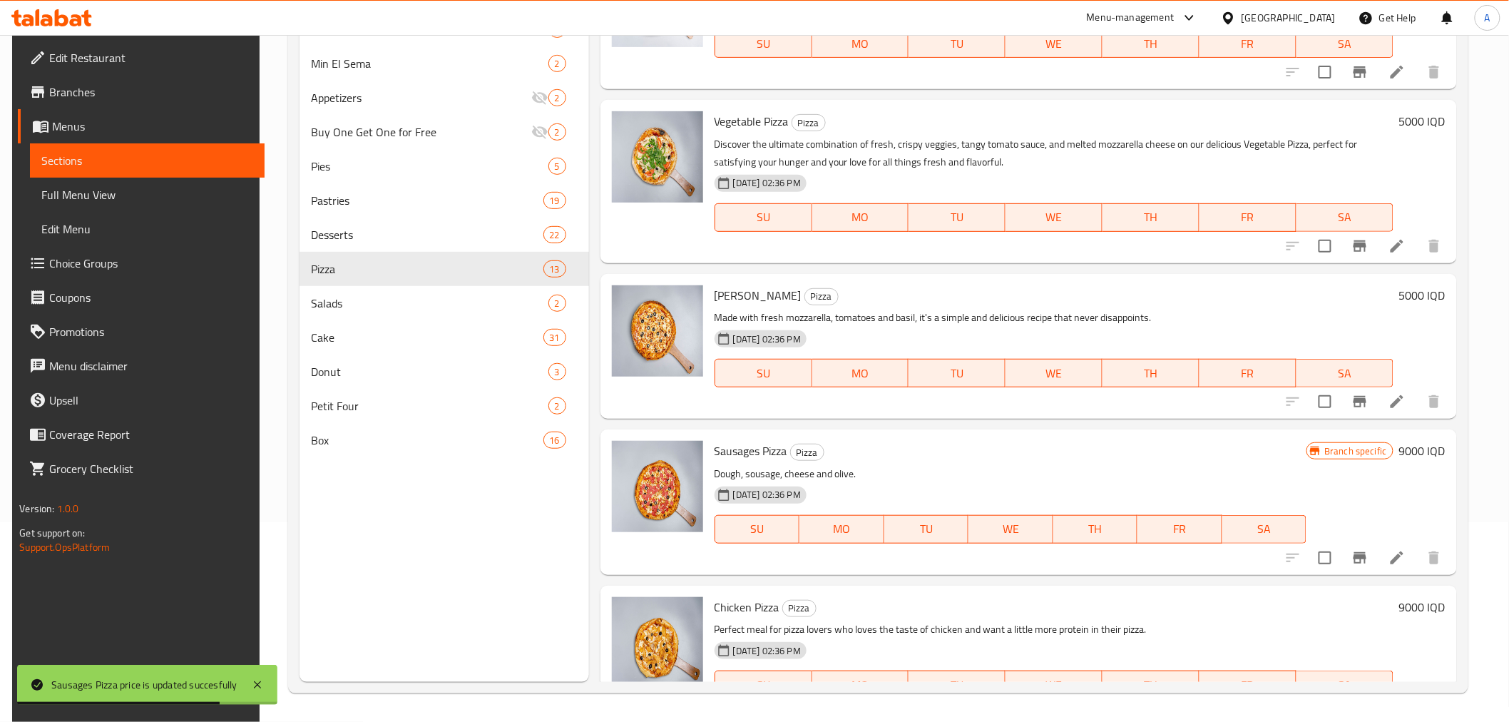
click at [1406, 294] on h6 "5000 IQD" at bounding box center [1422, 295] width 46 height 20
click at [1309, 293] on input "5000" at bounding box center [1290, 301] width 138 height 29
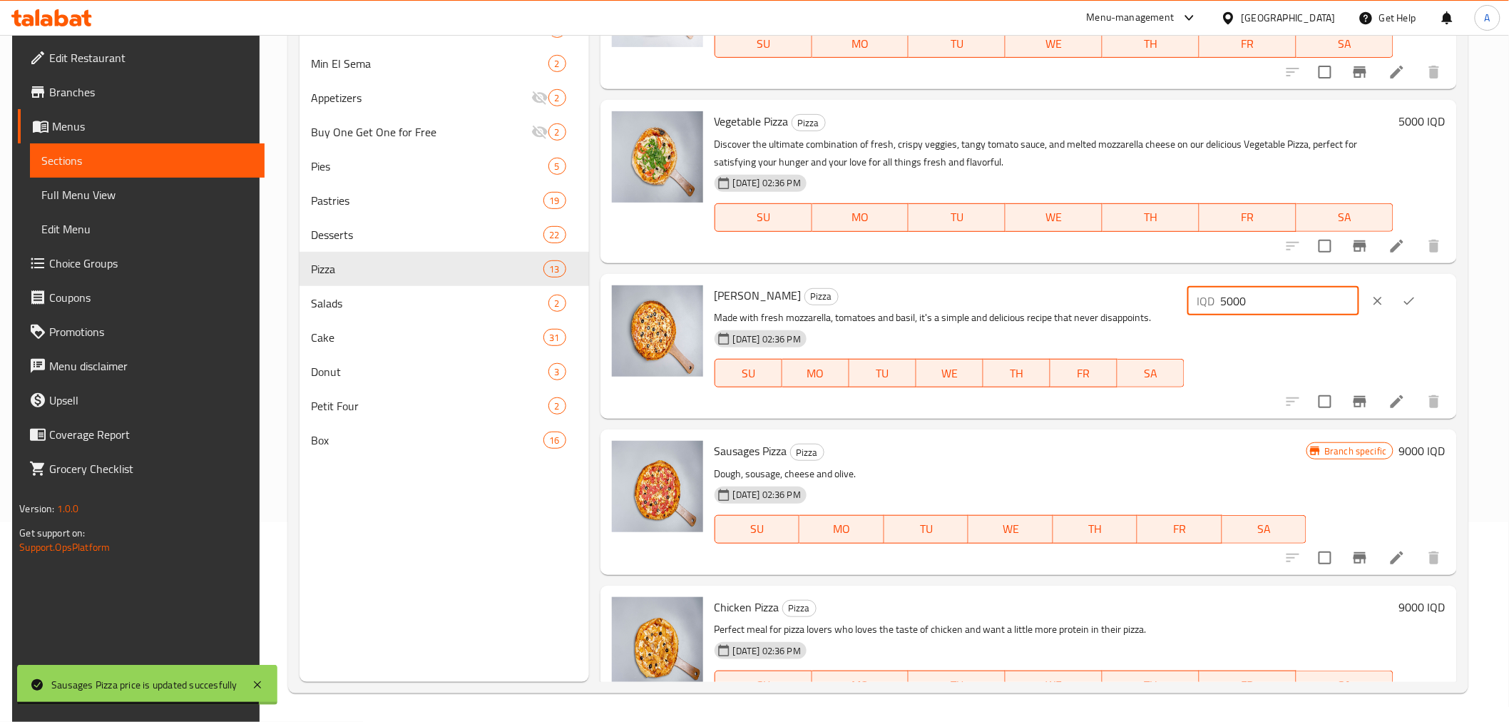
click at [1309, 293] on input "5000" at bounding box center [1290, 301] width 138 height 29
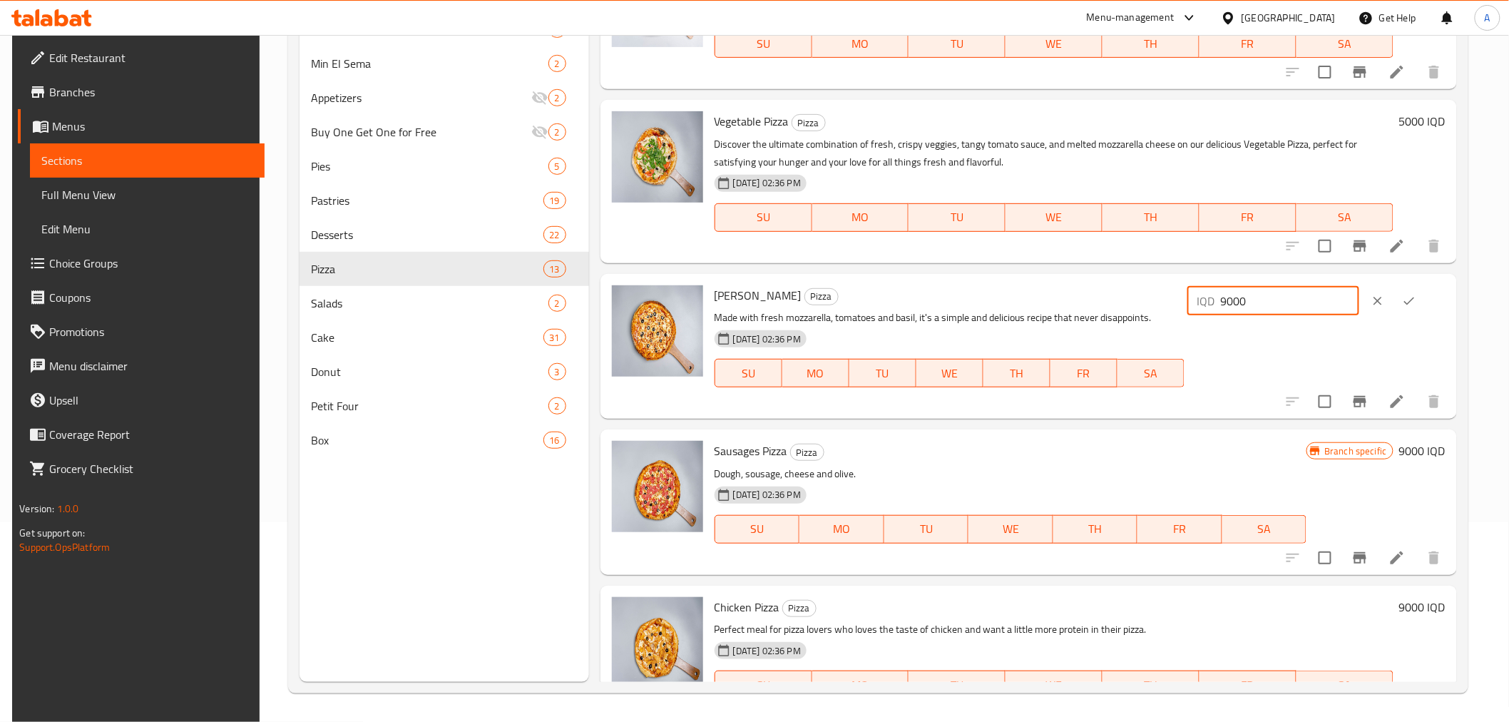
type input "9000"
click at [1412, 305] on icon "ok" at bounding box center [1409, 301] width 14 height 14
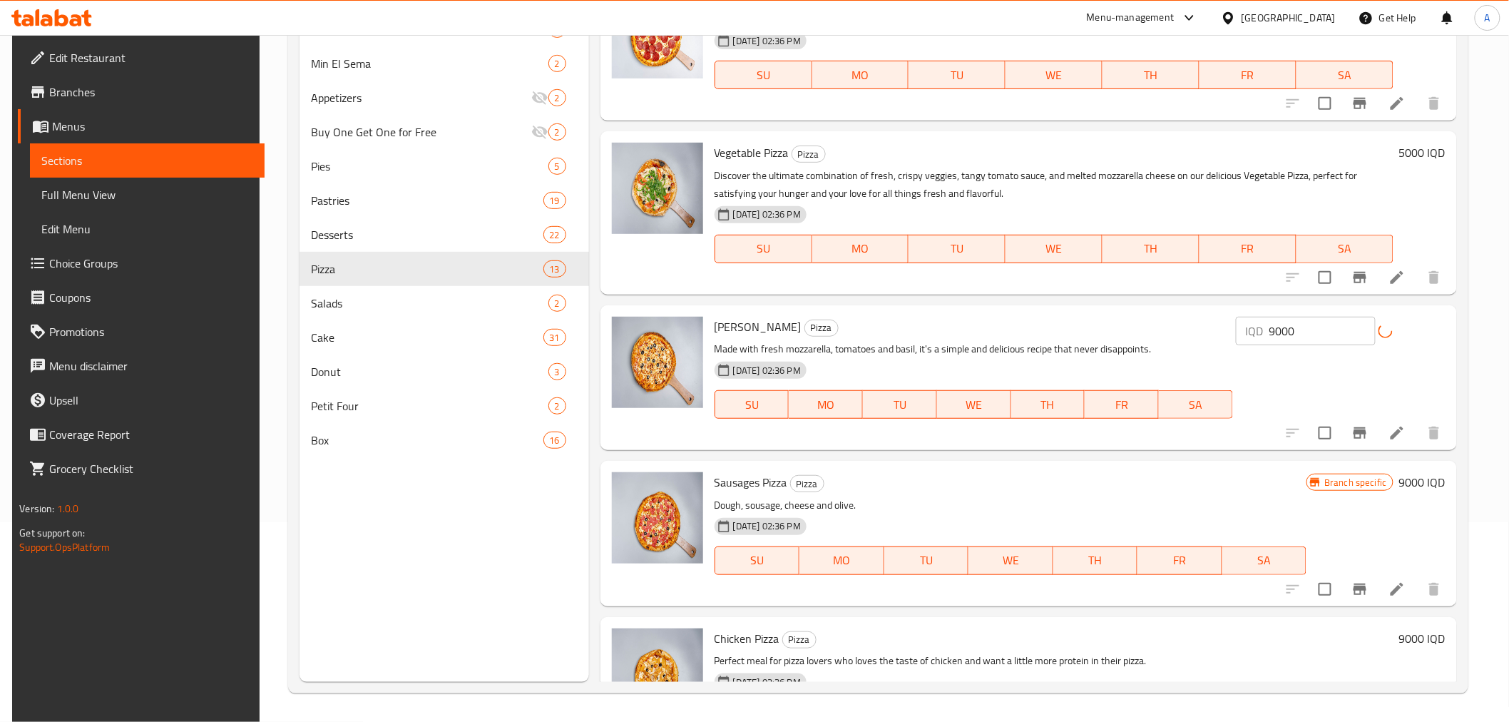
scroll to position [0, 0]
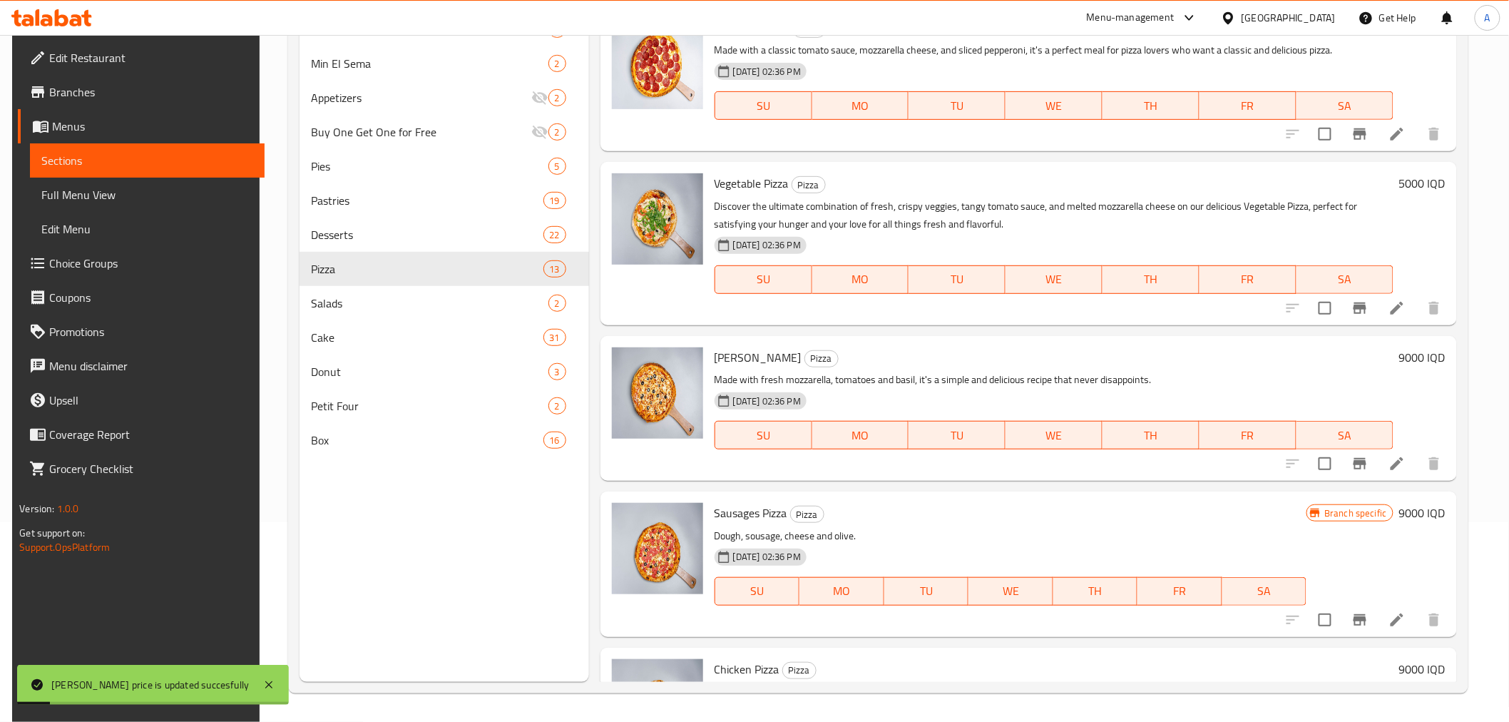
click at [1416, 178] on h6 "5000 IQD" at bounding box center [1422, 183] width 46 height 20
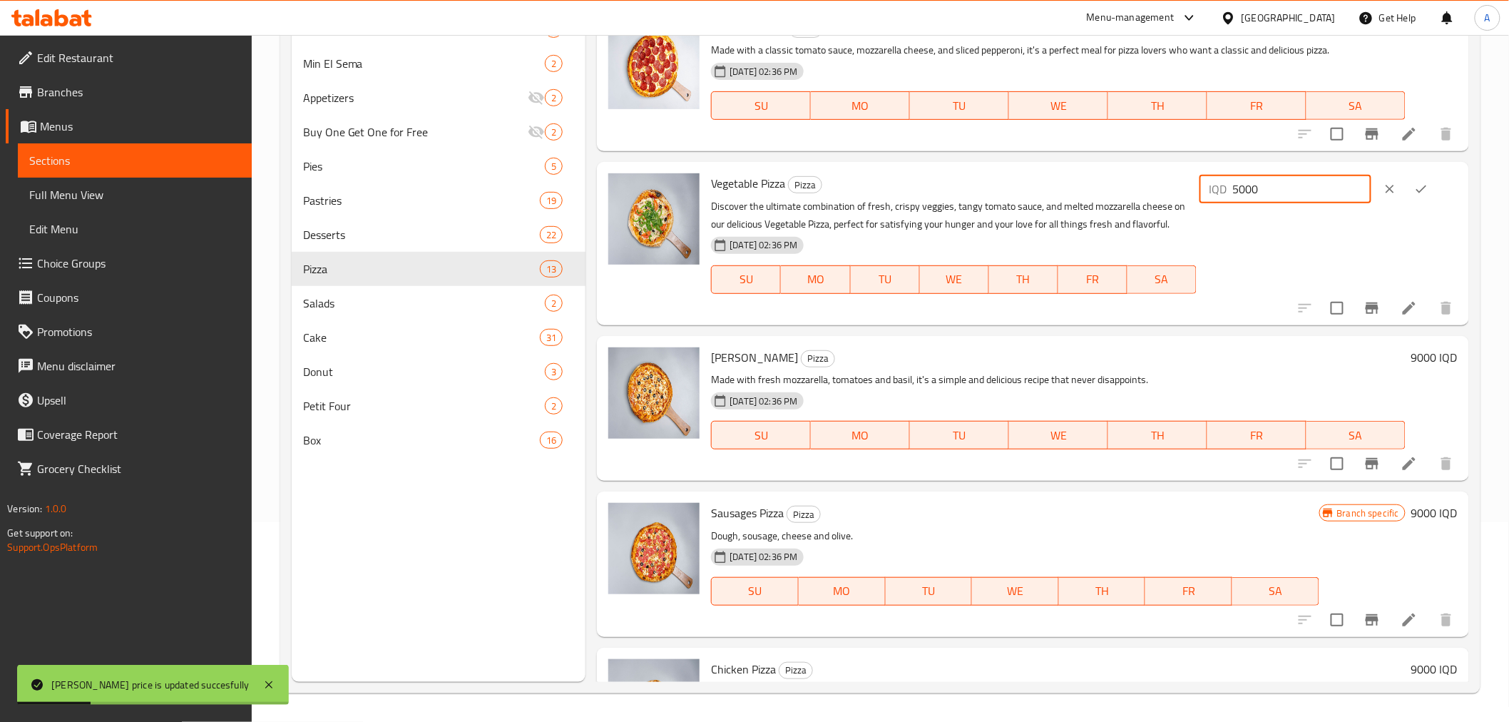
drag, startPoint x: 1319, startPoint y: 186, endPoint x: 1201, endPoint y: 187, distance: 117.7
click at [1201, 187] on div "Vegetable Pizza Pizza Discover the ultimate combination of fresh, crispy veggie…" at bounding box center [1083, 243] width 757 height 151
type input "9000"
click at [1421, 190] on icon "ok" at bounding box center [1421, 189] width 14 height 14
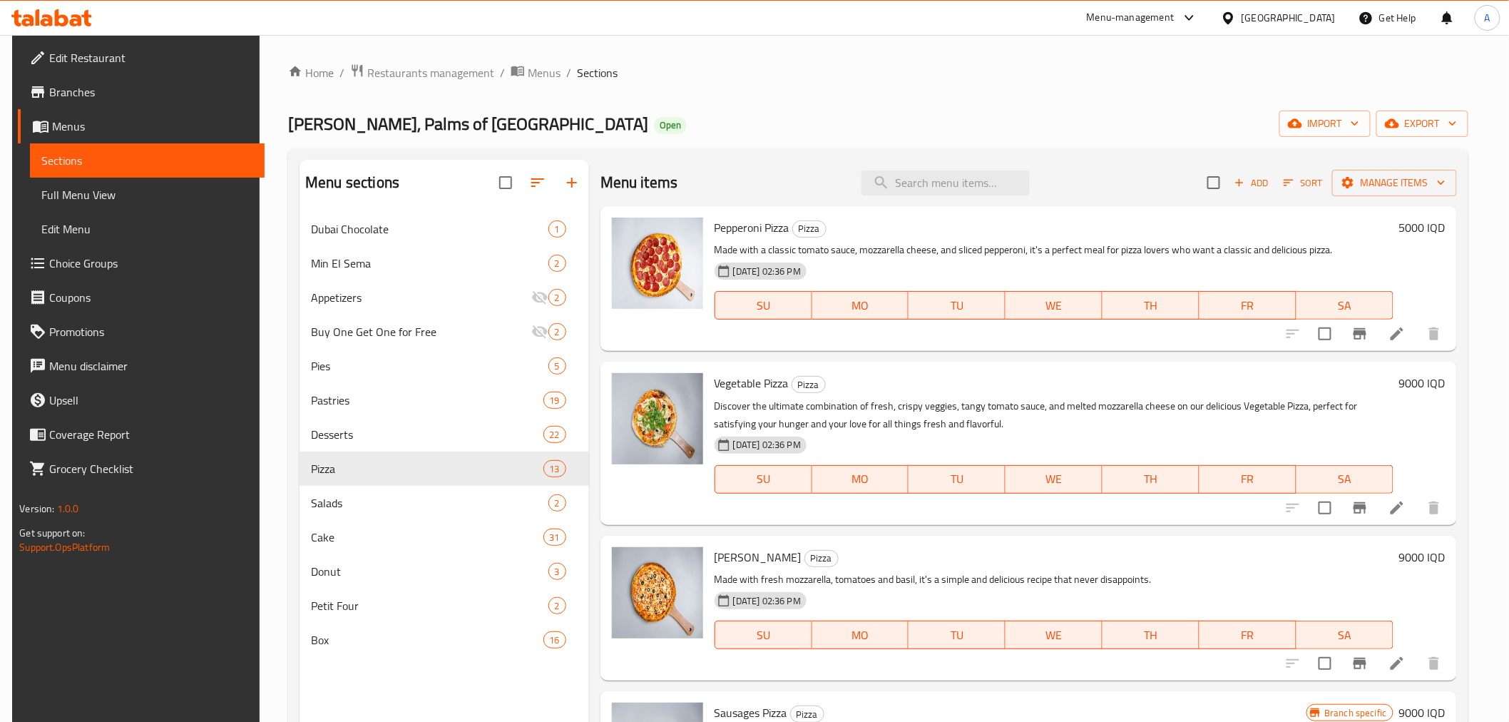
click at [1400, 230] on h6 "5000 IQD" at bounding box center [1422, 227] width 46 height 20
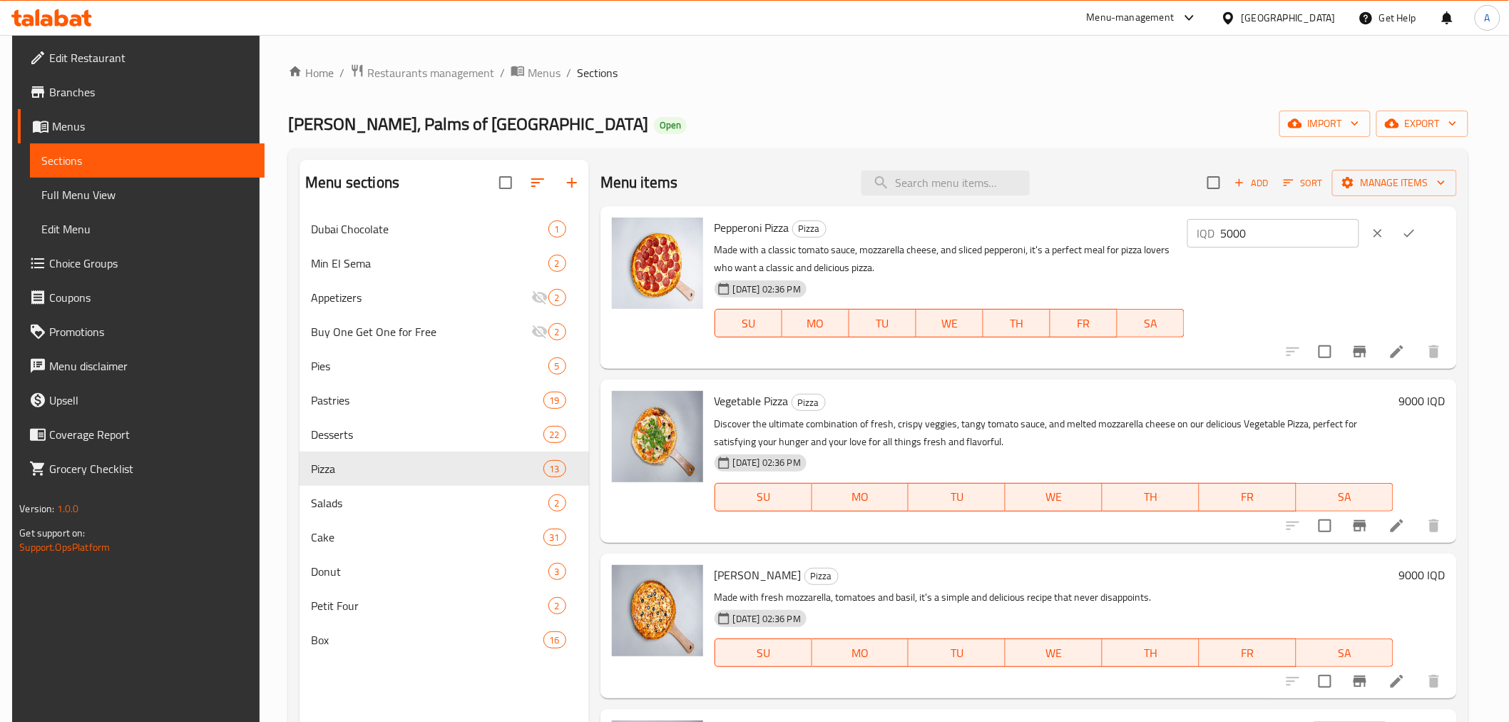
click at [1313, 232] on input "5000" at bounding box center [1290, 233] width 138 height 29
type input "9000"
click at [1410, 232] on icon "ok" at bounding box center [1409, 233] width 14 height 14
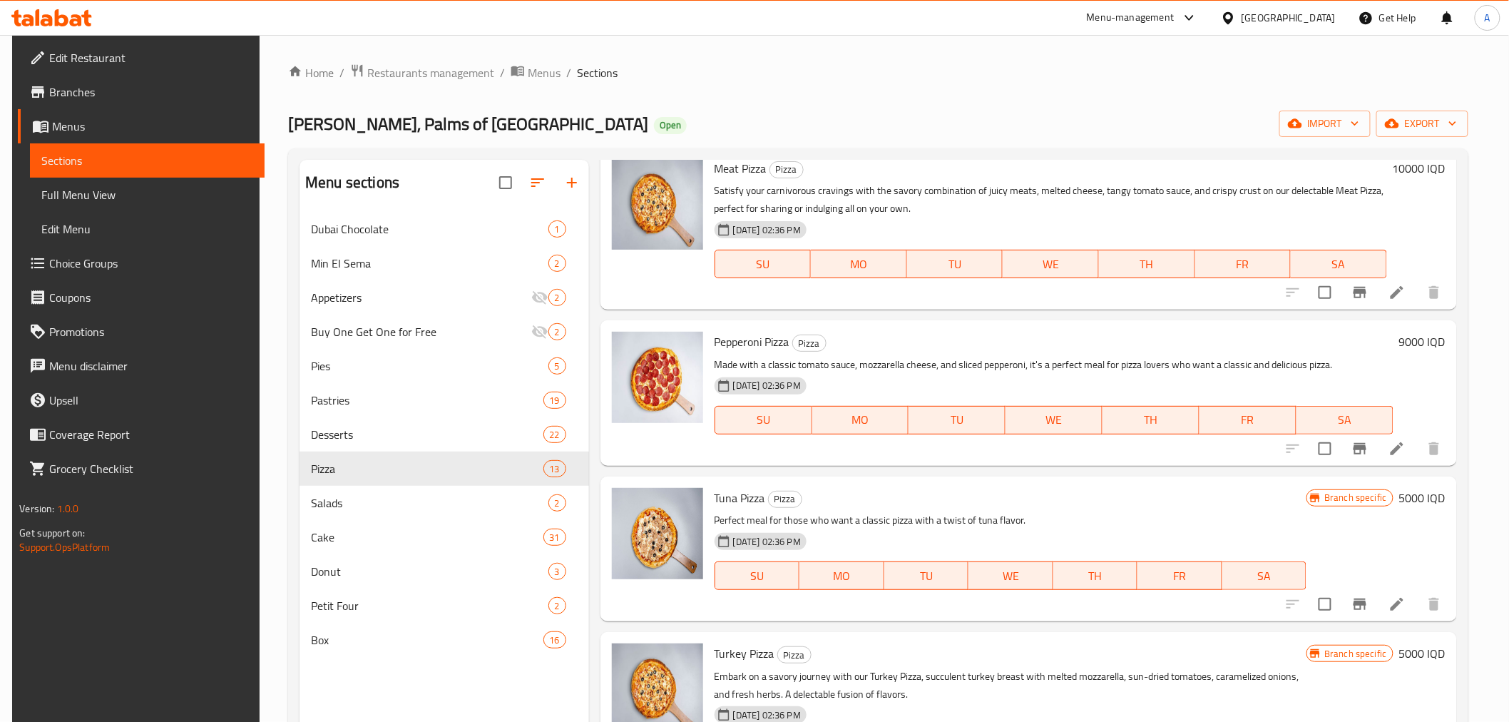
scroll to position [1188, 0]
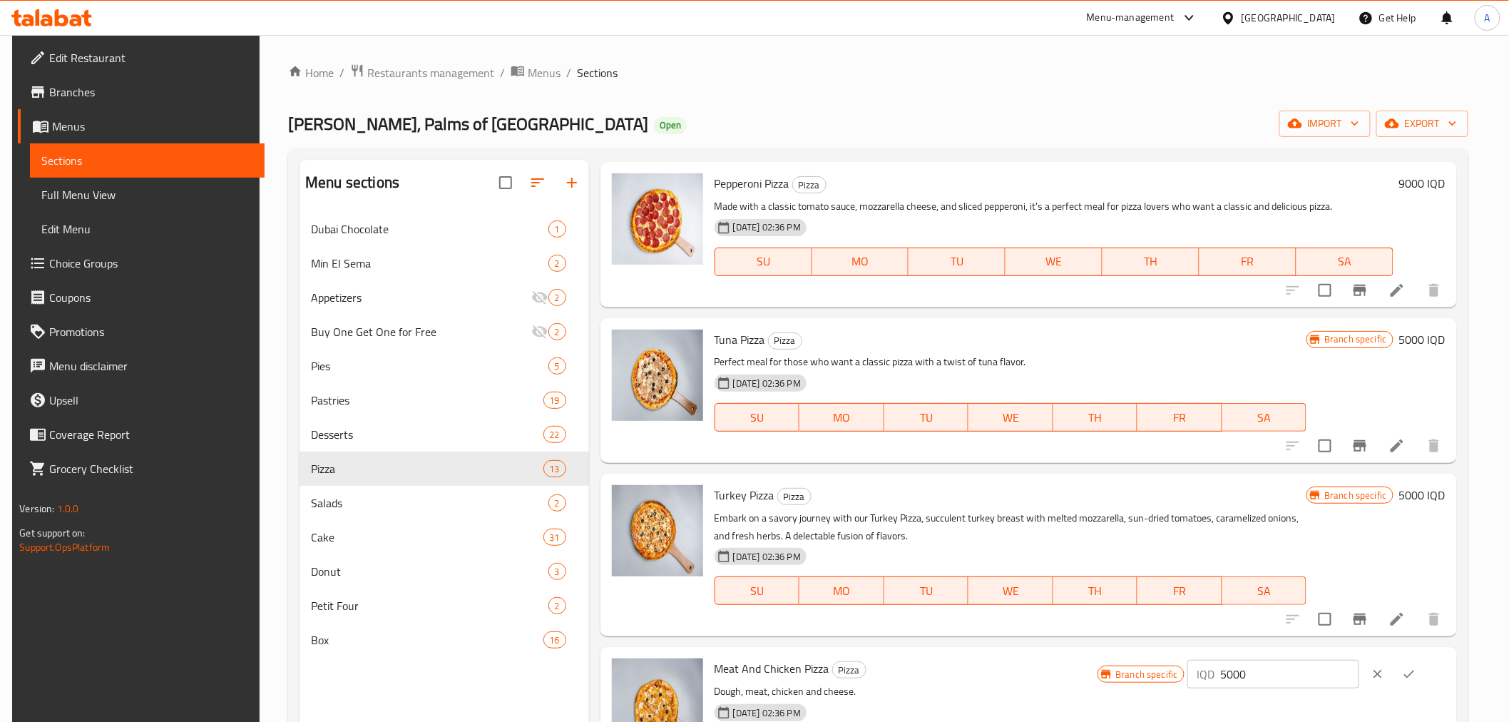
click at [1422, 338] on h6 "5000 IQD" at bounding box center [1422, 339] width 46 height 20
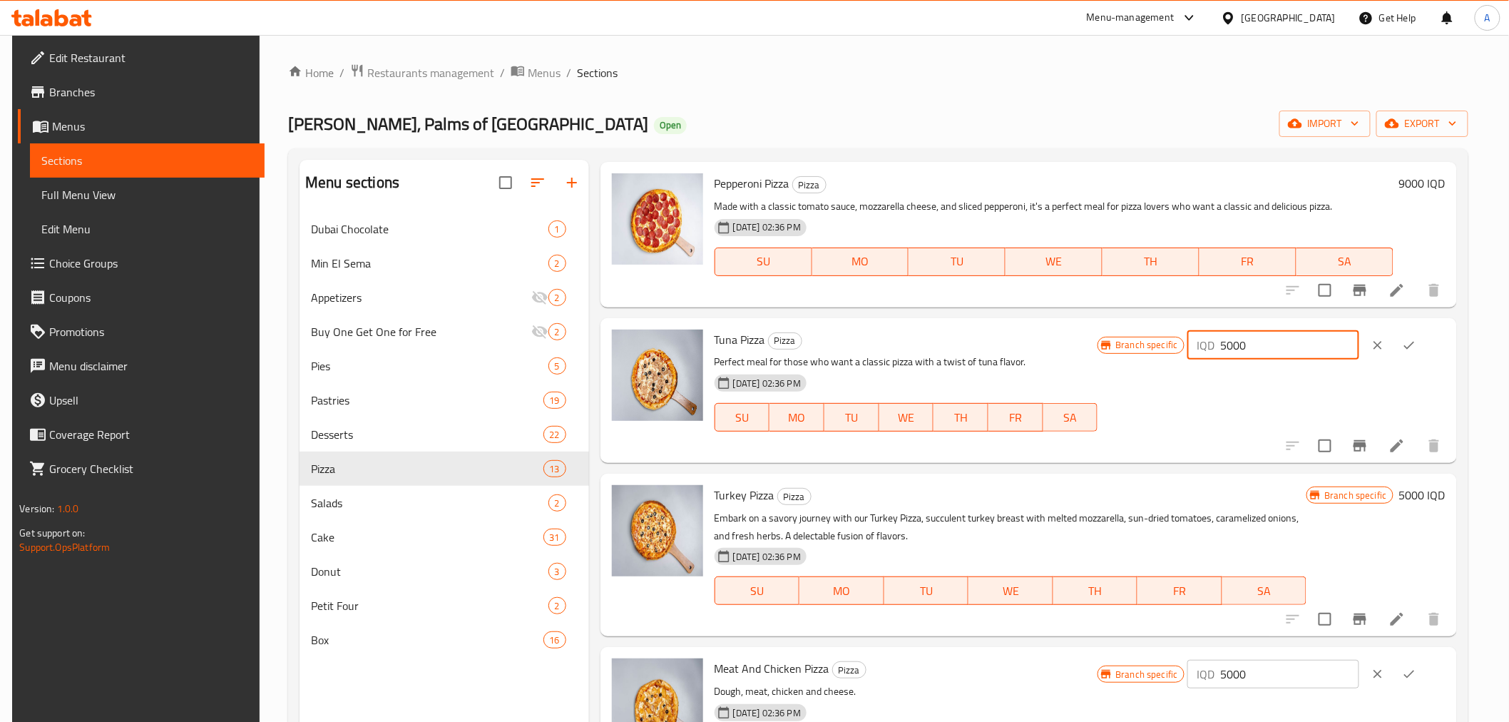
click at [1296, 348] on input "5000" at bounding box center [1290, 345] width 138 height 29
click at [1296, 344] on input "5000" at bounding box center [1290, 345] width 138 height 29
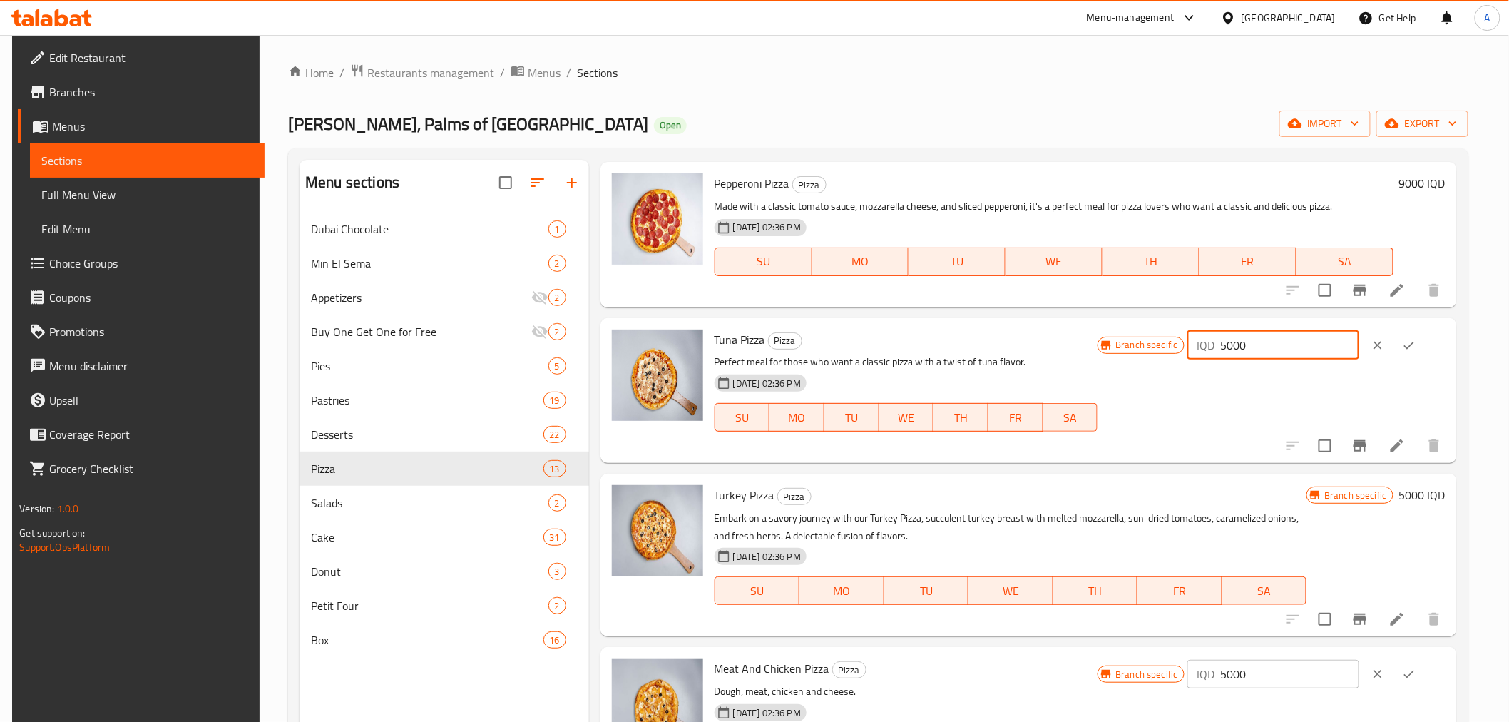
click at [1296, 344] on input "5000" at bounding box center [1290, 345] width 138 height 29
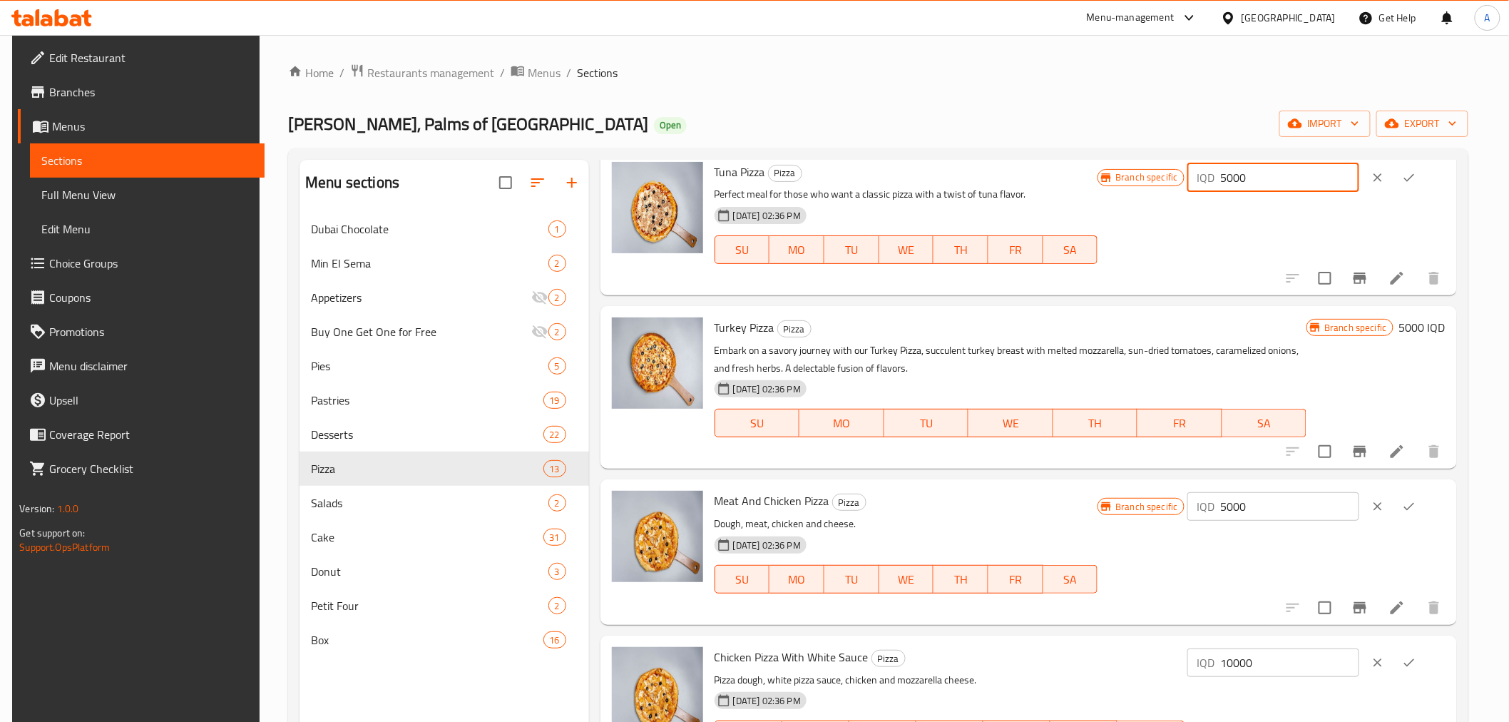
scroll to position [1330, 0]
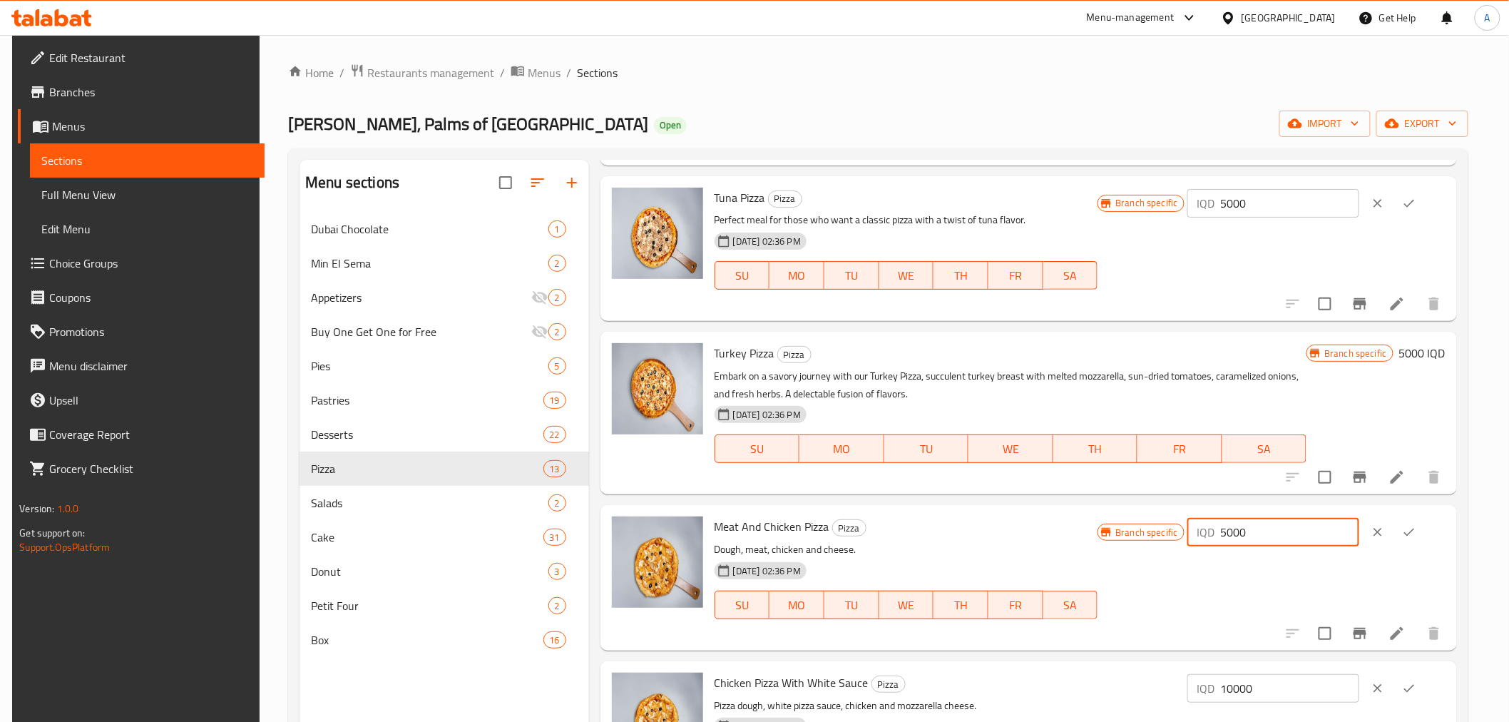
drag, startPoint x: 1311, startPoint y: 518, endPoint x: 1189, endPoint y: 526, distance: 122.2
click at [1189, 526] on div "Branch specific IQD 5000 ​" at bounding box center [1270, 531] width 347 height 31
click at [1407, 352] on h6 "5000 IQD" at bounding box center [1422, 353] width 46 height 20
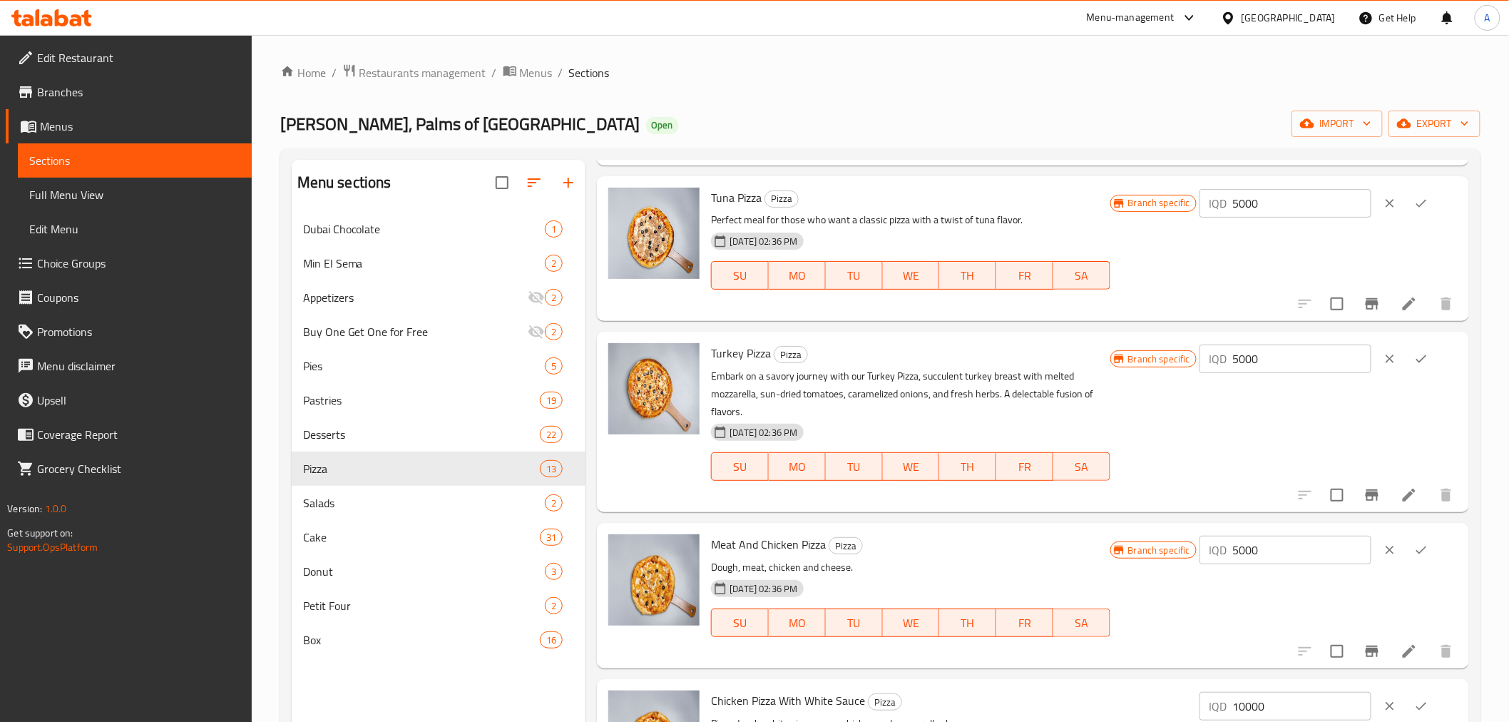
click at [1314, 355] on input "5000" at bounding box center [1302, 358] width 138 height 29
type input "9000"
click at [1263, 201] on input "5000" at bounding box center [1302, 203] width 138 height 29
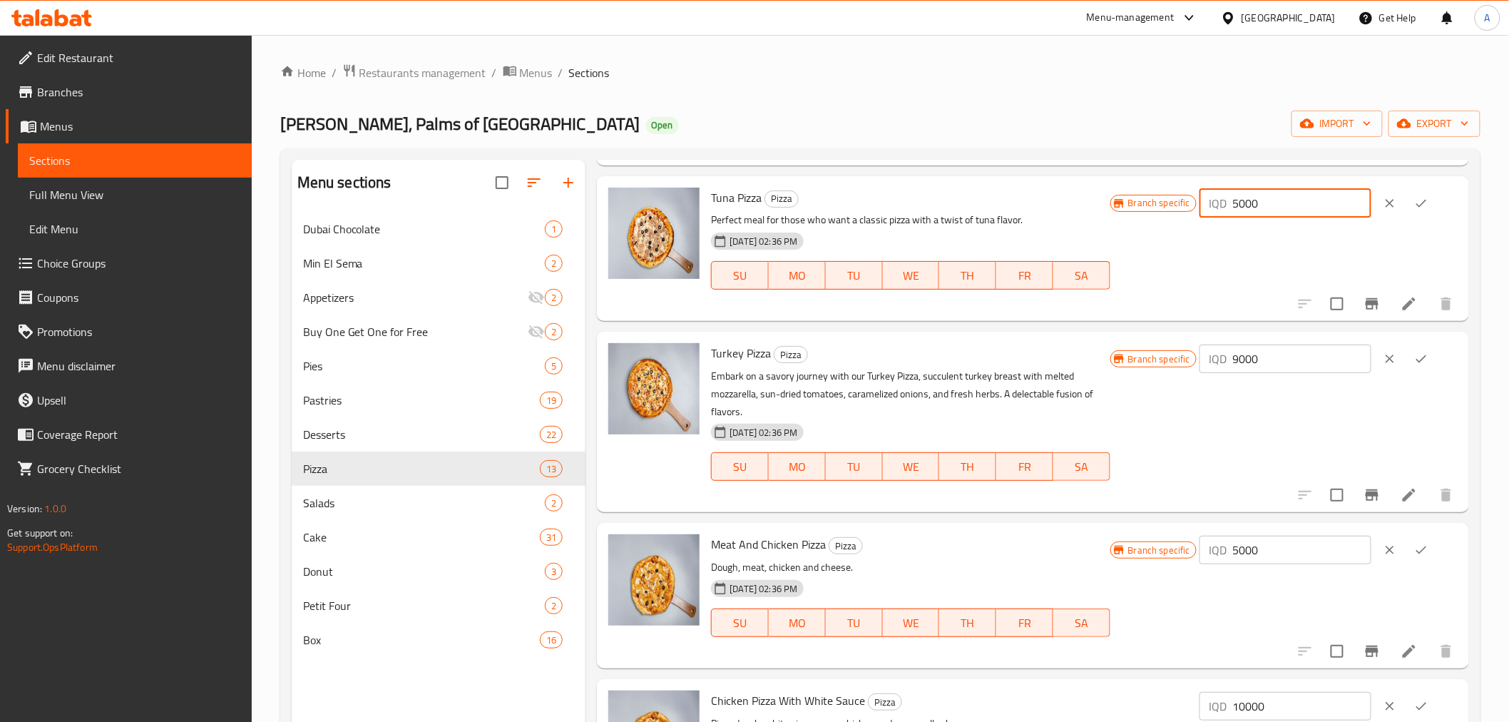
click at [1263, 201] on input "5000" at bounding box center [1302, 203] width 138 height 29
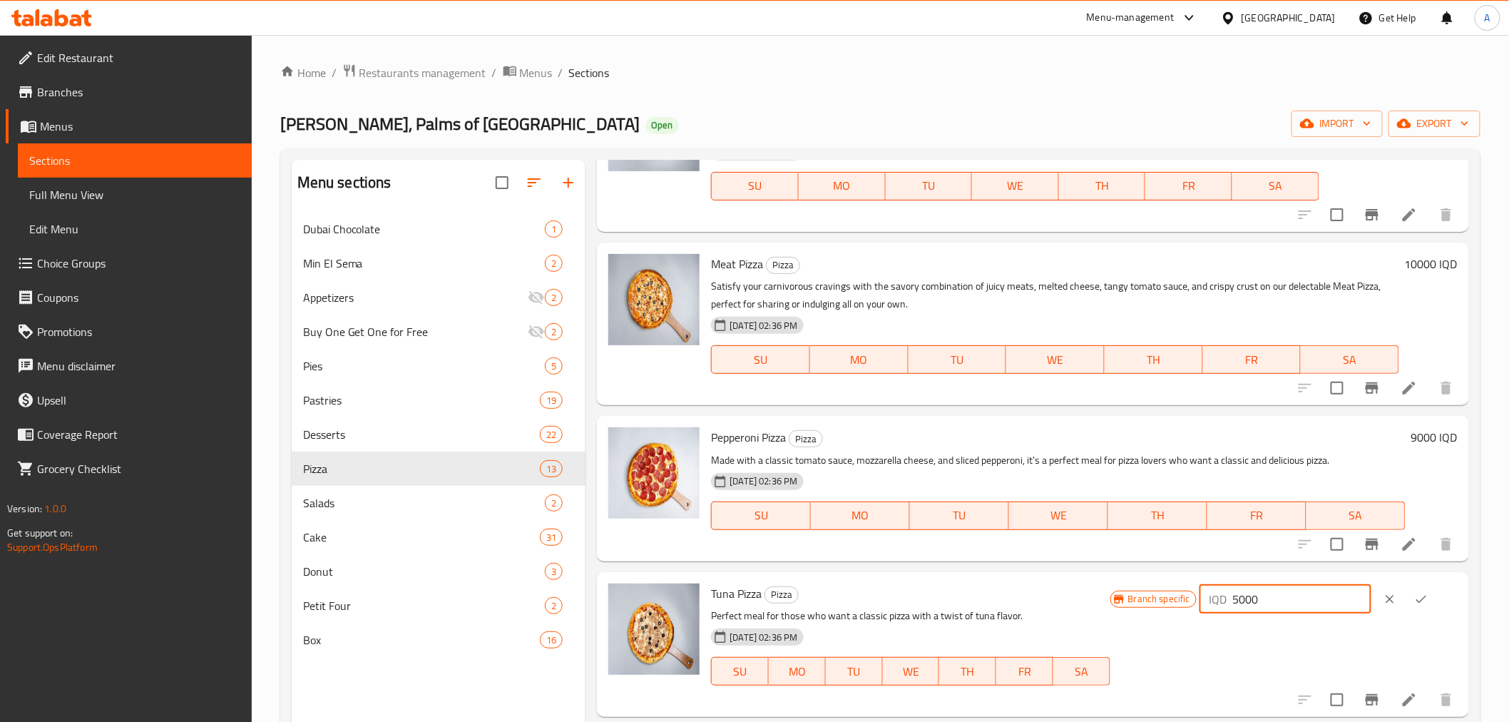
scroll to position [1013, 0]
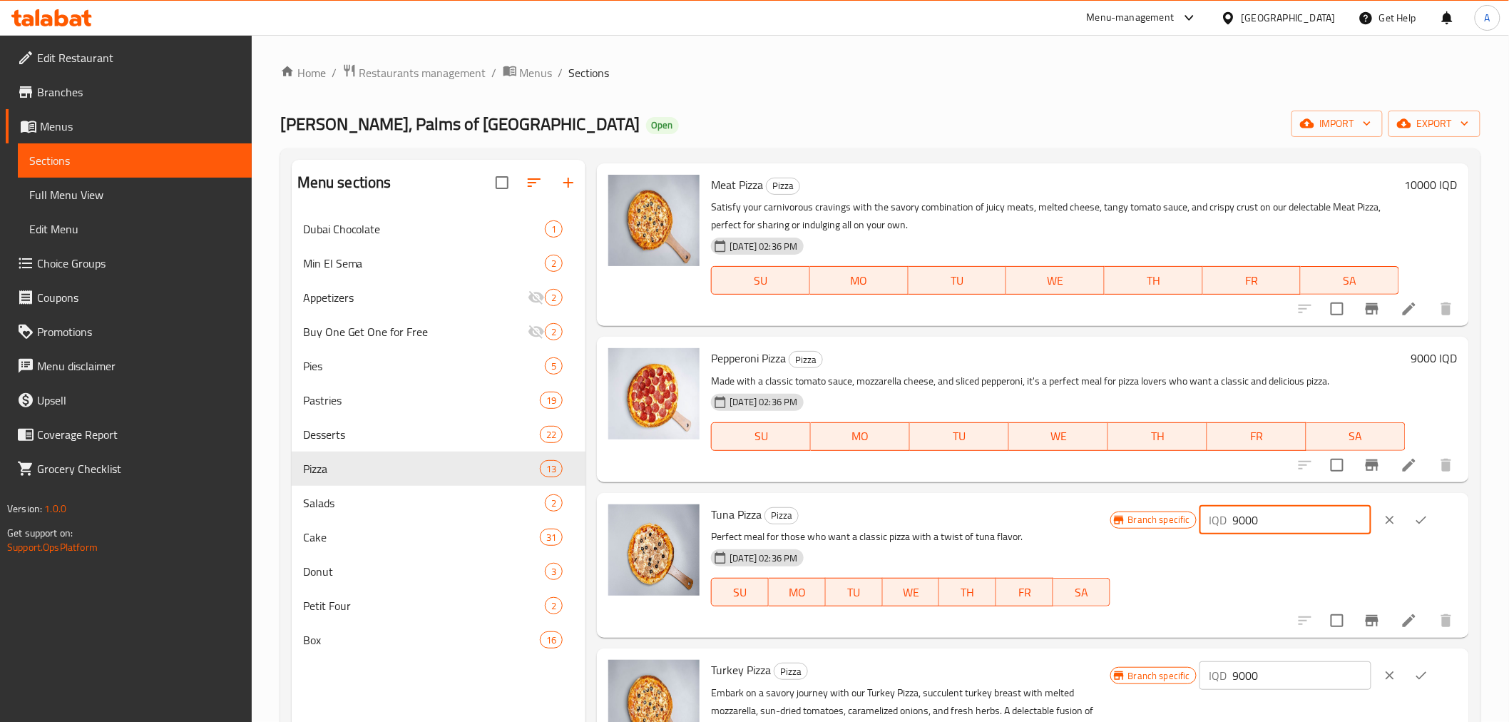
type input "9000"
click at [1442, 512] on div "IQD 9000 ​" at bounding box center [1328, 519] width 258 height 31
click at [1420, 513] on icon "ok" at bounding box center [1421, 520] width 14 height 14
click at [1419, 679] on icon "ok" at bounding box center [1421, 675] width 14 height 14
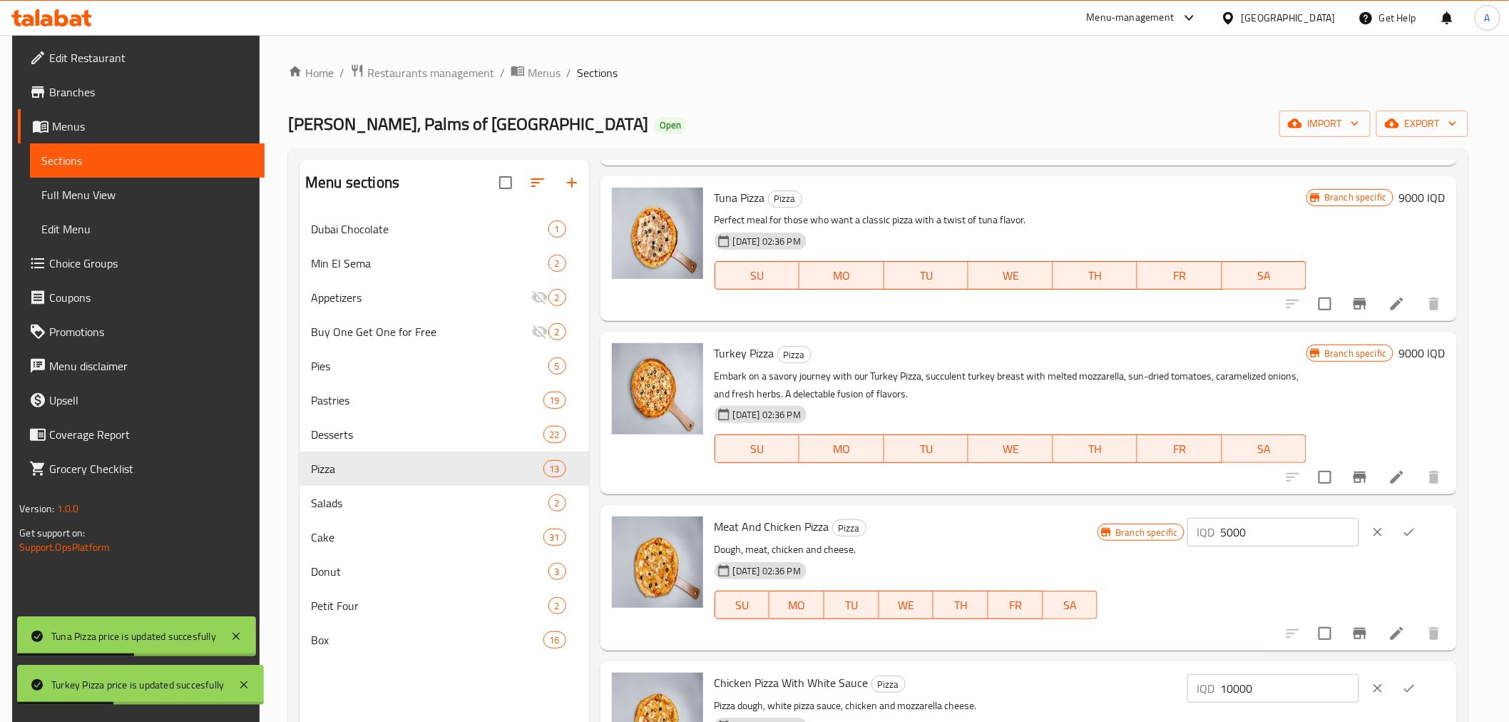
scroll to position [1409, 0]
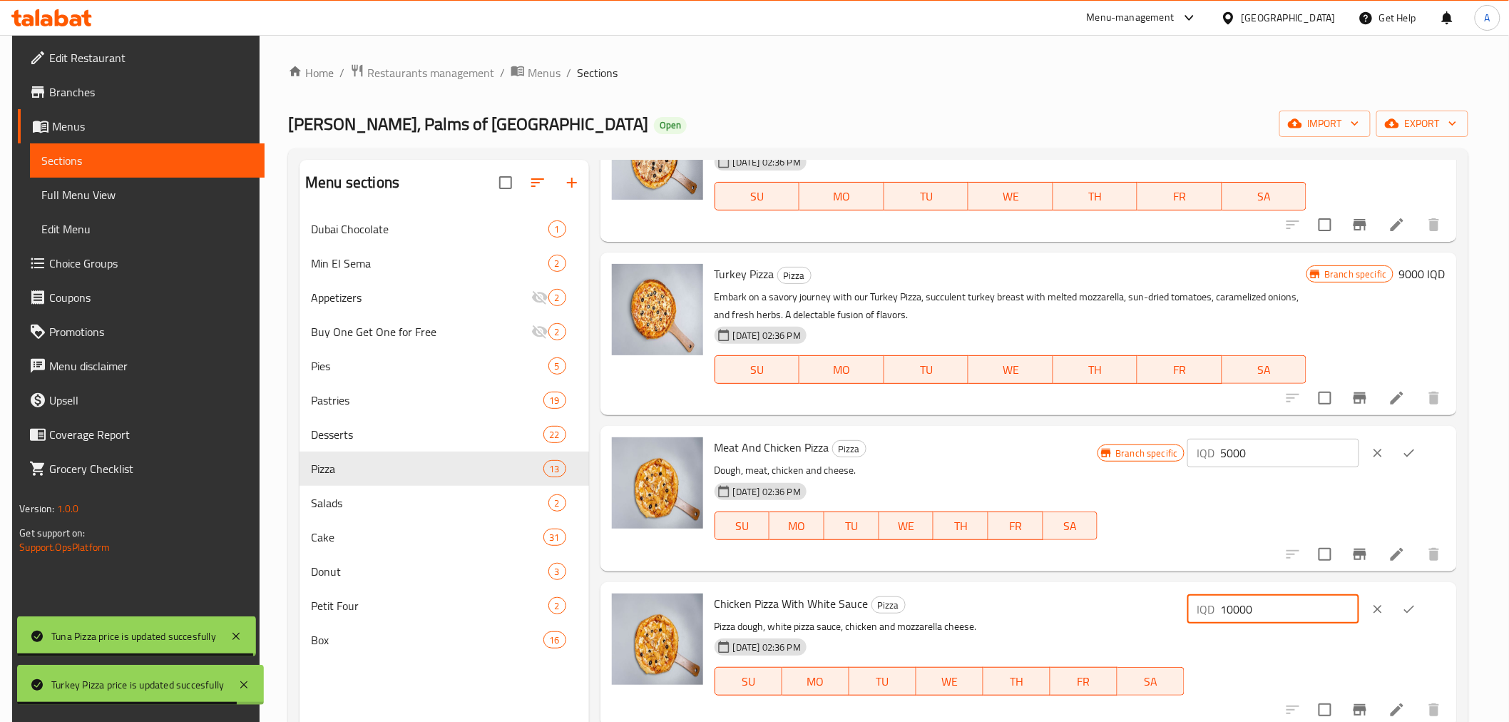
drag, startPoint x: 1306, startPoint y: 603, endPoint x: 1139, endPoint y: 617, distance: 166.7
click at [1139, 617] on div "Chicken Pizza With White Sauce Pizza Pizza dough, white pizza sauce, chicken an…" at bounding box center [1080, 654] width 742 height 133
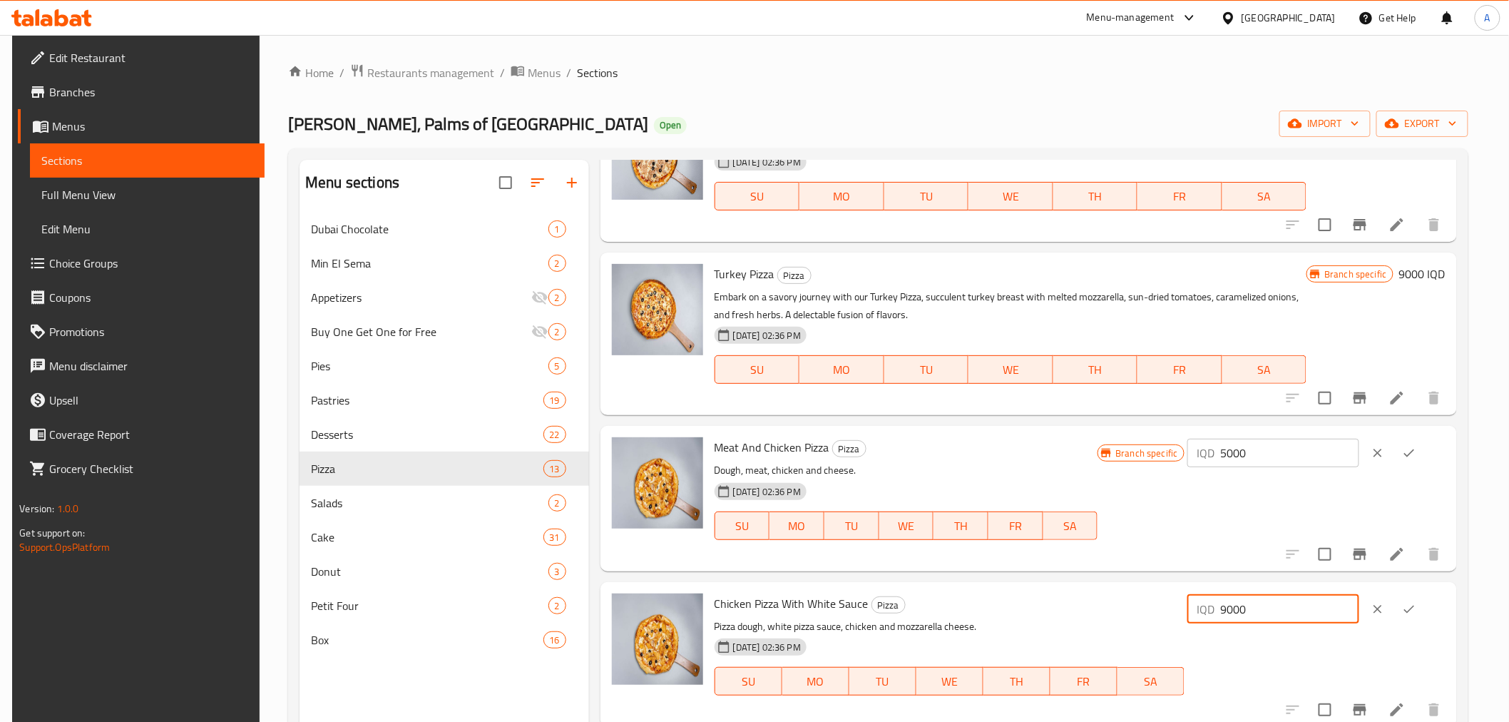
type input "9000"
click at [1425, 608] on button "ok" at bounding box center [1408, 608] width 31 height 31
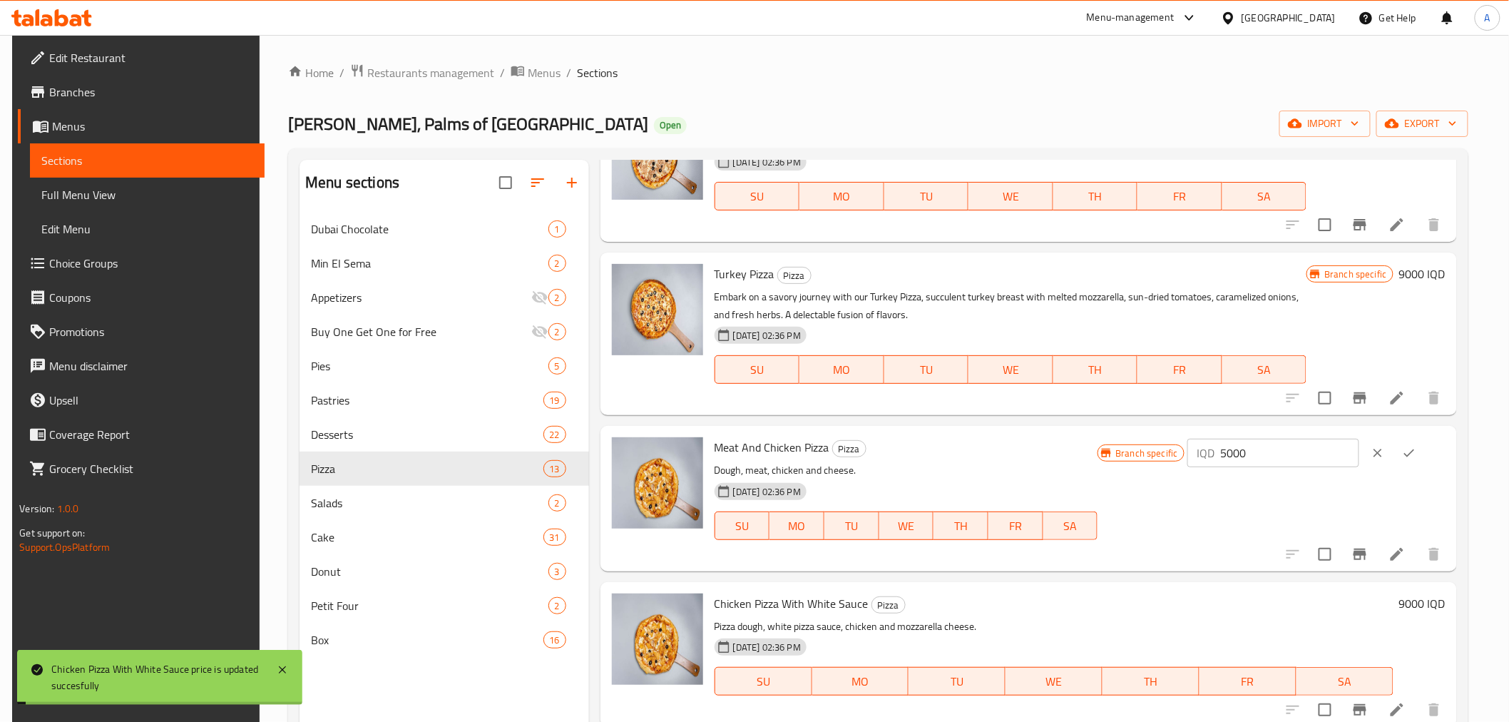
click at [1293, 456] on input "5000" at bounding box center [1290, 453] width 138 height 29
type input "9500"
click at [1415, 454] on icon "ok" at bounding box center [1409, 453] width 11 height 8
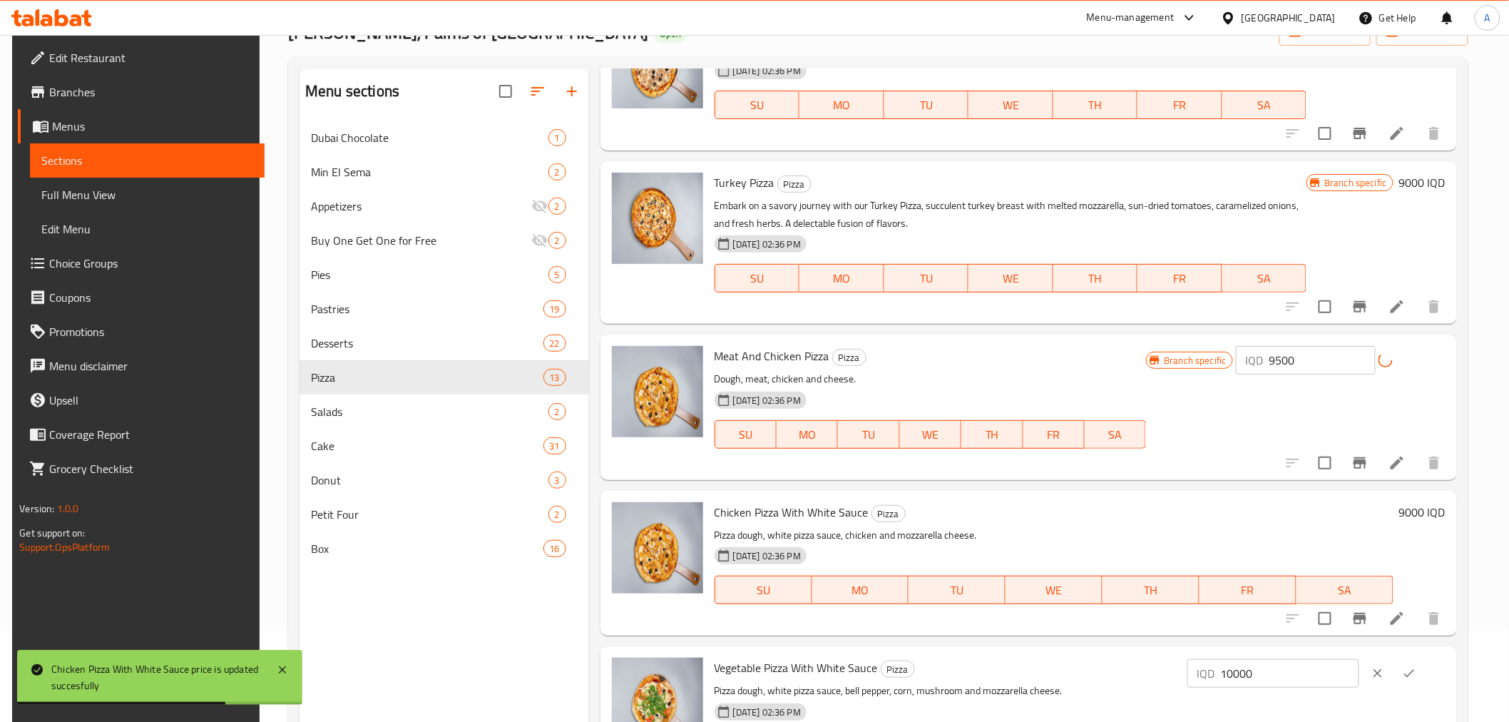
scroll to position [200, 0]
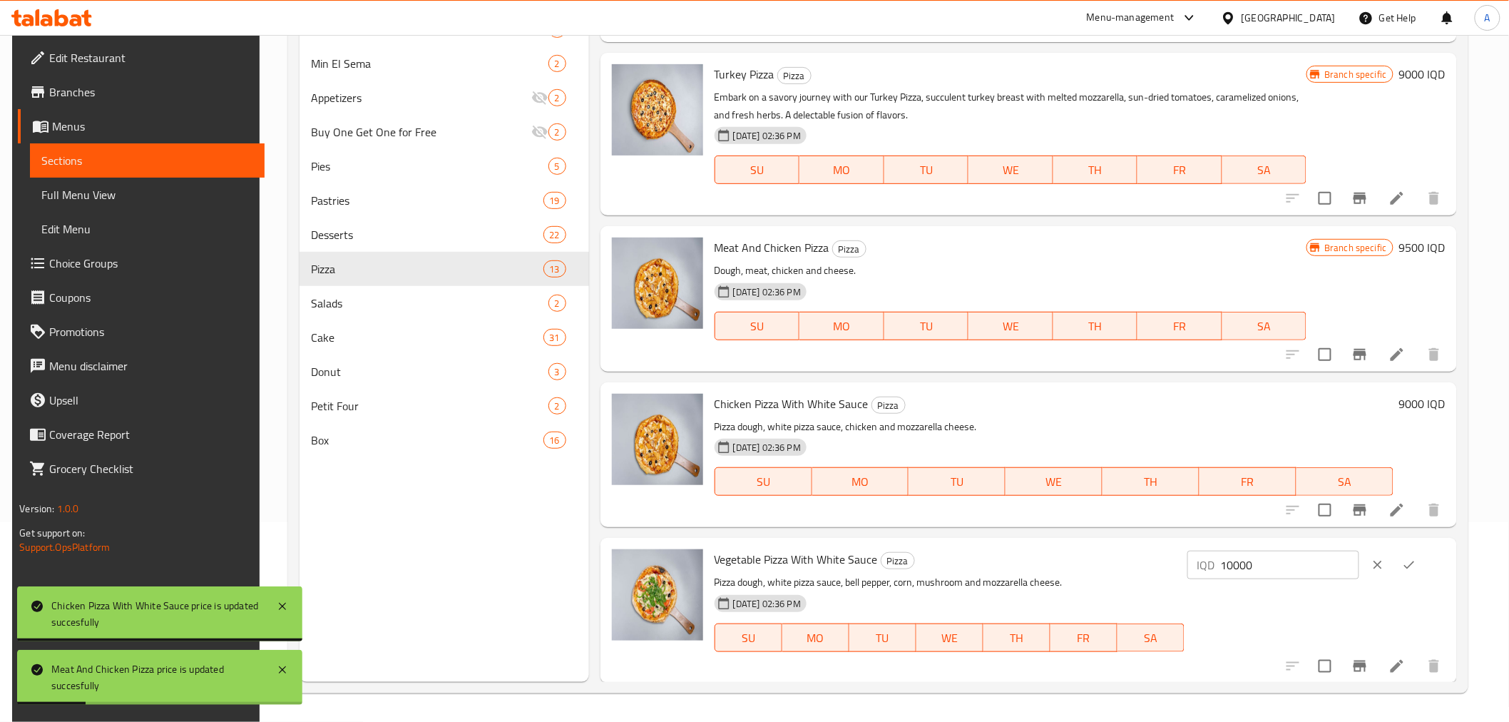
click at [1414, 565] on icon "ok" at bounding box center [1409, 565] width 11 height 8
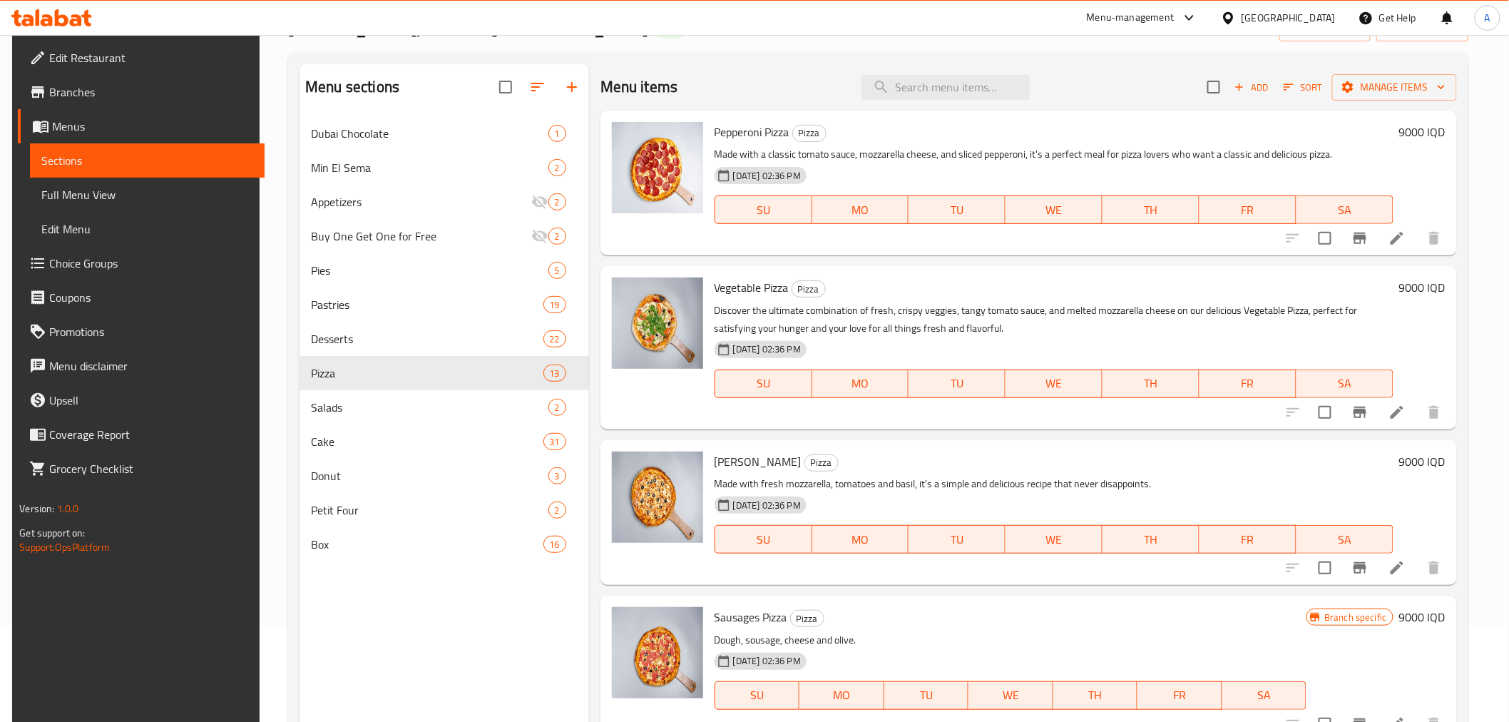
scroll to position [0, 0]
